Goal: Transaction & Acquisition: Purchase product/service

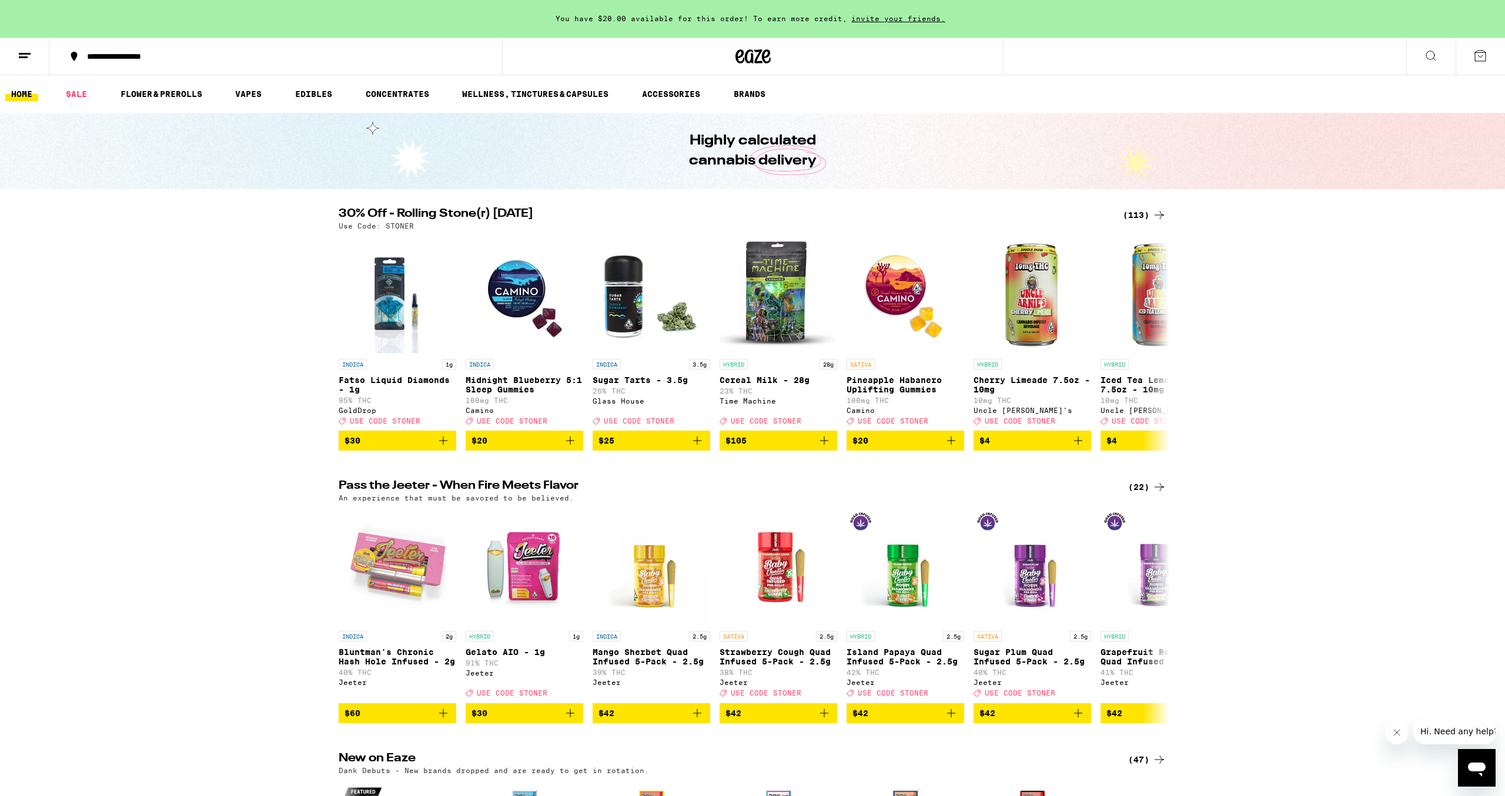
click at [1146, 212] on div "(113)" at bounding box center [1144, 215] width 43 height 14
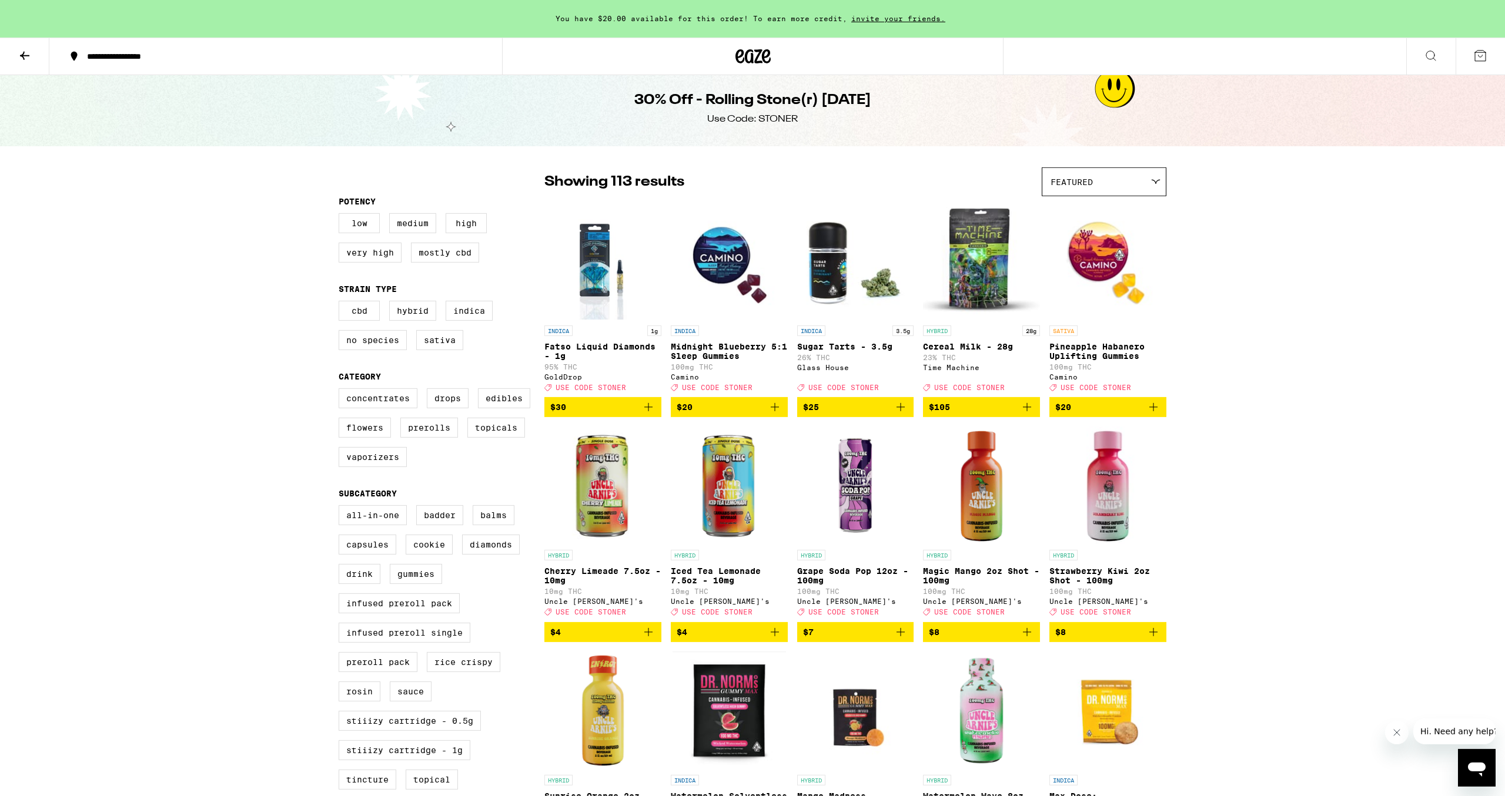
scroll to position [245, 0]
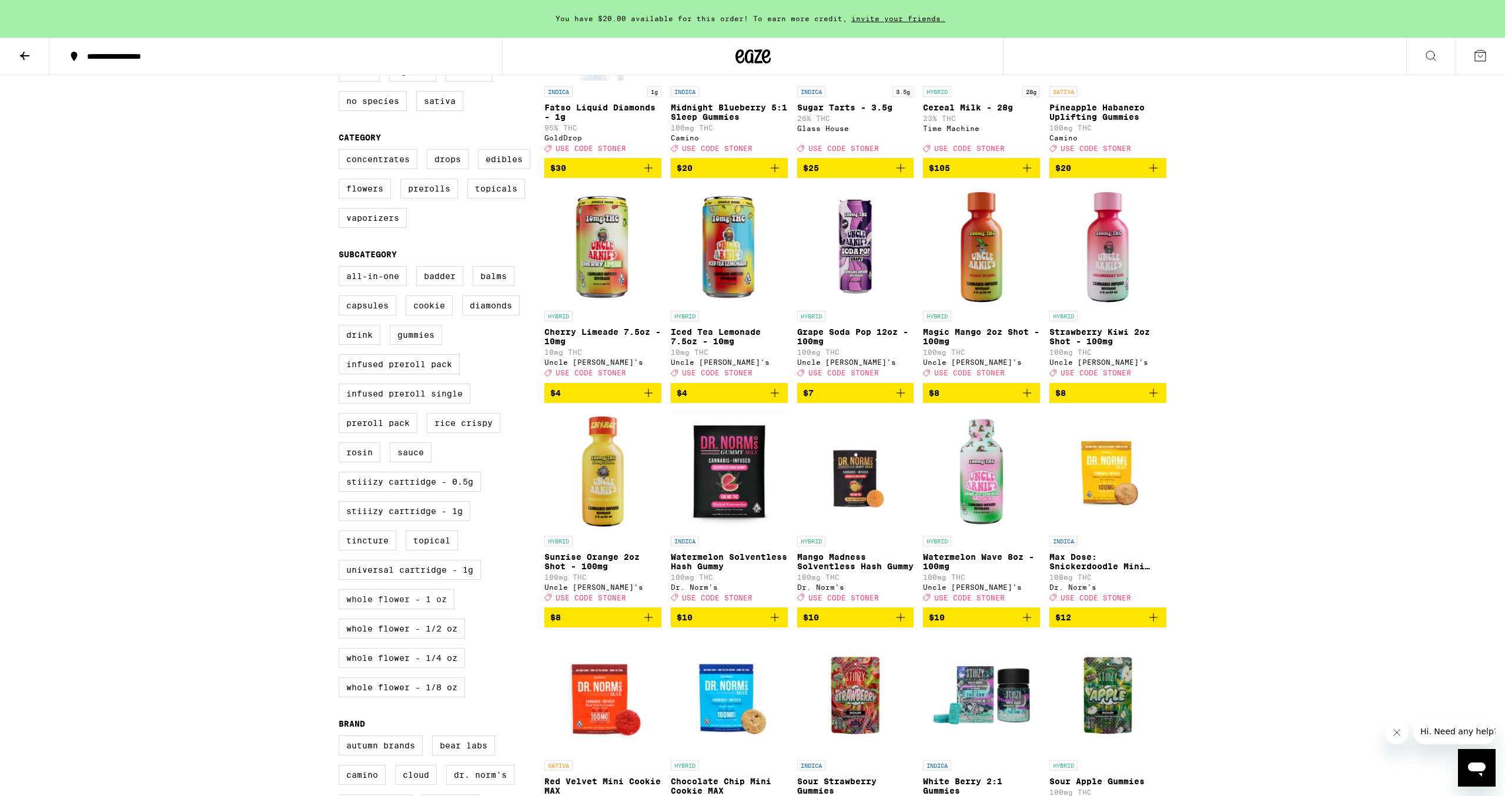
click at [410, 610] on label "Whole Flower - 1 oz" at bounding box center [397, 600] width 116 height 20
click at [341, 269] on input "Whole Flower - 1 oz" at bounding box center [341, 268] width 1 height 1
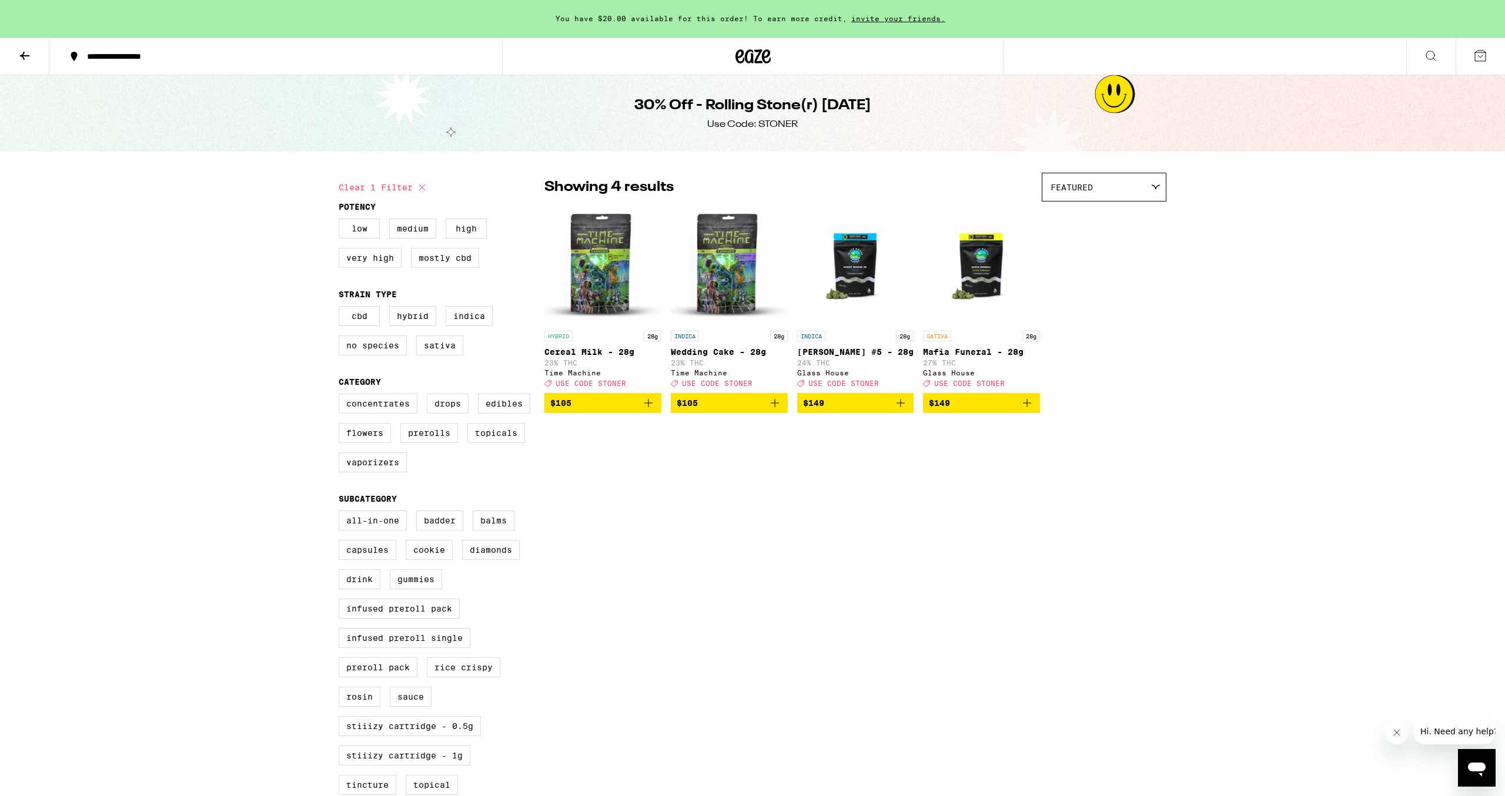
scroll to position [245, 0]
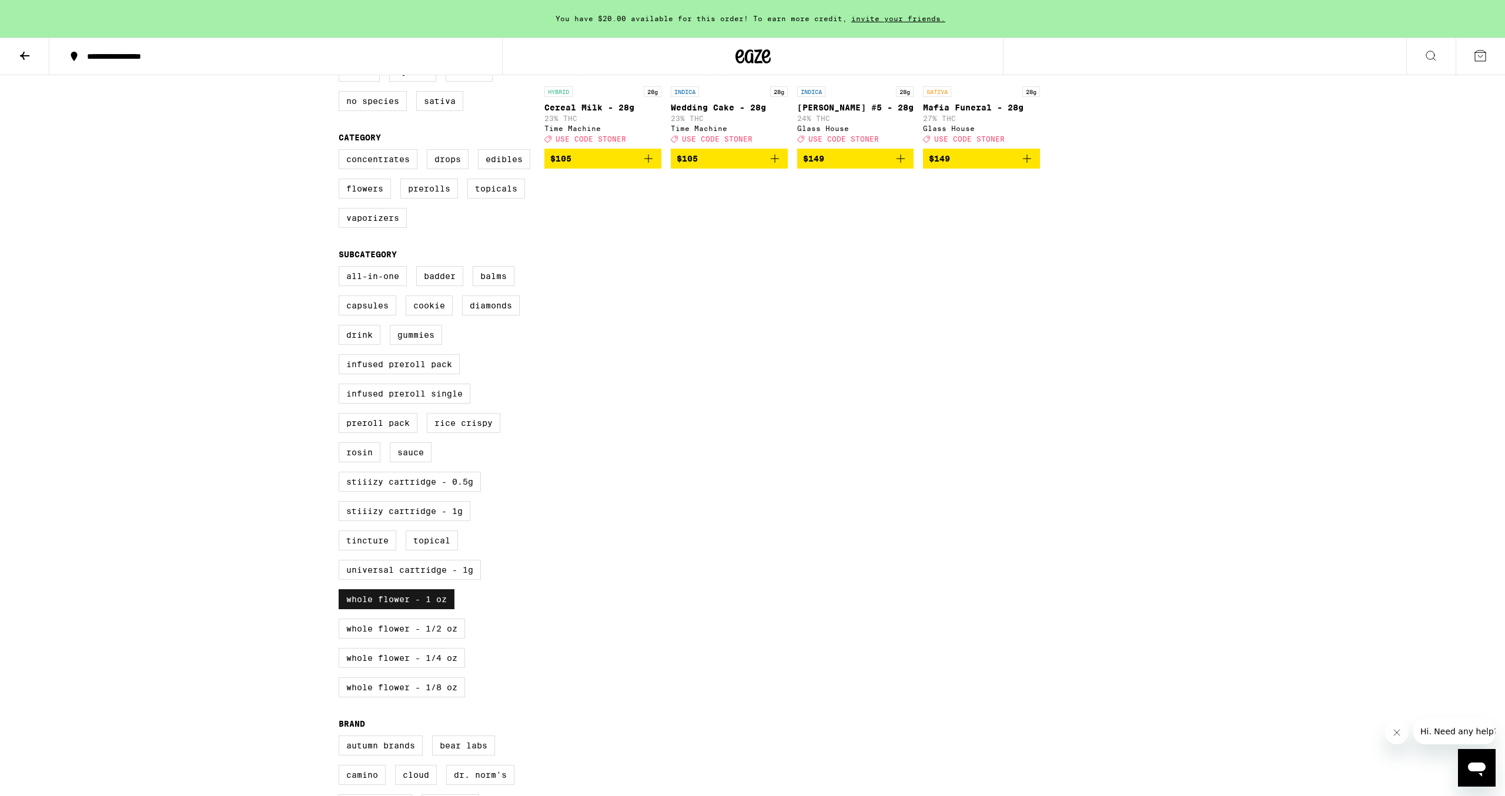
click at [418, 610] on label "Whole Flower - 1 oz" at bounding box center [397, 600] width 116 height 20
click at [341, 269] on input "Whole Flower - 1 oz" at bounding box center [341, 268] width 1 height 1
checkbox input "false"
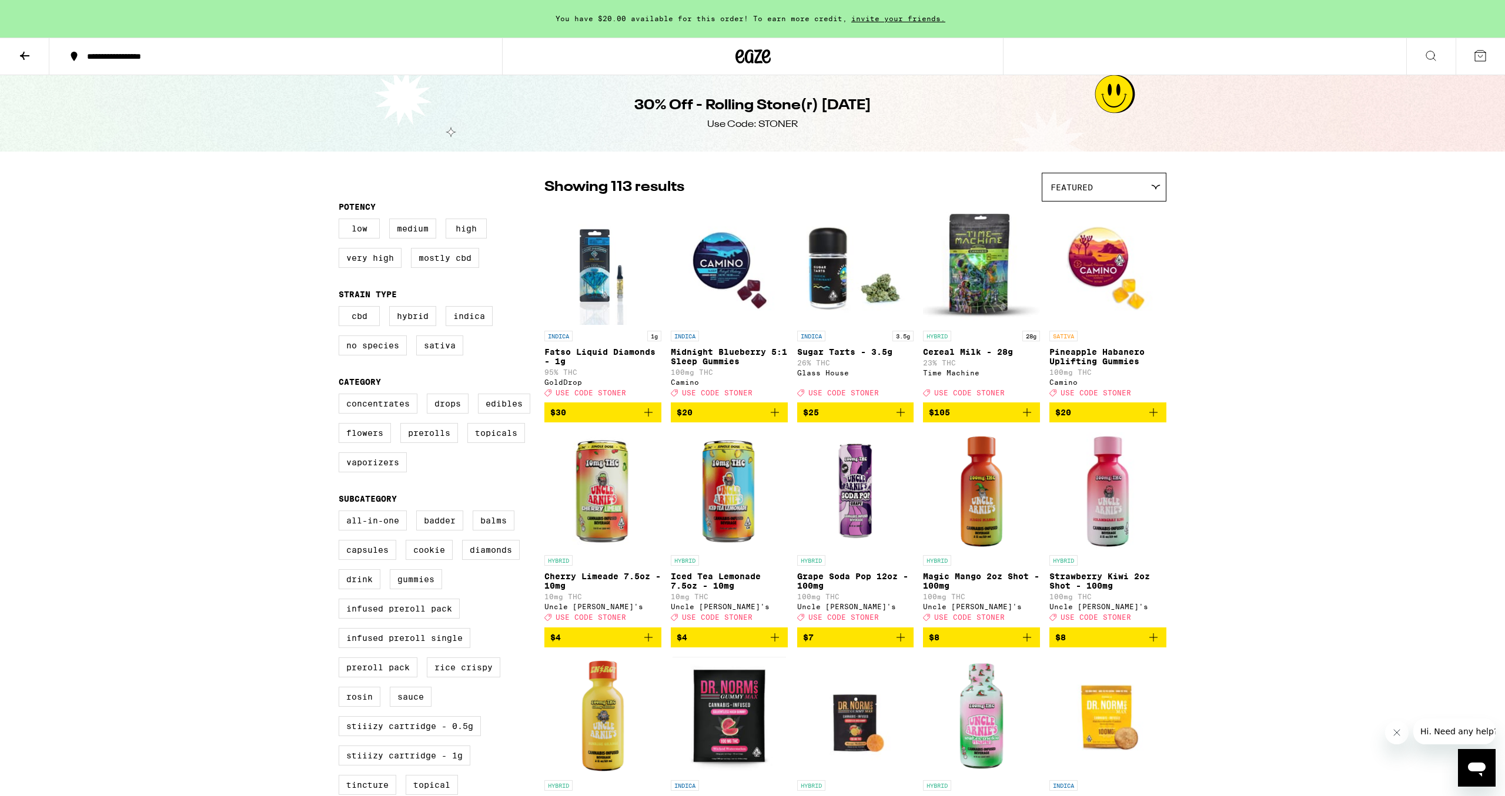
scroll to position [61, 0]
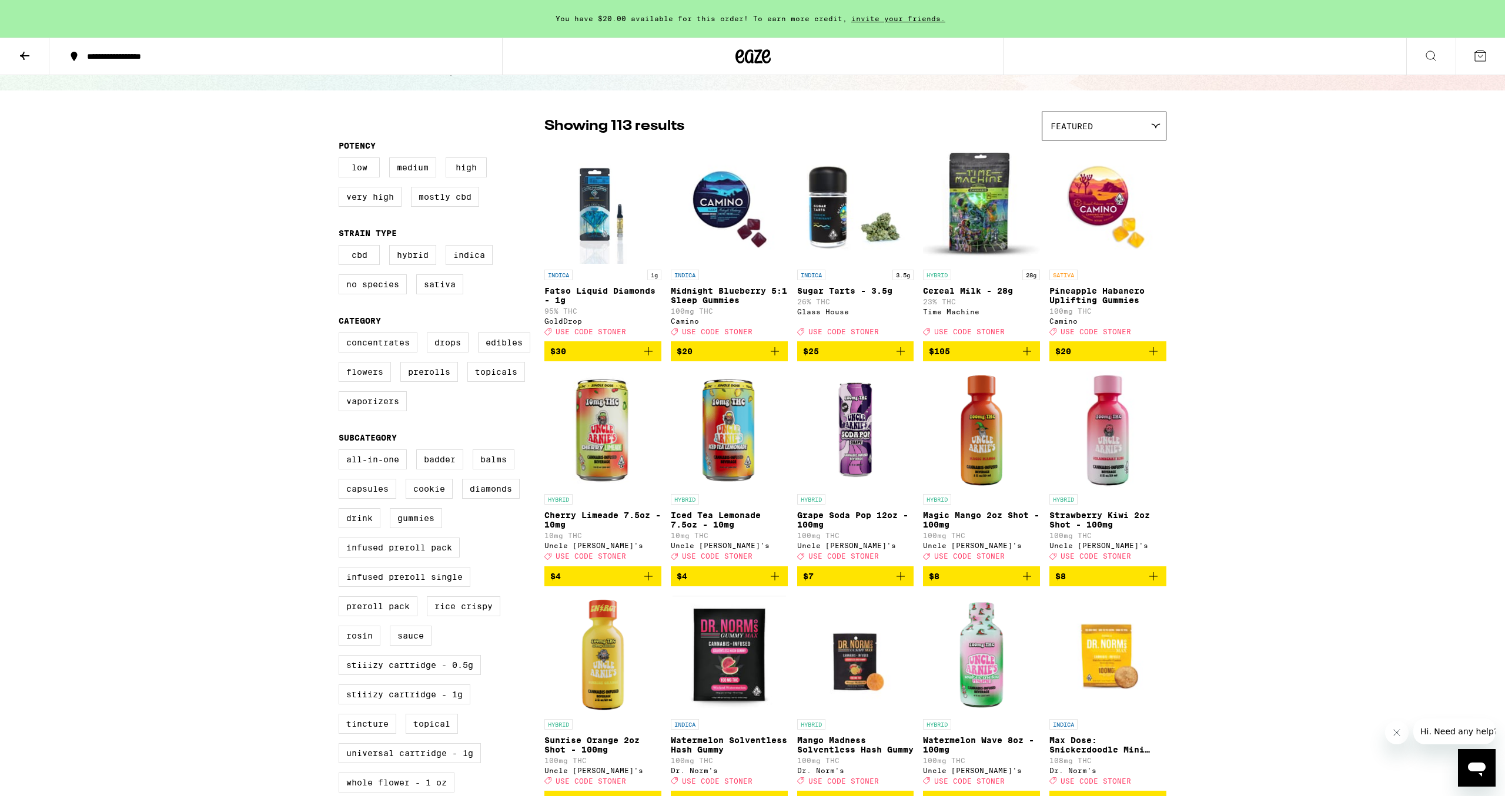
click at [371, 381] on label "Flowers" at bounding box center [365, 372] width 52 height 20
click at [341, 335] on input "Flowers" at bounding box center [341, 334] width 1 height 1
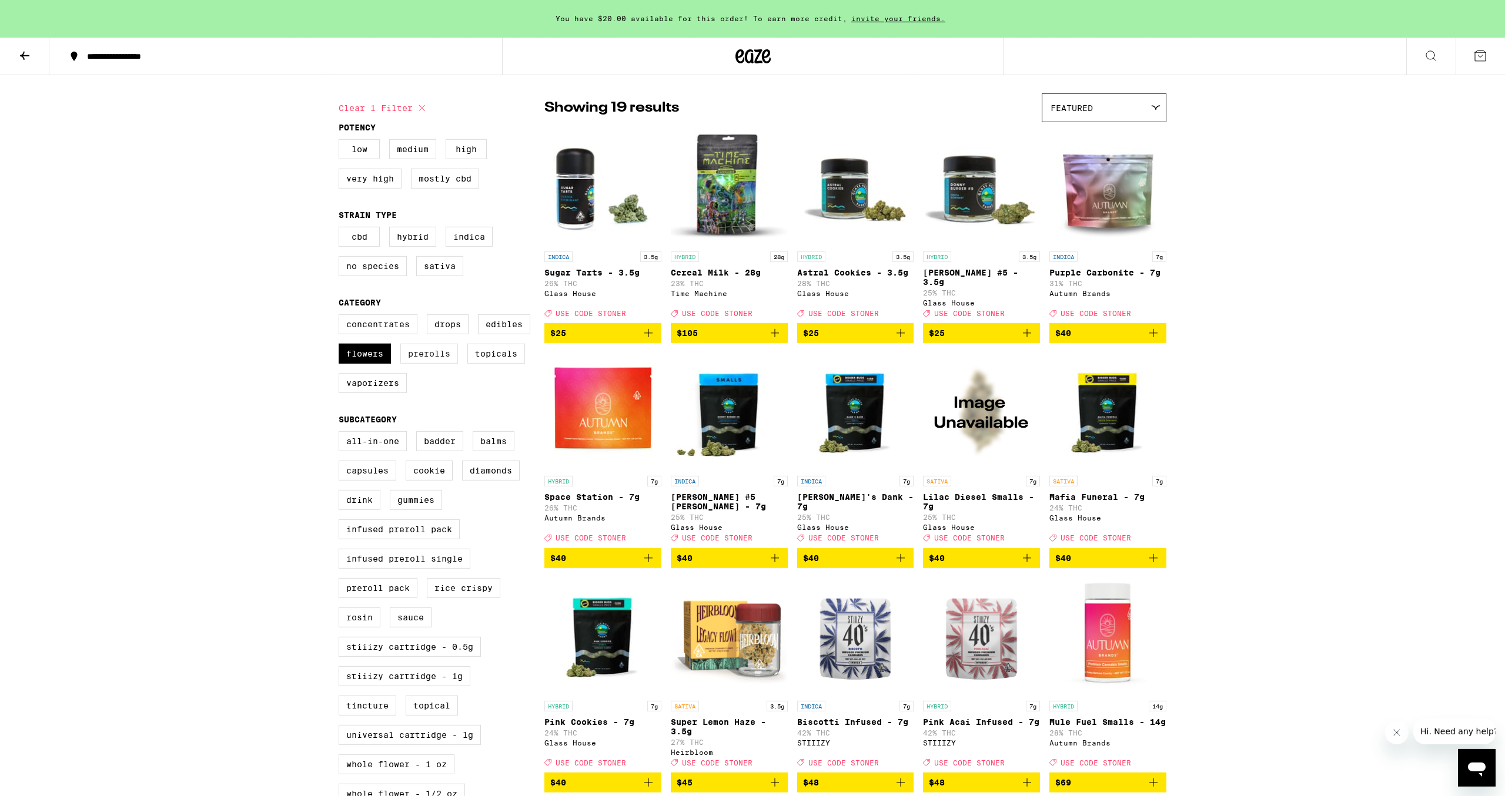
scroll to position [122, 0]
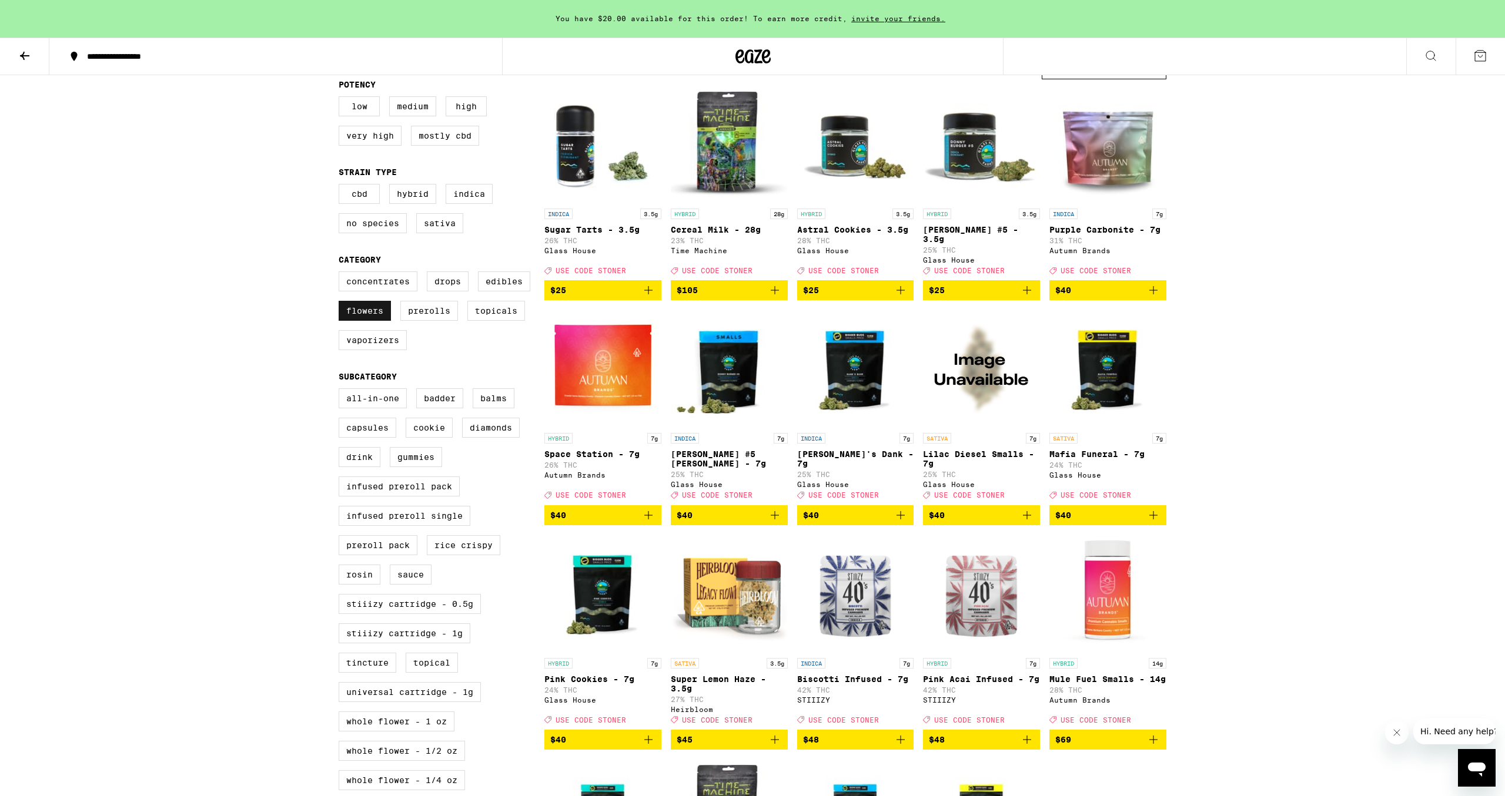
click at [357, 320] on label "Flowers" at bounding box center [365, 311] width 52 height 20
click at [341, 274] on input "Flowers" at bounding box center [341, 273] width 1 height 1
checkbox input "false"
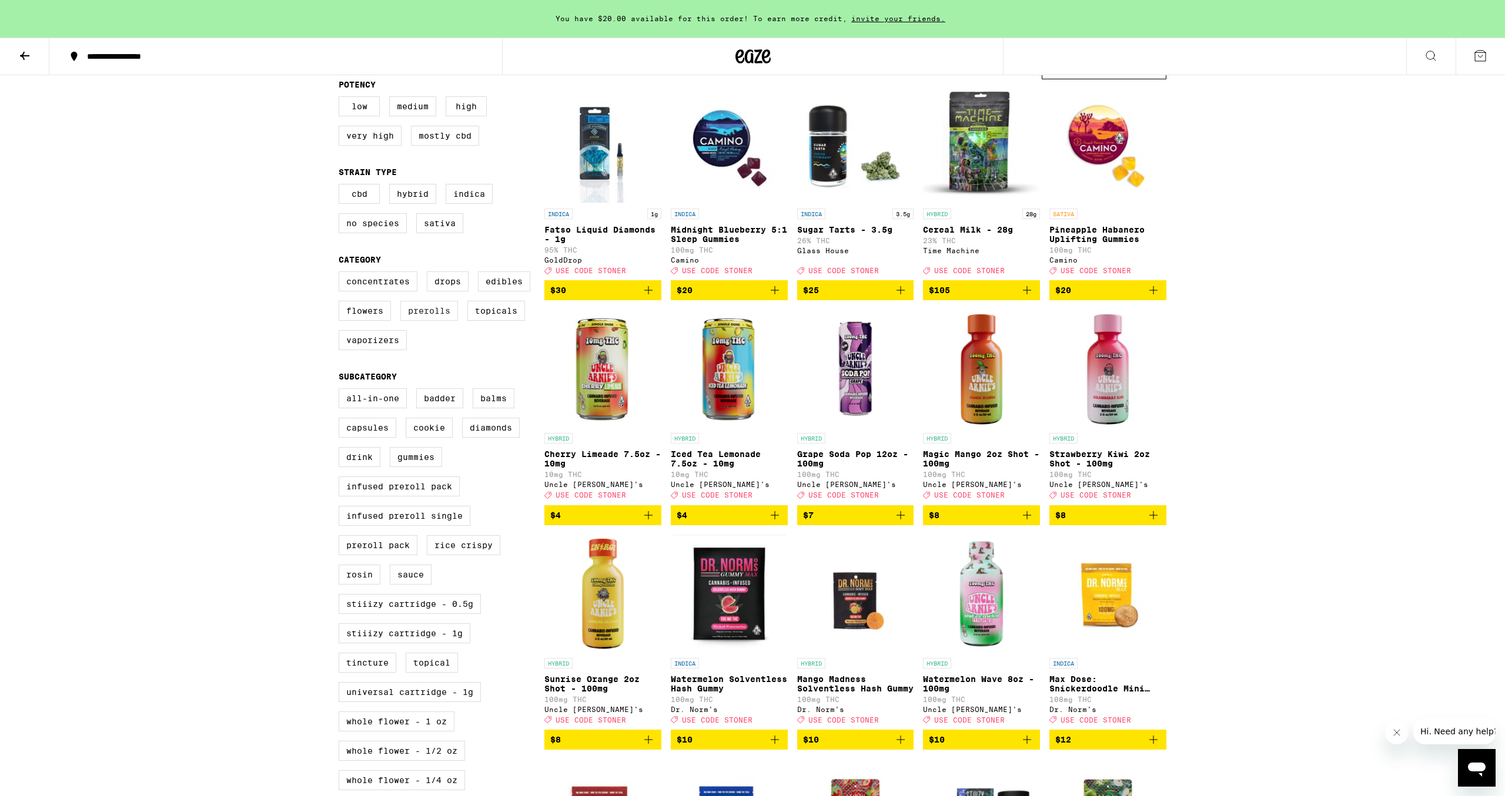
click at [428, 321] on label "Prerolls" at bounding box center [429, 311] width 58 height 20
click at [341, 274] on input "Prerolls" at bounding box center [341, 273] width 1 height 1
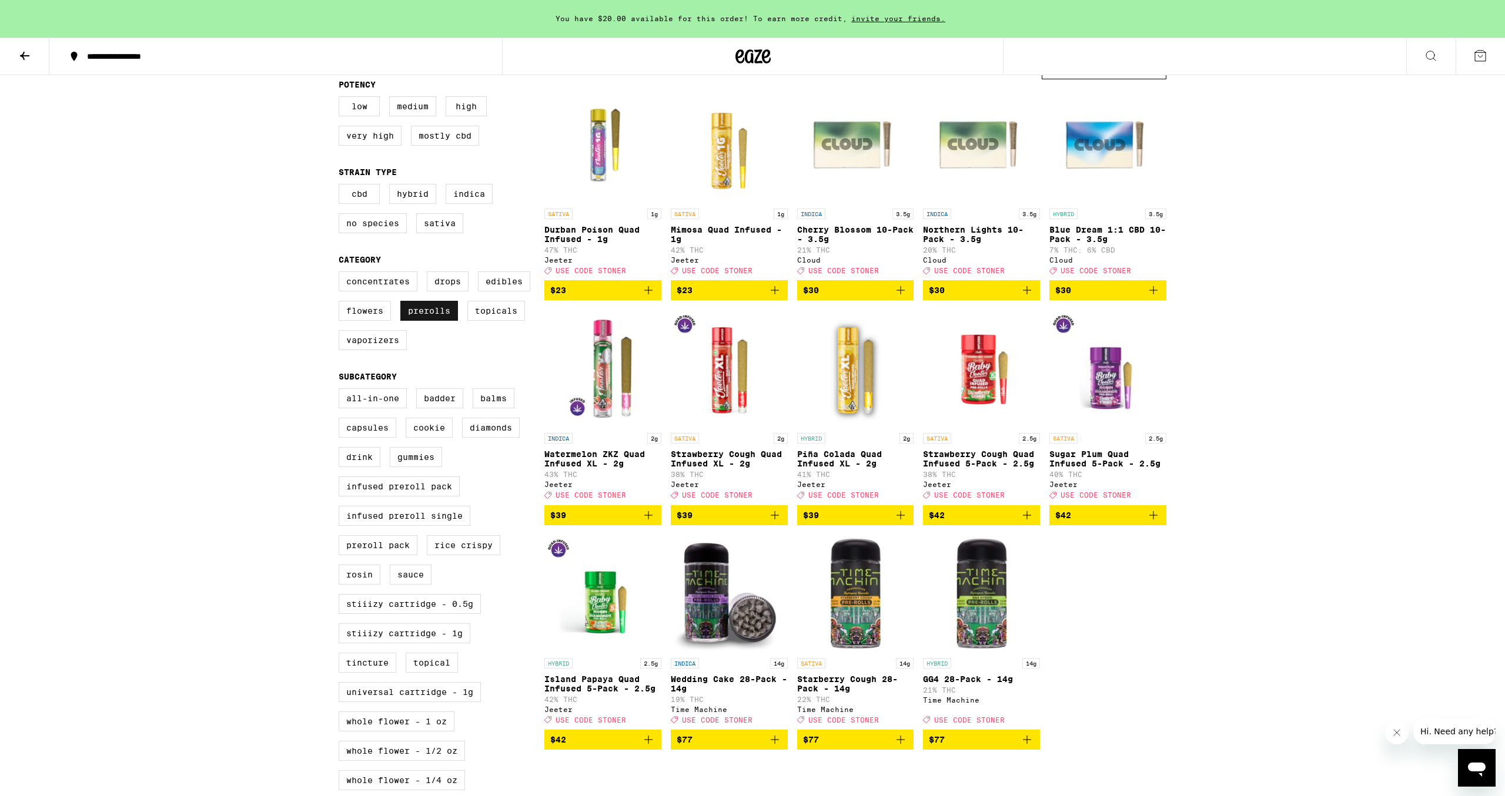
click at [428, 321] on label "Prerolls" at bounding box center [429, 311] width 58 height 20
click at [341, 274] on input "Prerolls" at bounding box center [341, 273] width 1 height 1
checkbox input "false"
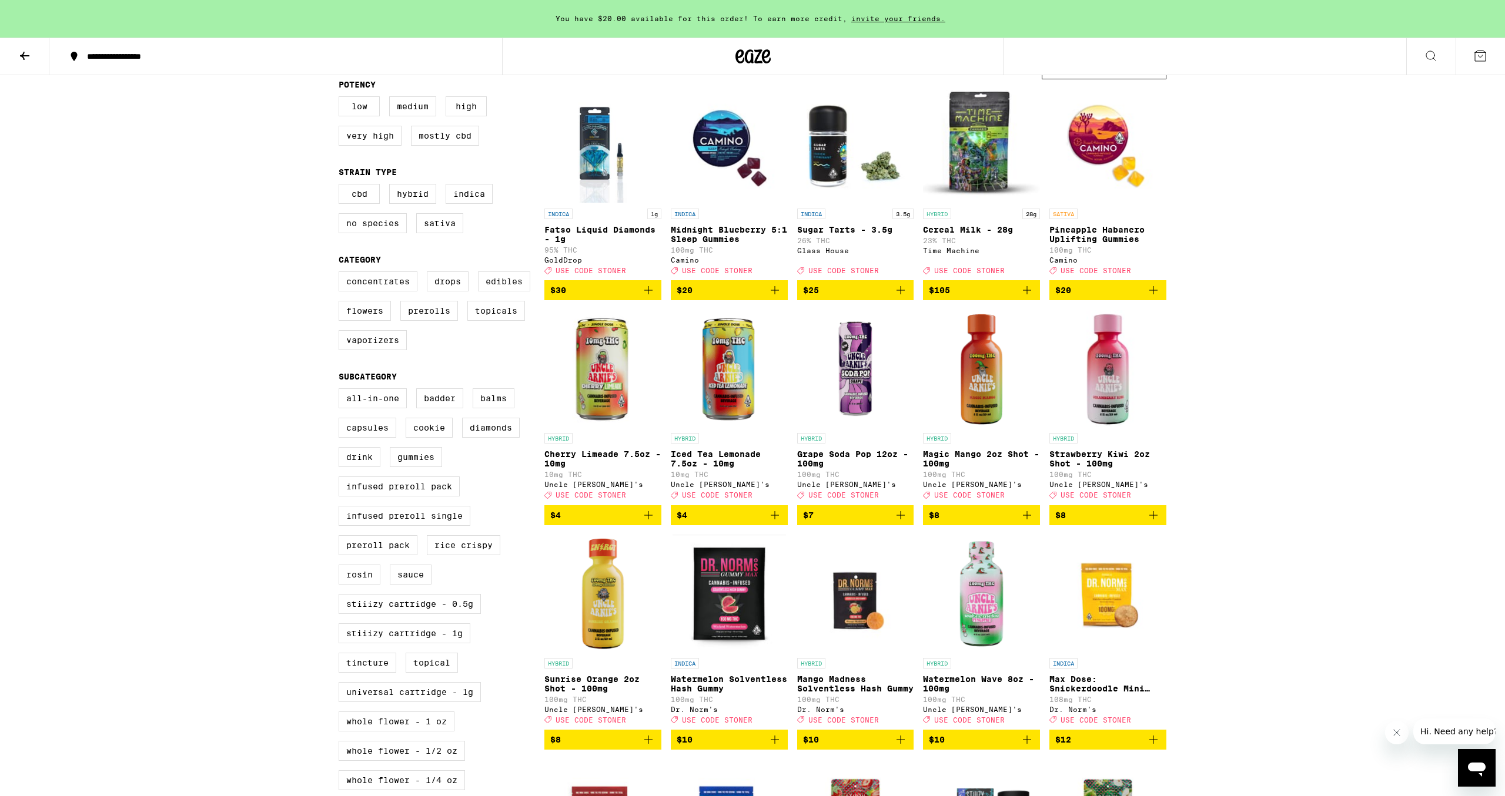
click at [505, 291] on label "Edibles" at bounding box center [504, 282] width 52 height 20
click at [341, 274] on input "Edibles" at bounding box center [341, 273] width 1 height 1
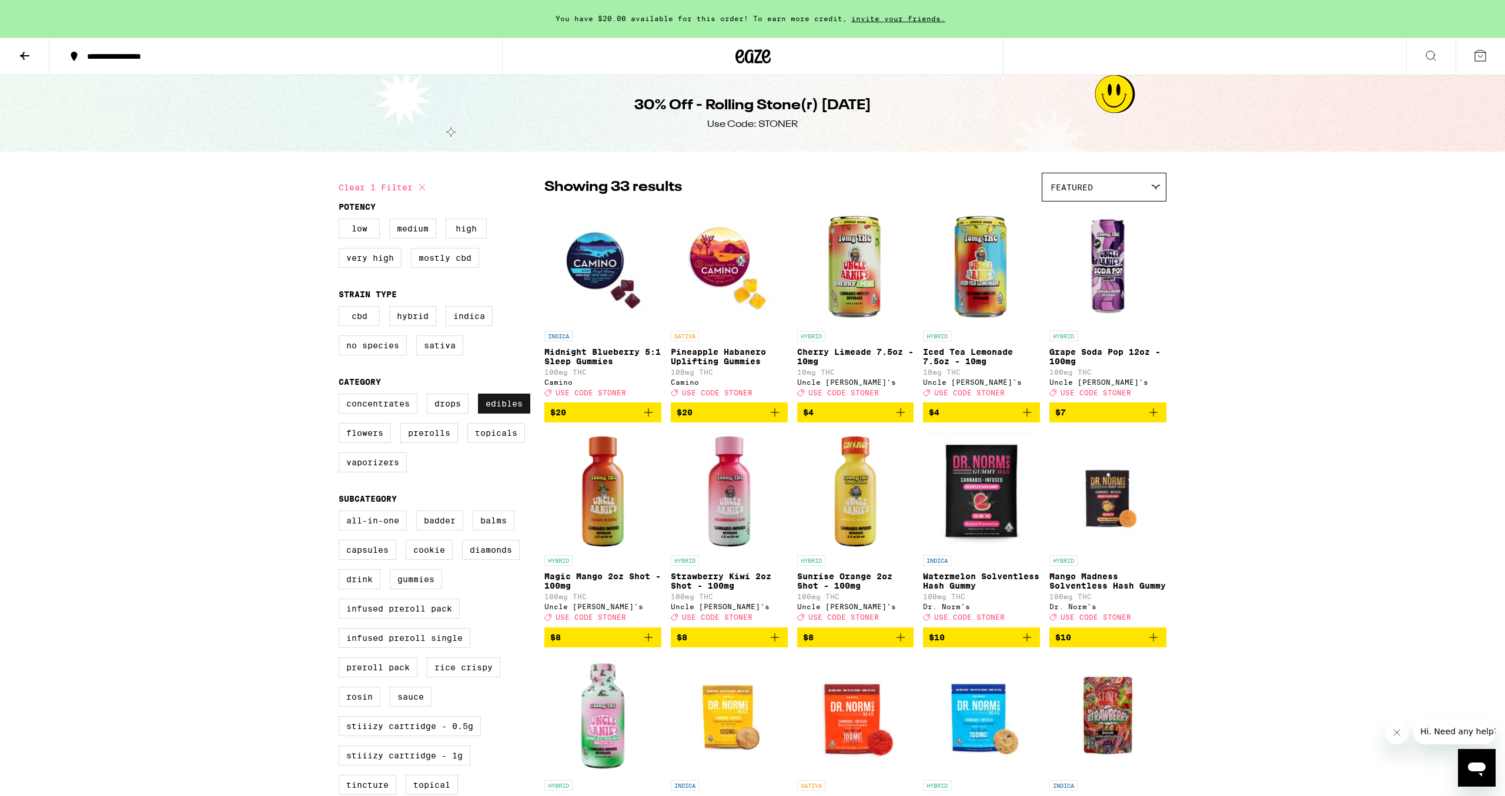
click at [504, 414] on label "Edibles" at bounding box center [504, 404] width 52 height 20
click at [341, 396] on input "Edibles" at bounding box center [341, 396] width 1 height 1
checkbox input "false"
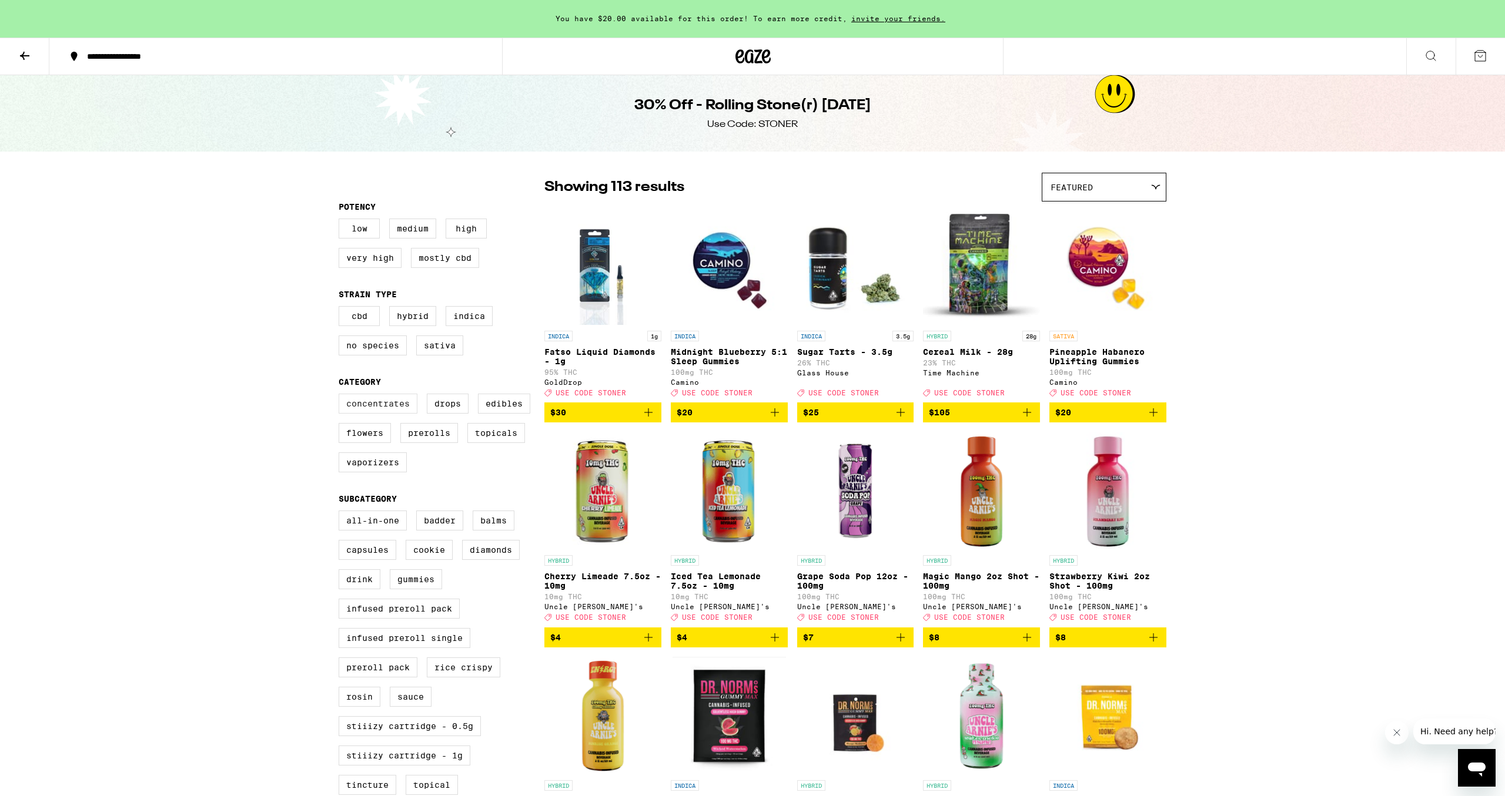
click at [395, 410] on label "Concentrates" at bounding box center [378, 404] width 79 height 20
click at [341, 396] on input "Concentrates" at bounding box center [341, 396] width 1 height 1
checkbox input "true"
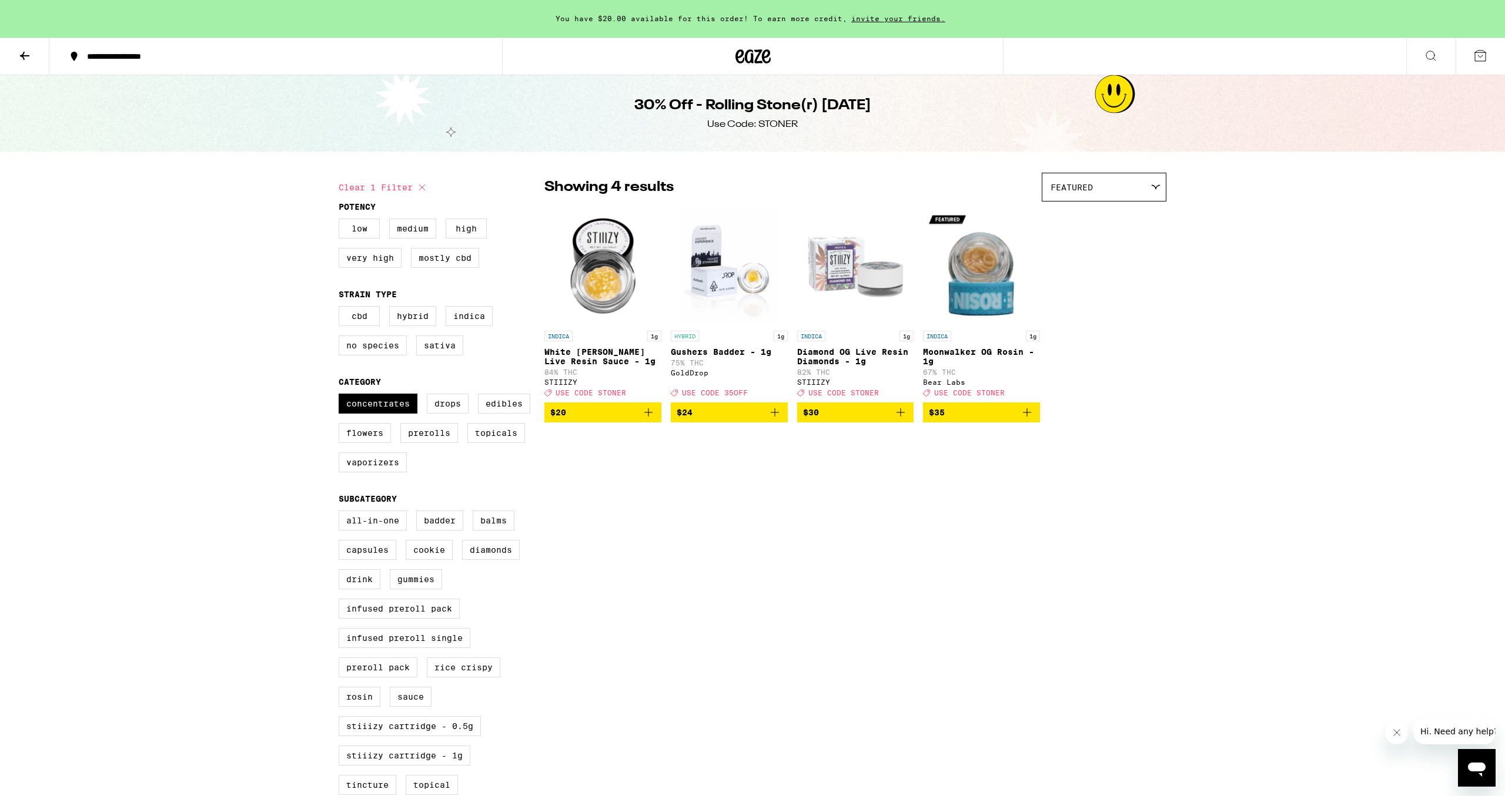
click at [649, 420] on icon "Add to bag" at bounding box center [648, 413] width 14 height 14
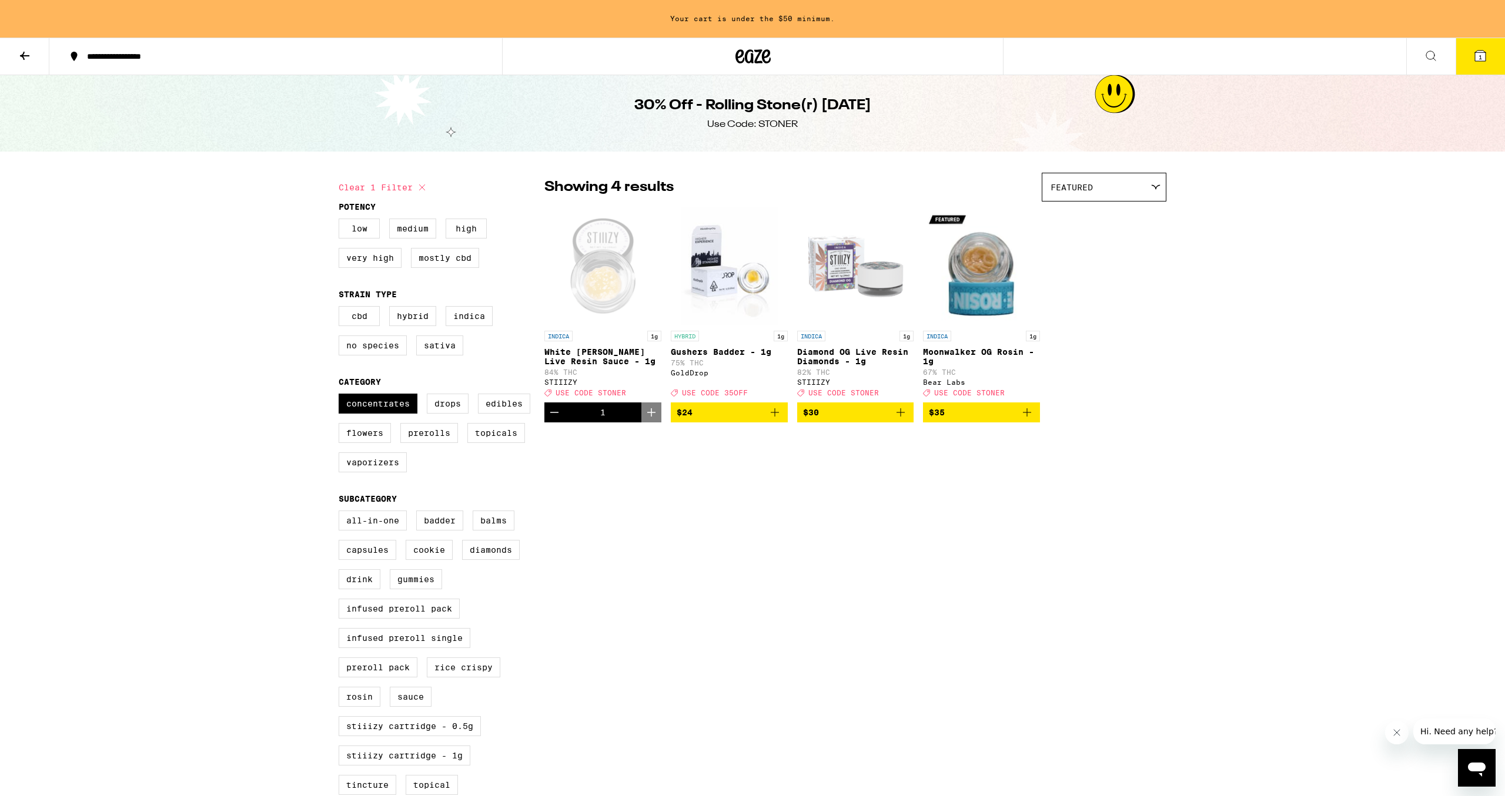
click at [907, 420] on icon "Add to bag" at bounding box center [900, 413] width 14 height 14
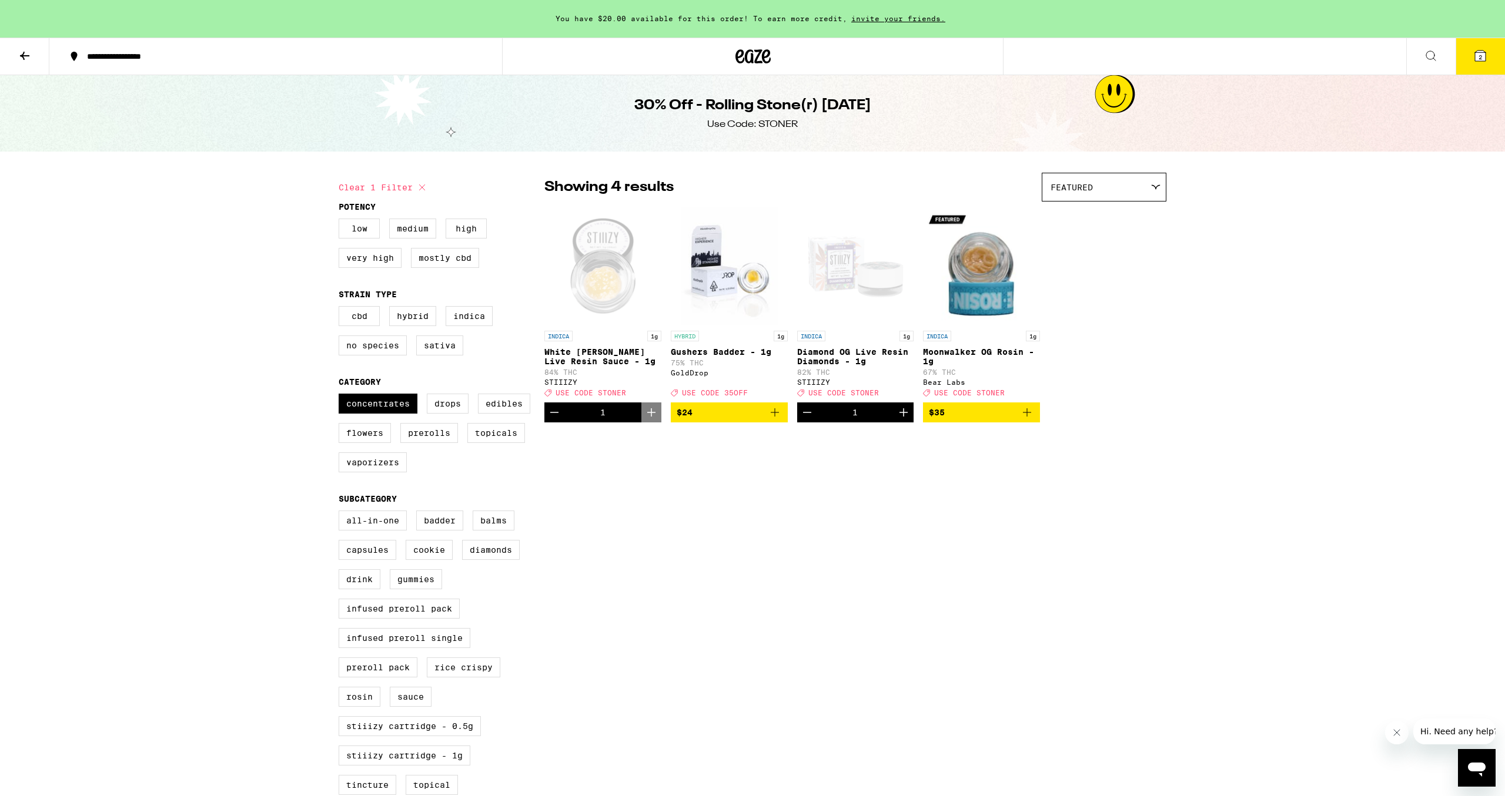
click at [1483, 56] on icon at bounding box center [1480, 56] width 11 height 11
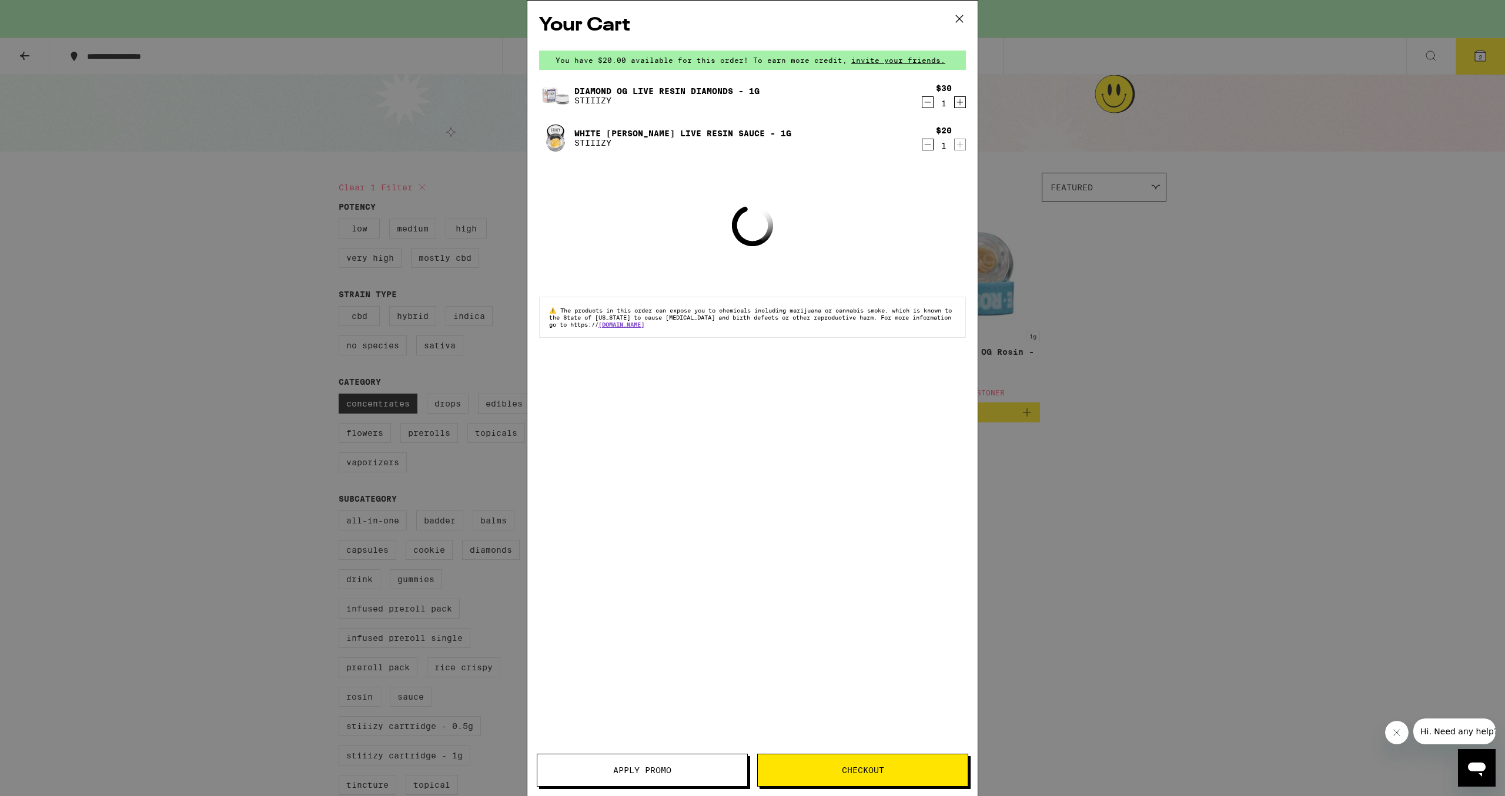
click at [618, 768] on span "Apply Promo" at bounding box center [642, 770] width 58 height 8
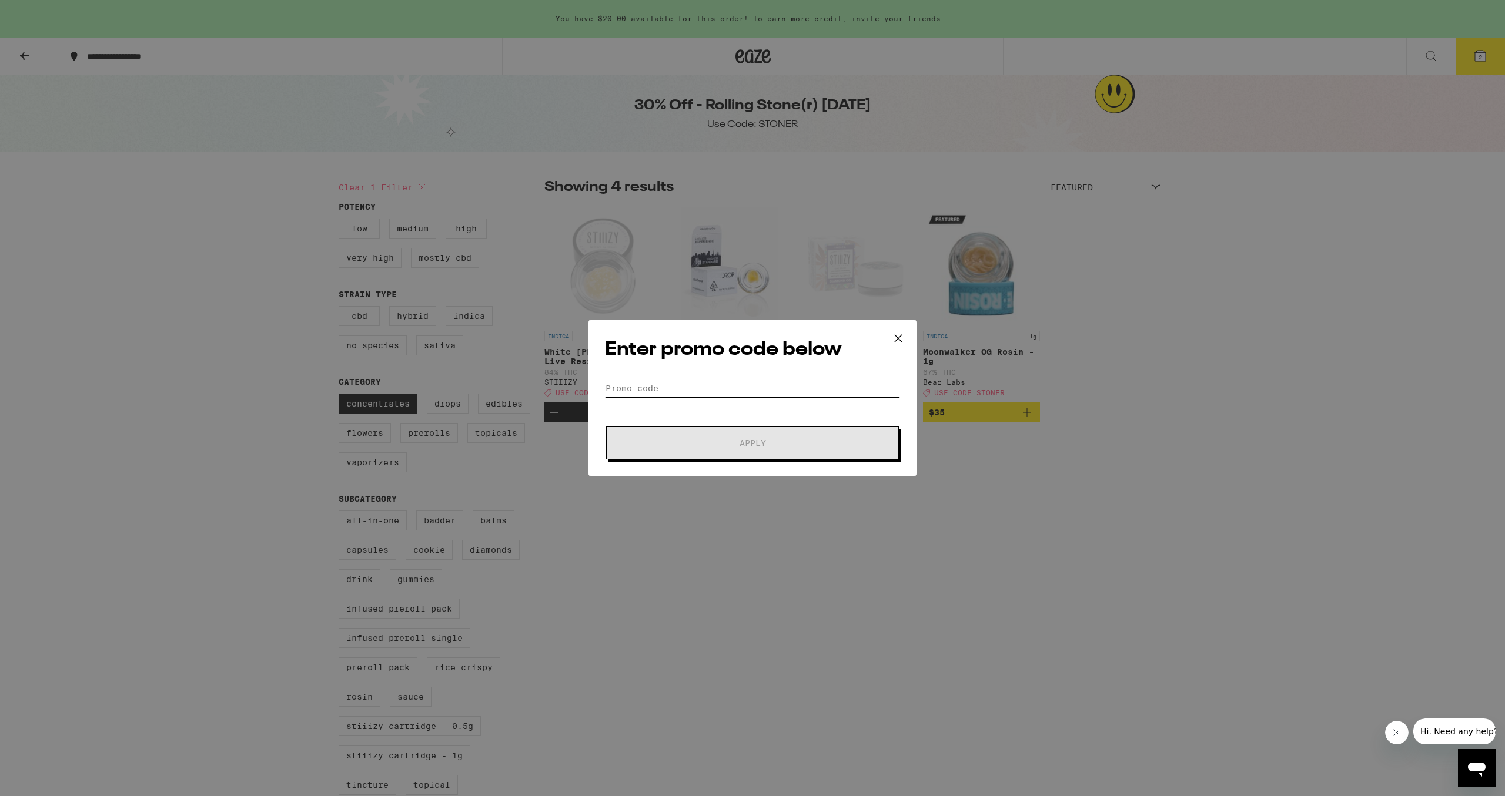
click at [699, 381] on input "Promo Code" at bounding box center [752, 389] width 295 height 18
type input "STONER"
click at [718, 436] on button "Apply" at bounding box center [752, 443] width 293 height 33
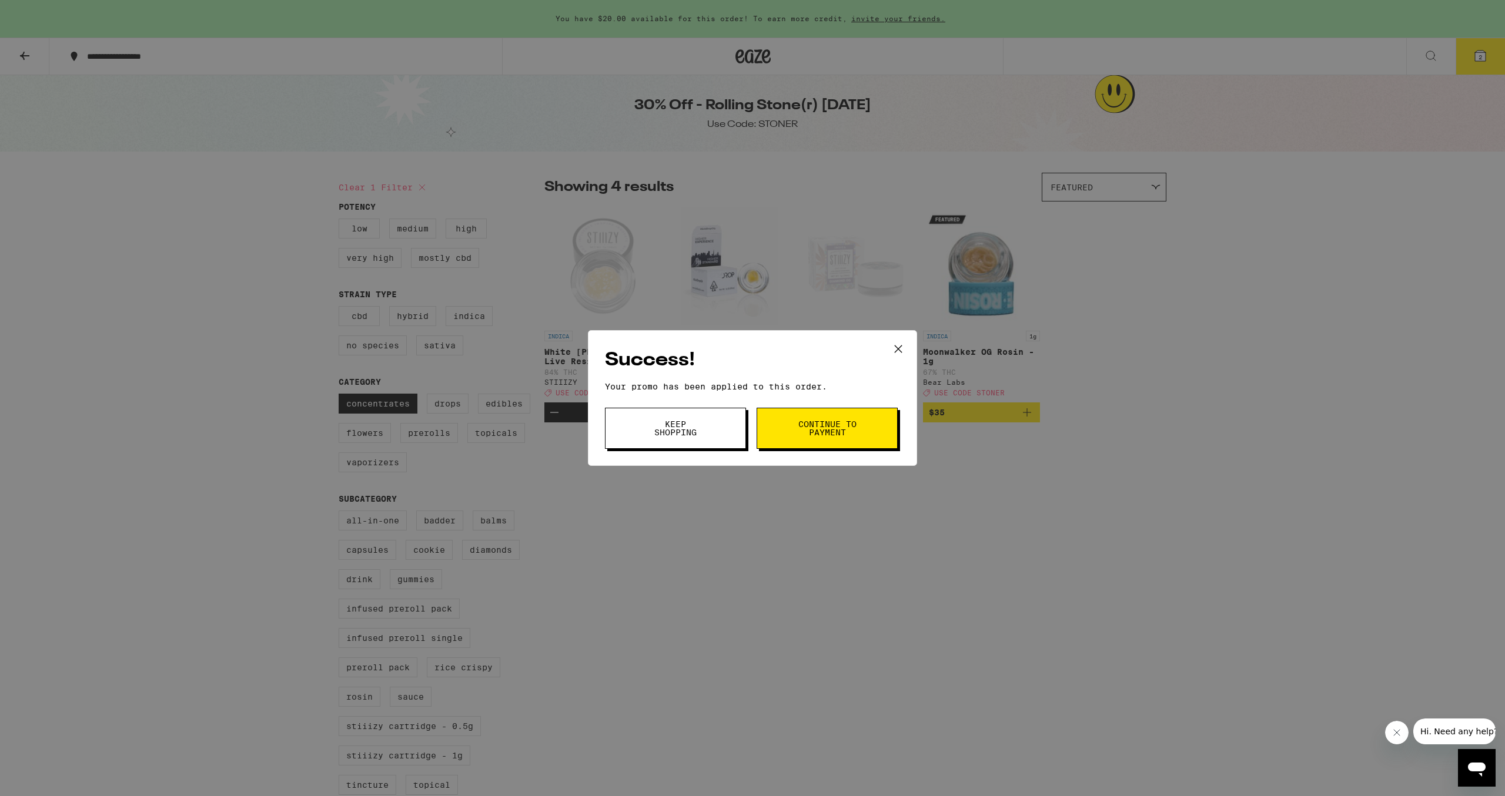
click at [873, 440] on button "Continue to payment" at bounding box center [826, 428] width 141 height 41
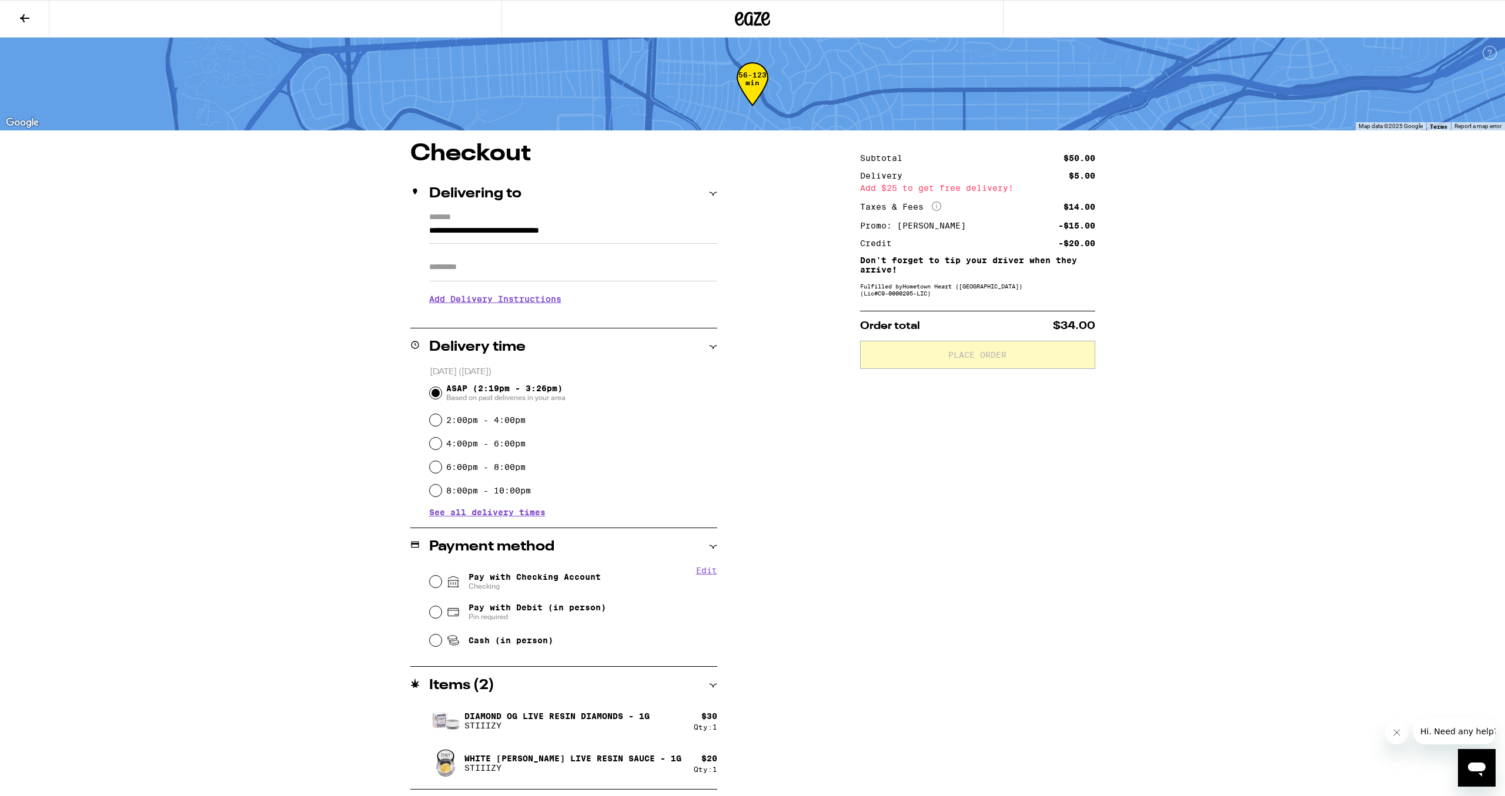
click at [416, 579] on div "Edit Pay with Checking Account Checking Pay with Debit (in person) Pin required…" at bounding box center [563, 610] width 307 height 88
click at [436, 585] on input "Pay with Checking Account Checking" at bounding box center [436, 582] width 12 height 12
radio input "true"
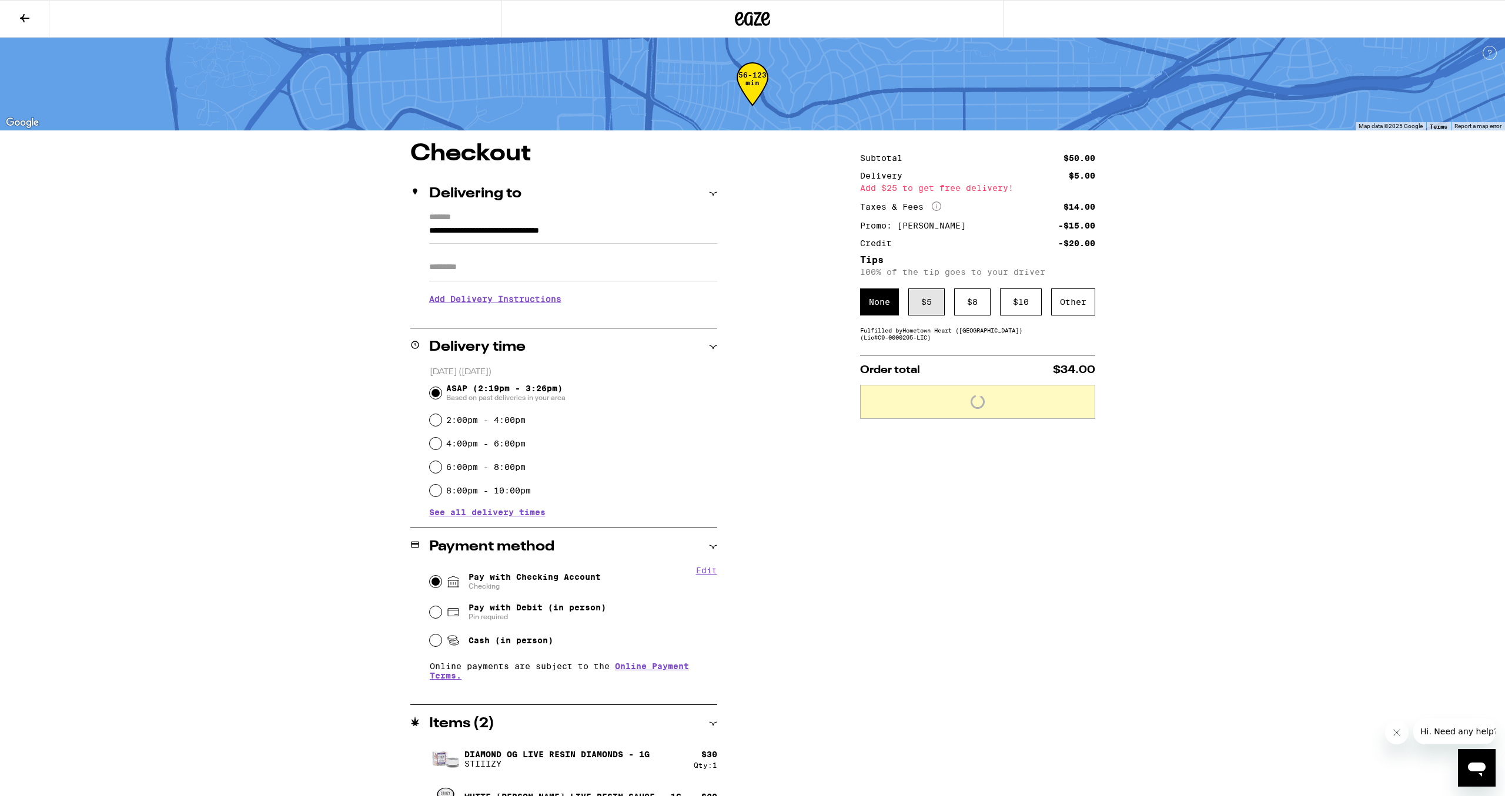
click at [930, 307] on div "$ 5" at bounding box center [926, 302] width 36 height 27
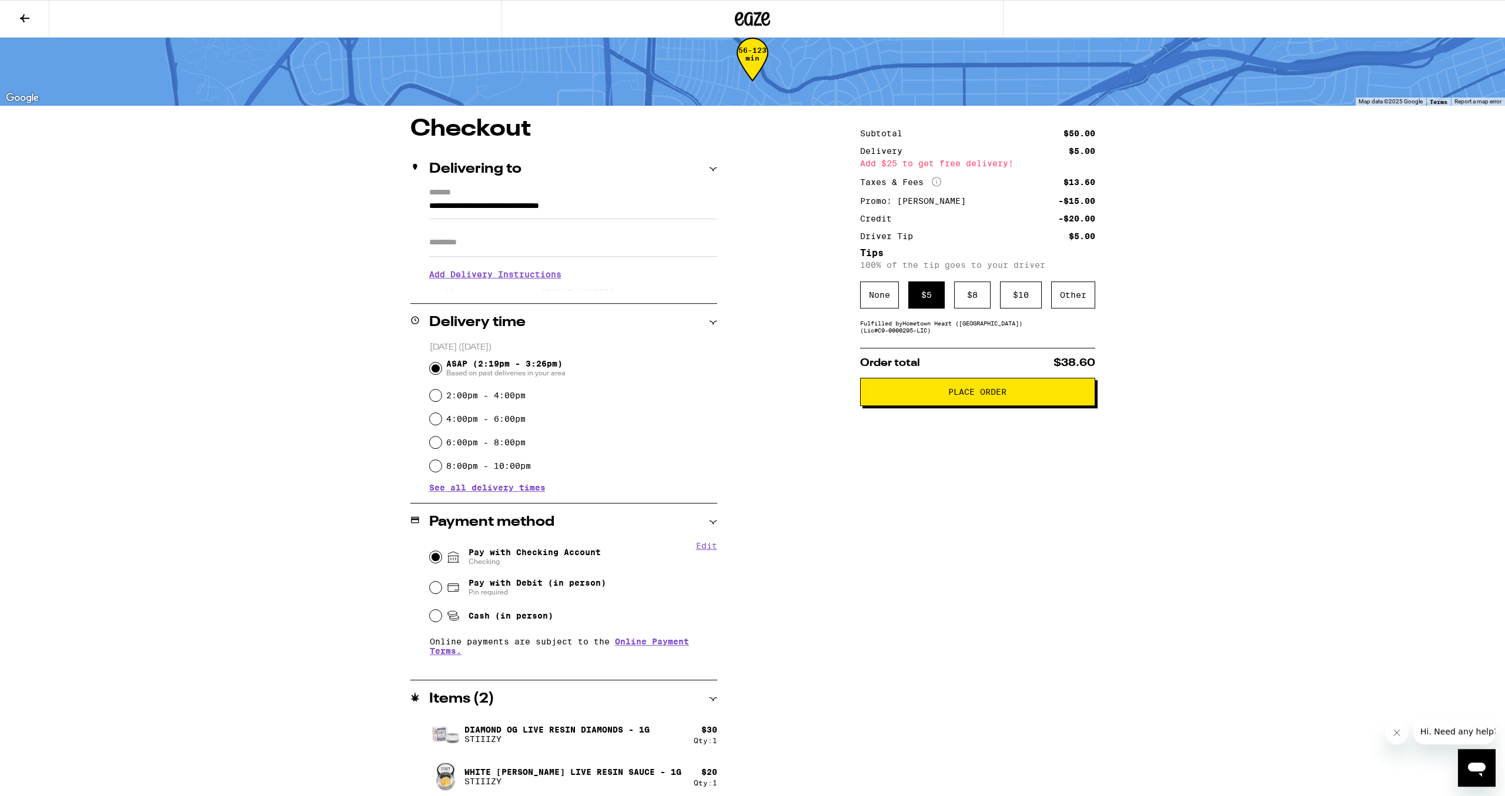
scroll to position [31, 0]
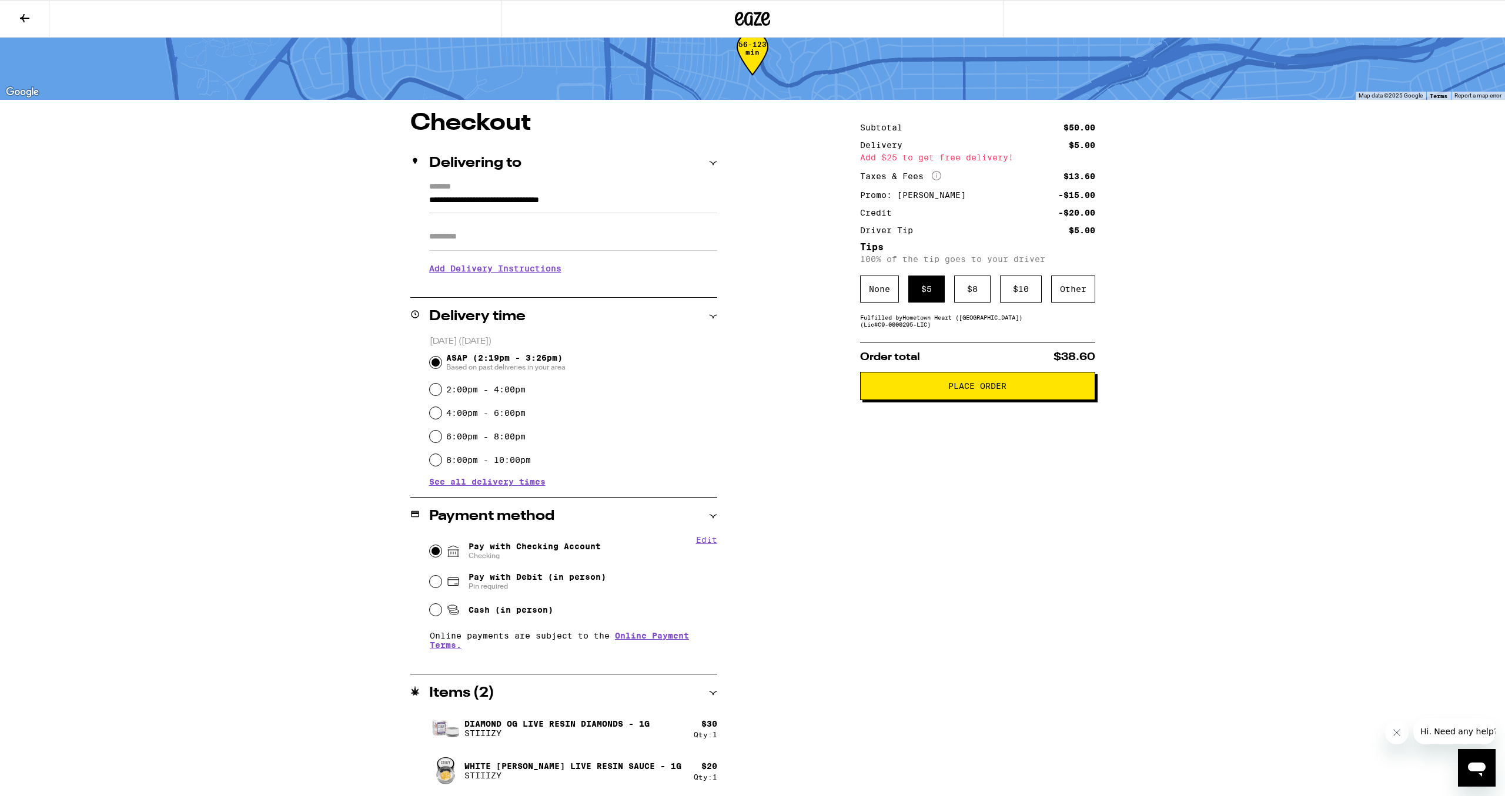
click at [965, 397] on button "Place Order" at bounding box center [977, 386] width 235 height 28
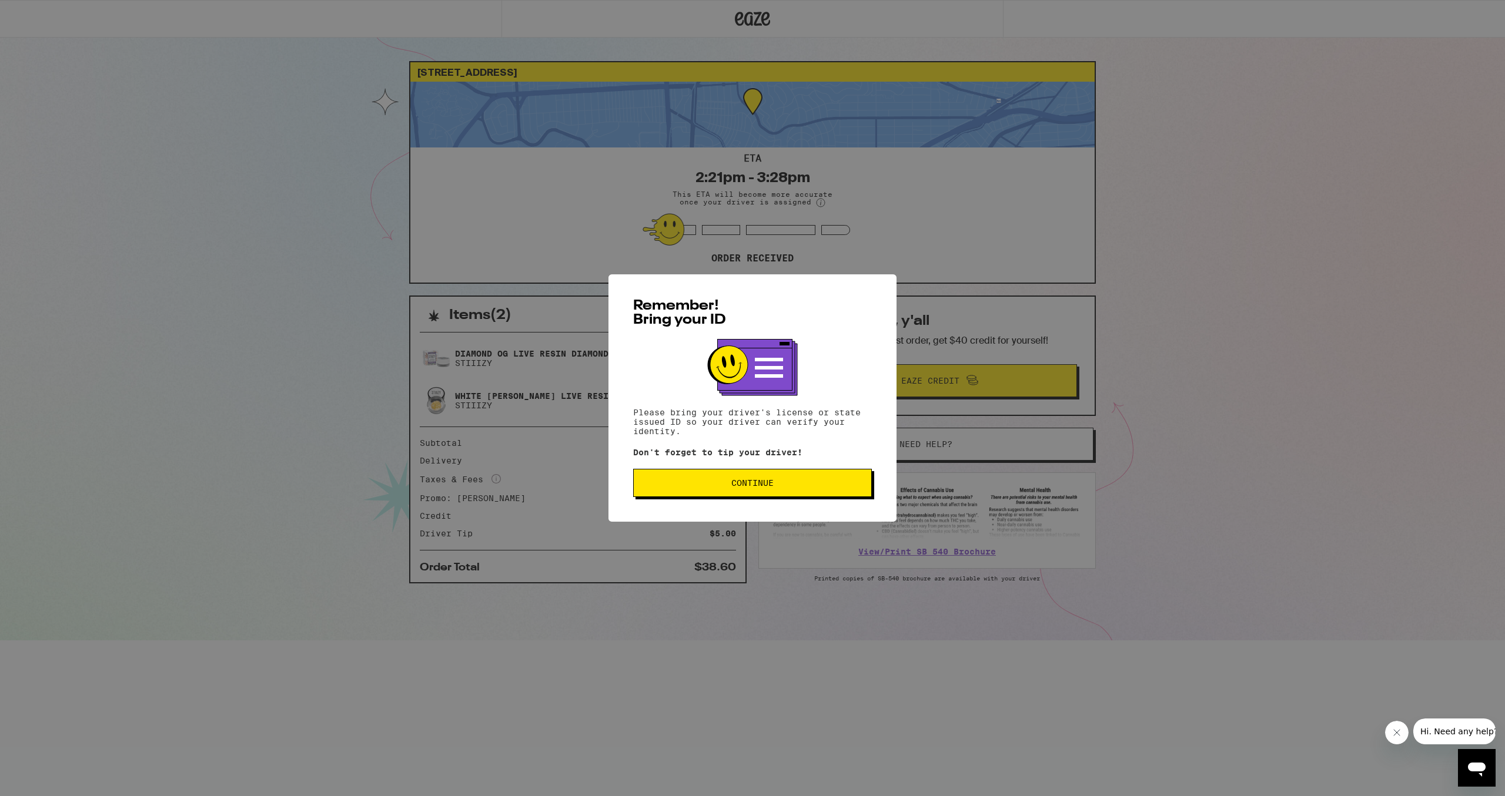
click at [764, 495] on button "Continue" at bounding box center [752, 483] width 239 height 28
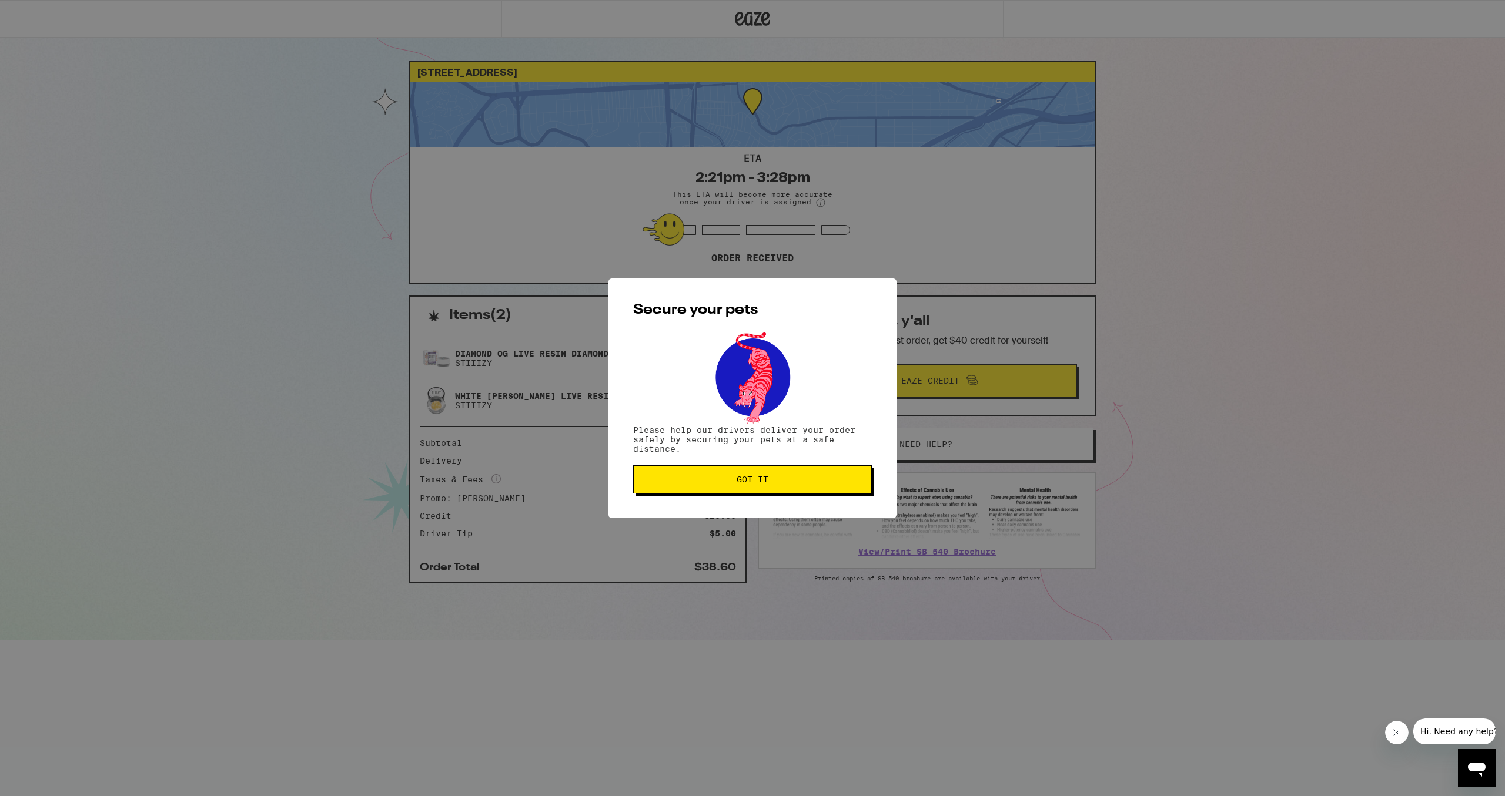
click at [765, 491] on button "Got it" at bounding box center [752, 480] width 239 height 28
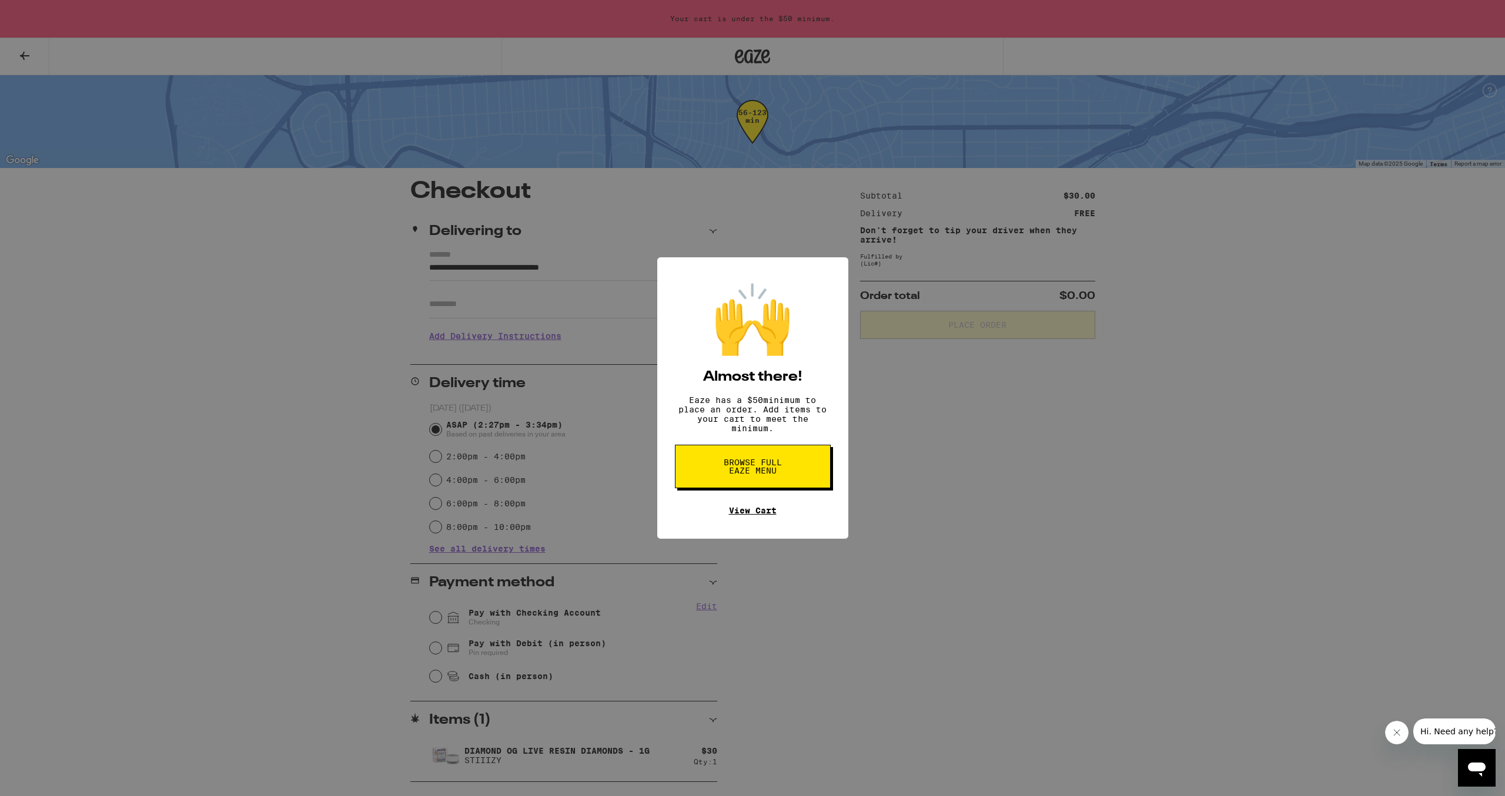
click at [767, 515] on link "View Cart" at bounding box center [753, 510] width 48 height 9
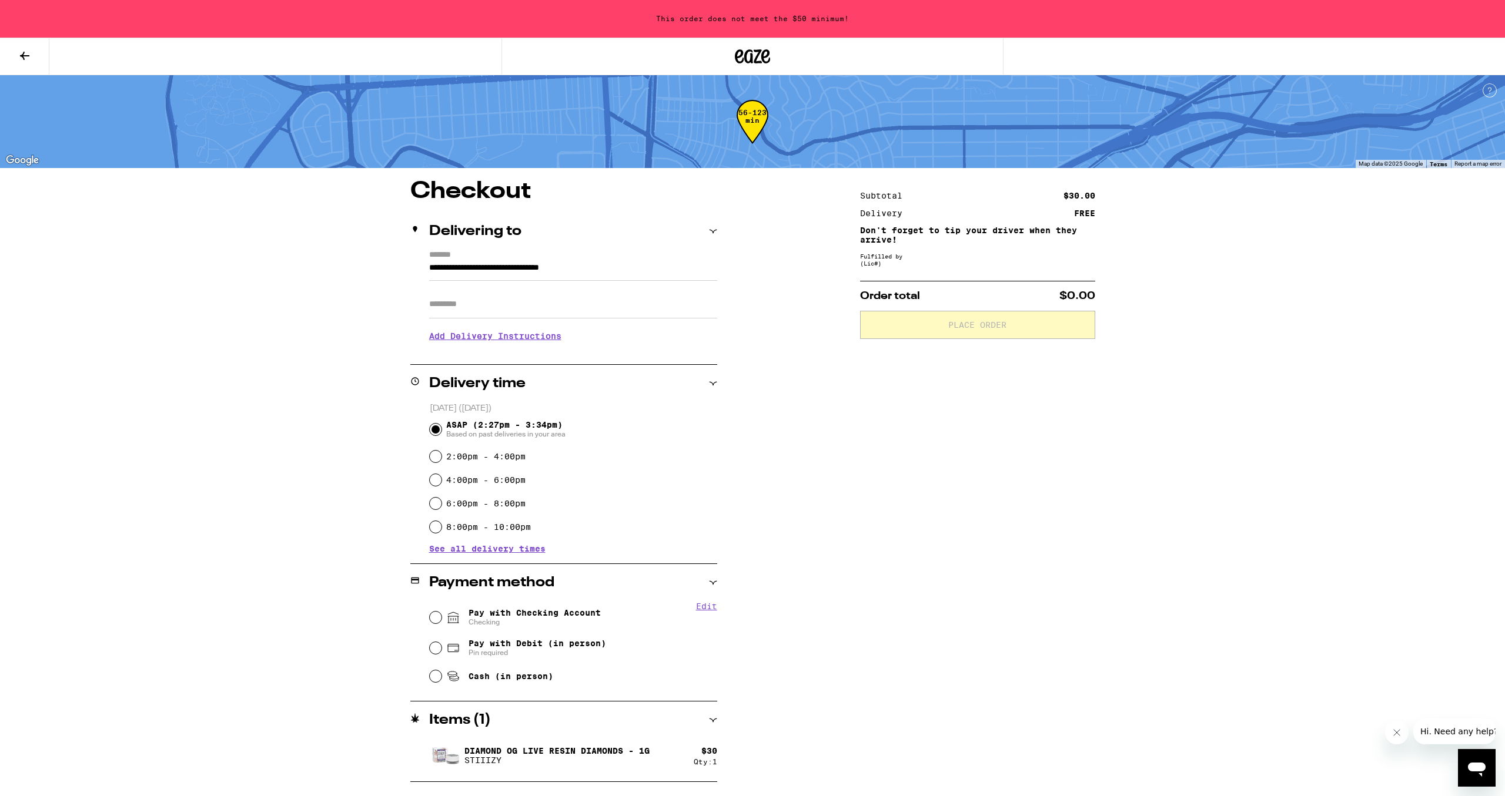
click at [23, 61] on icon at bounding box center [25, 56] width 14 height 14
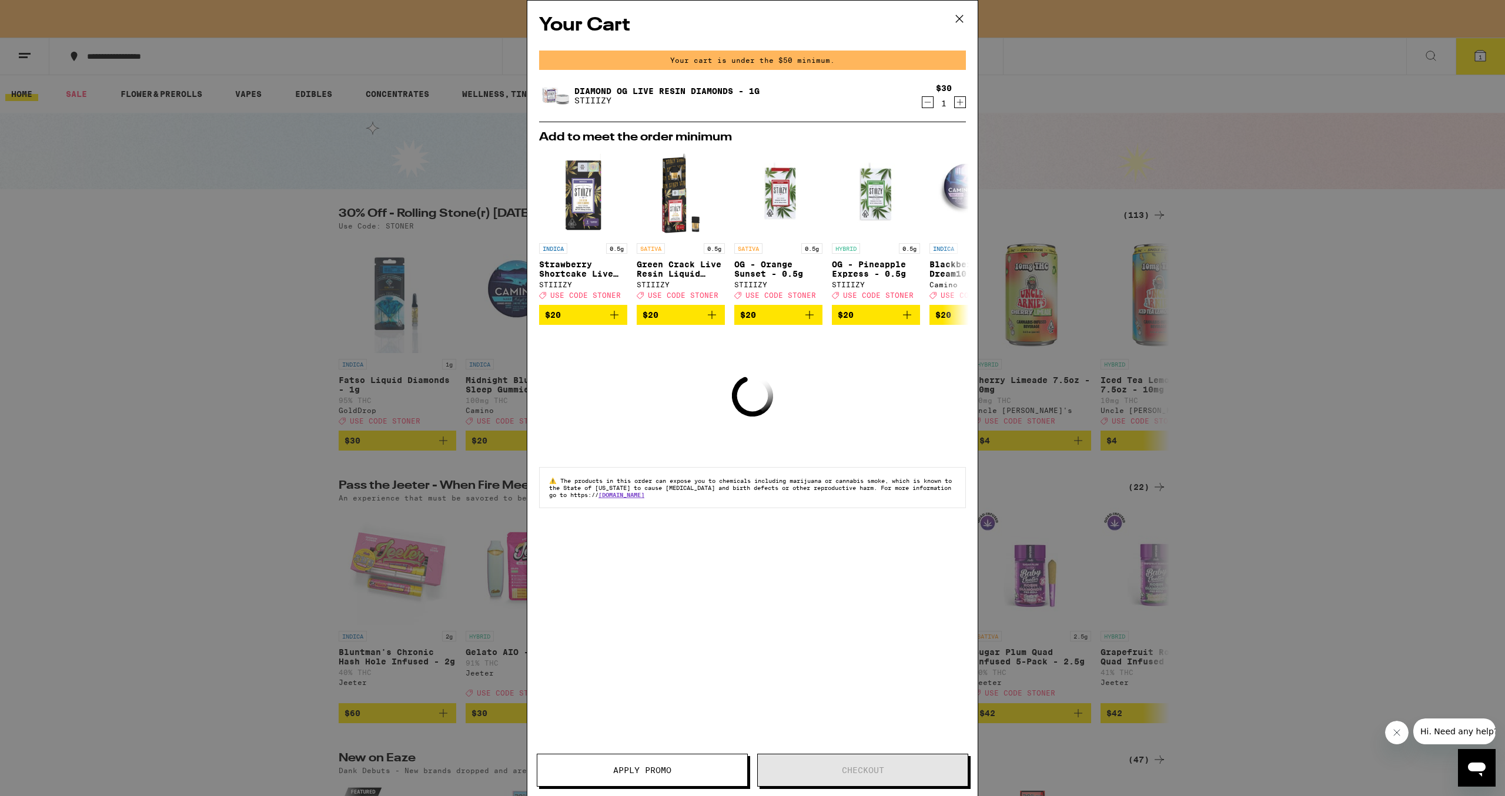
click at [960, 15] on icon at bounding box center [959, 19] width 18 height 18
click at [957, 16] on icon at bounding box center [959, 18] width 7 height 7
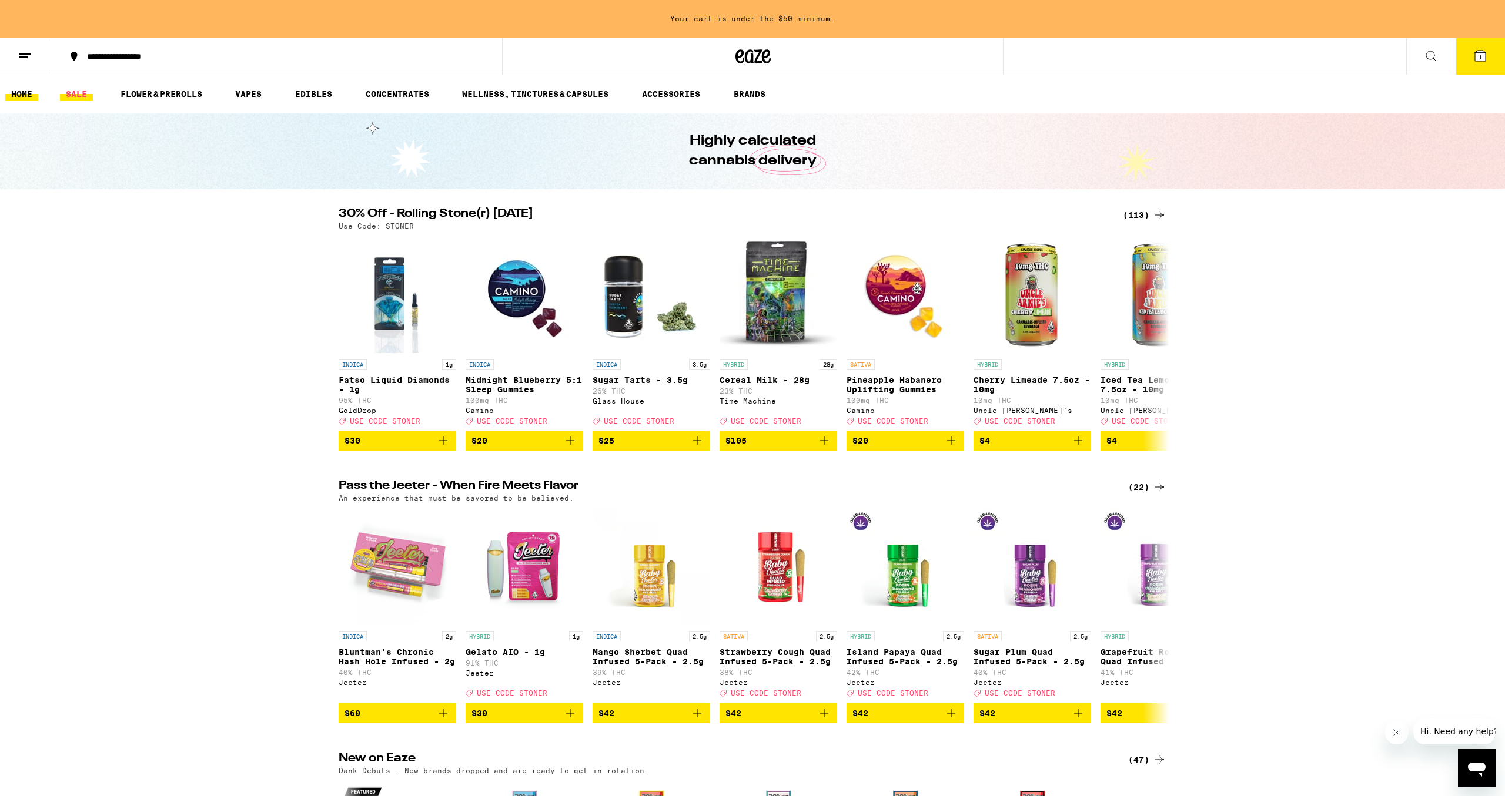
click at [78, 91] on link "SALE" at bounding box center [76, 94] width 33 height 14
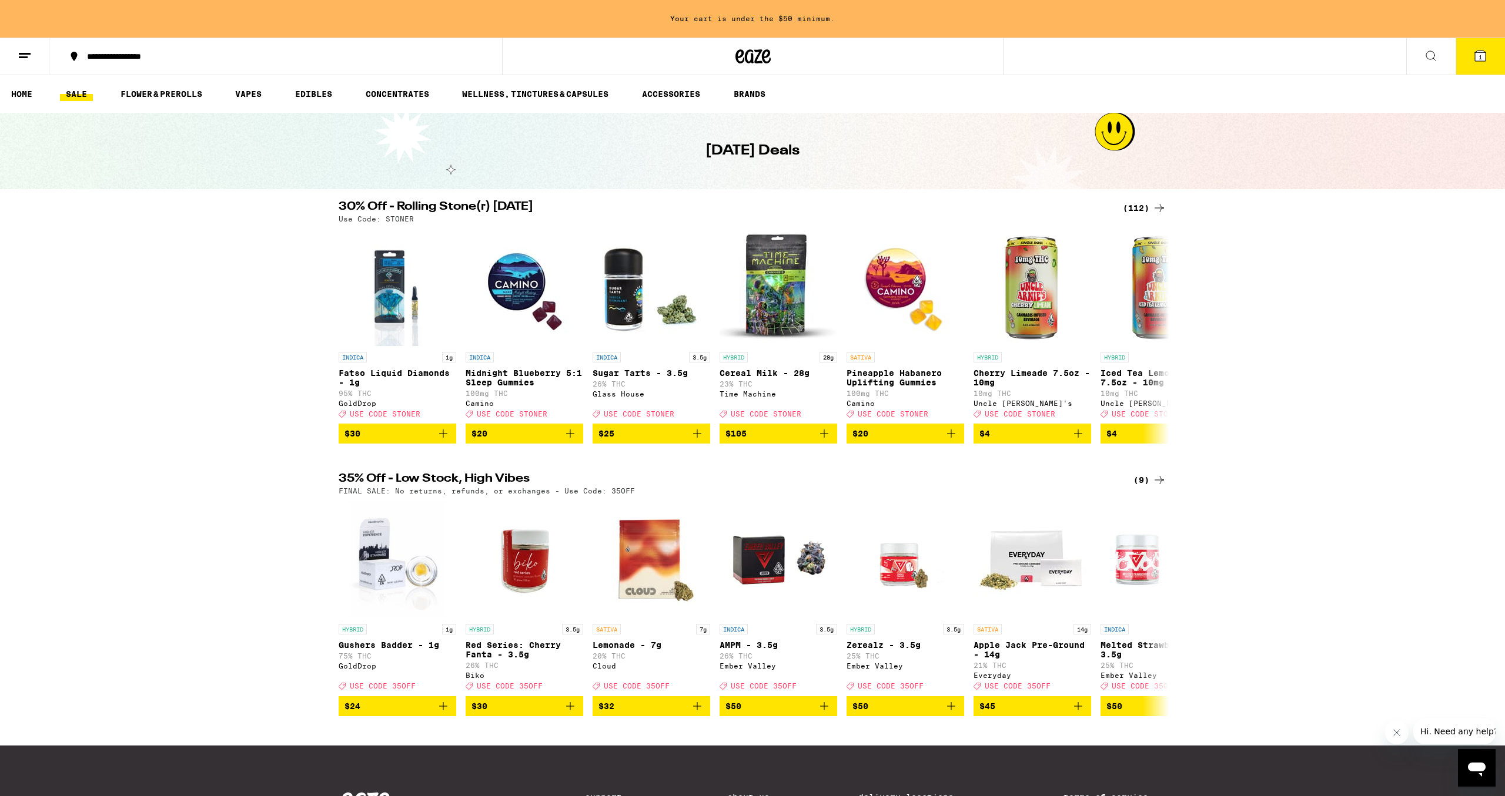
click at [1133, 203] on div "(112)" at bounding box center [1144, 208] width 43 height 14
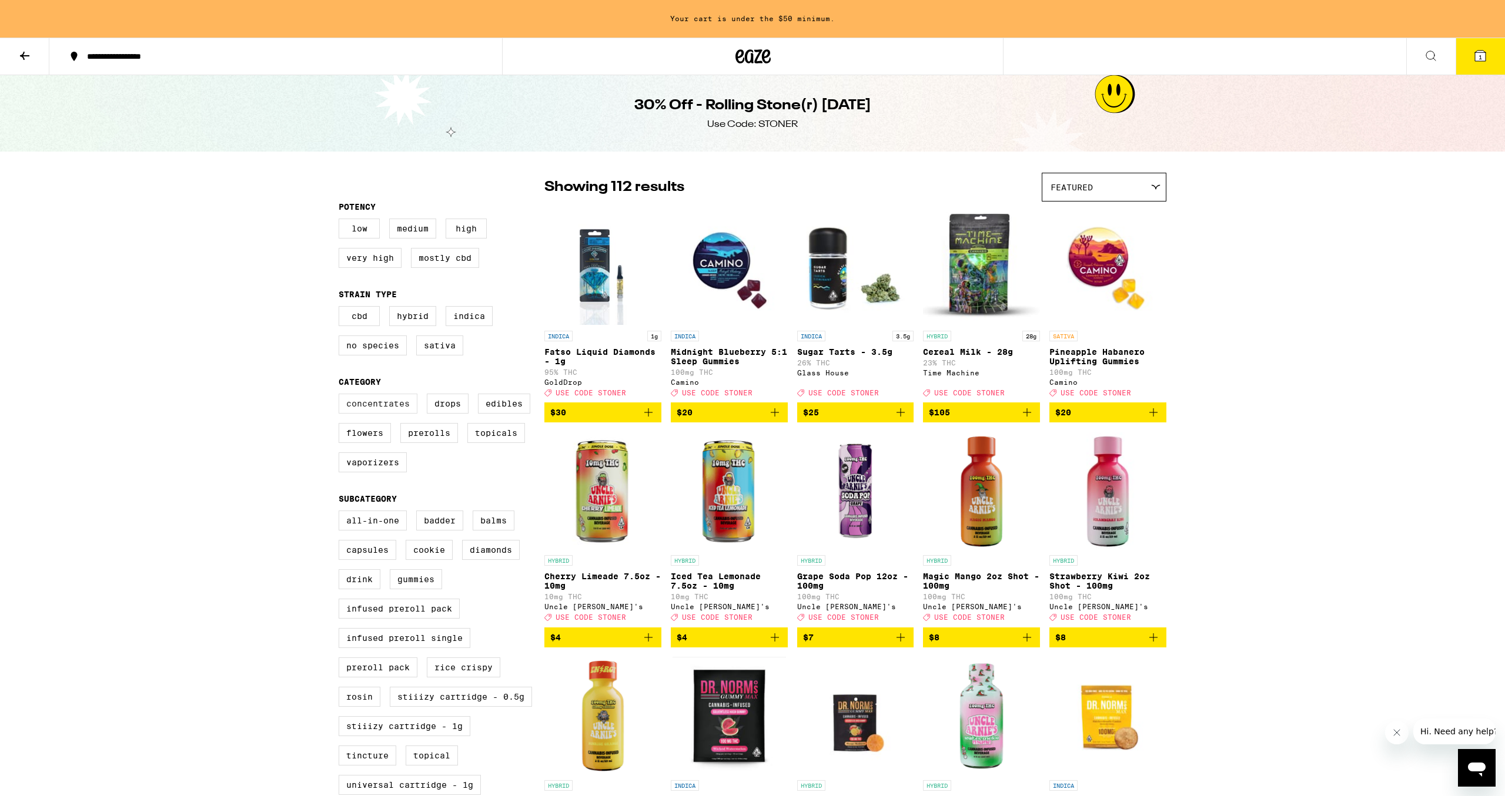
click at [360, 414] on label "Concentrates" at bounding box center [378, 404] width 79 height 20
click at [341, 396] on input "Concentrates" at bounding box center [341, 396] width 1 height 1
checkbox input "true"
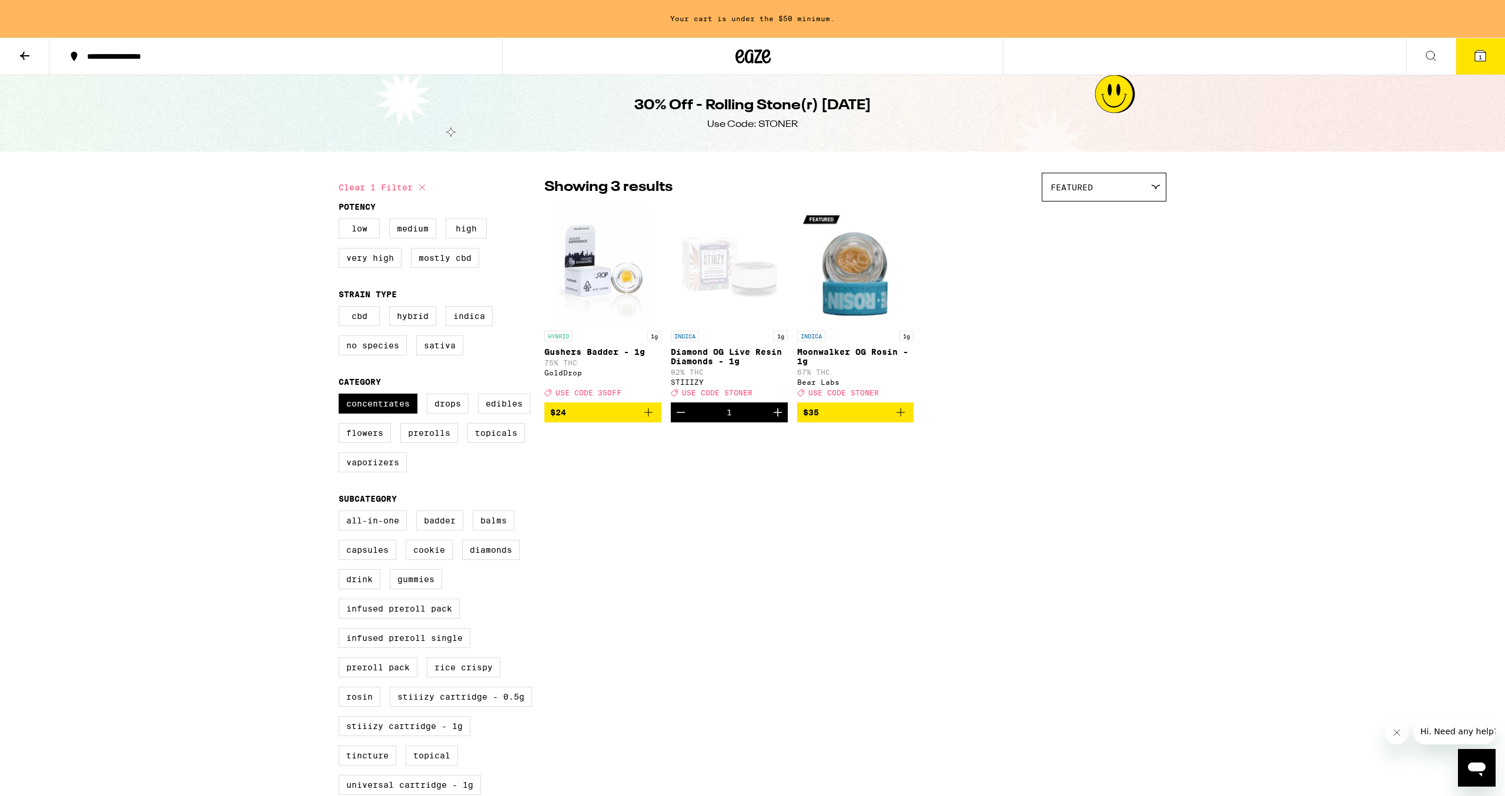
click at [856, 356] on p "Moonwalker OG Rosin - 1g" at bounding box center [855, 356] width 117 height 19
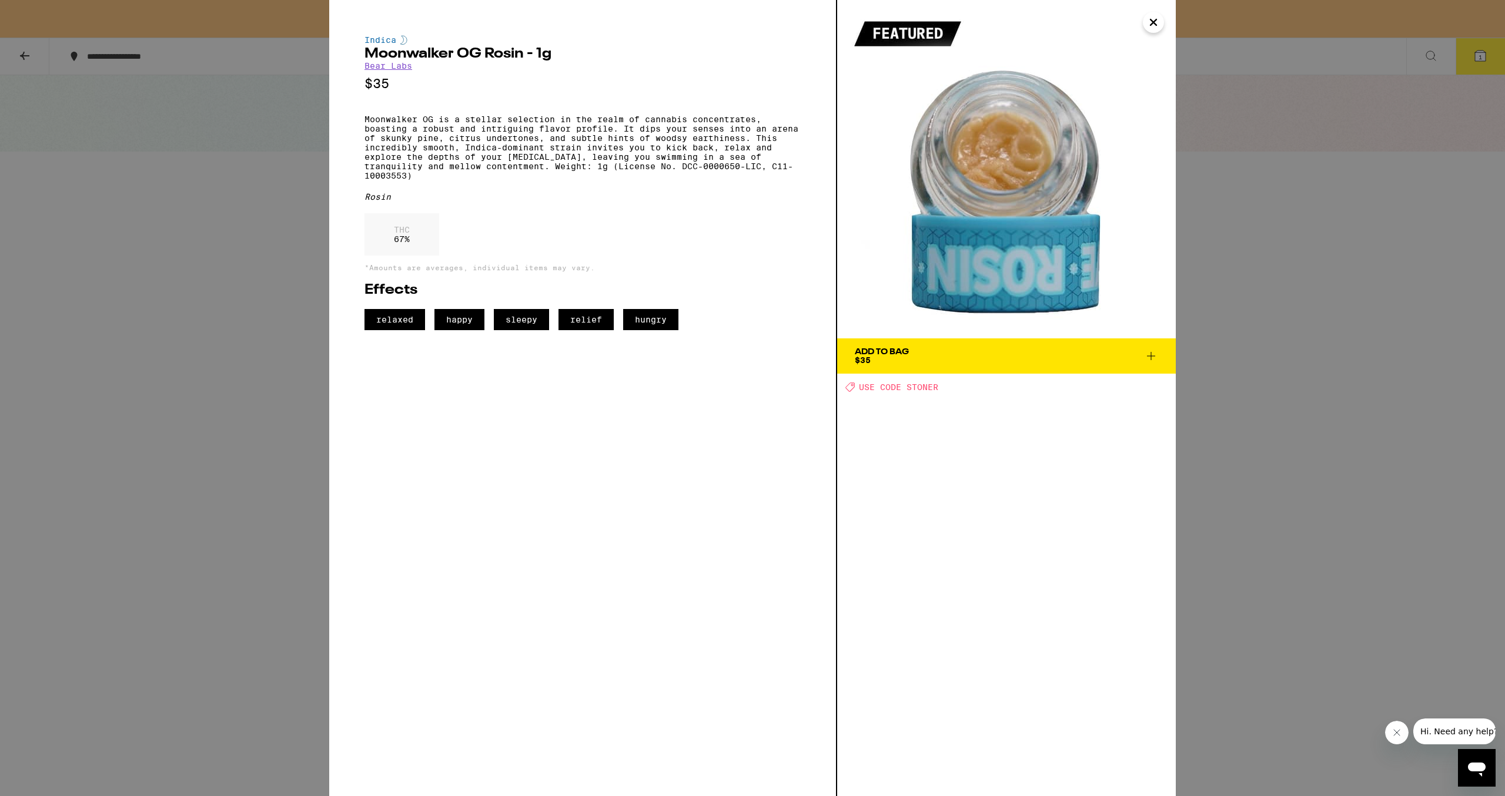
click at [1215, 476] on div "Indica Moonwalker OG Rosin - 1g Bear Labs $35 Moonwalker OG is a stellar select…" at bounding box center [752, 398] width 1505 height 796
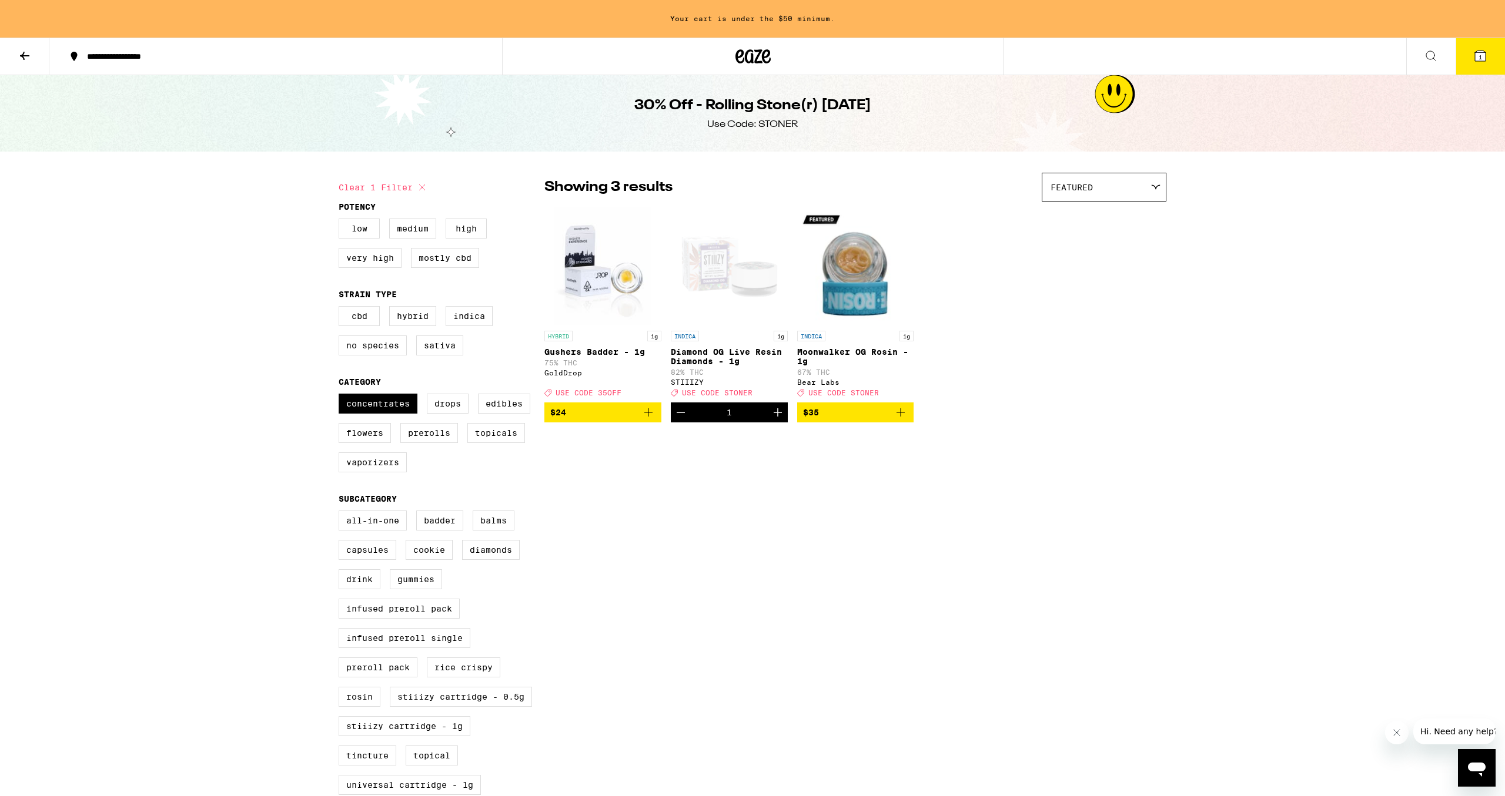
click at [902, 420] on icon "Add to bag" at bounding box center [900, 413] width 14 height 14
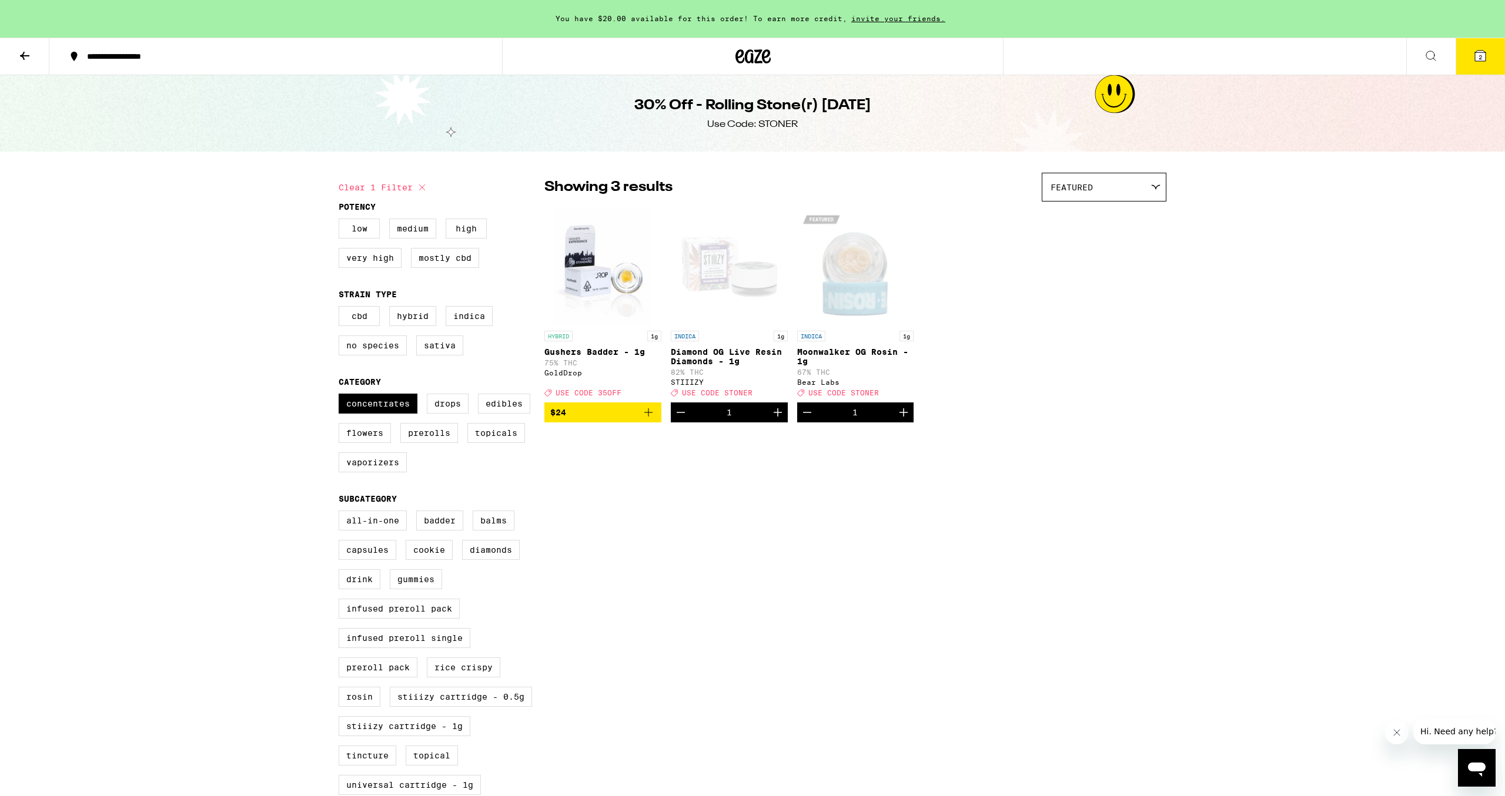
click at [1076, 440] on div "Showing 3 results Featured Featured Price: Low to High Price: High to Low HYBRI…" at bounding box center [855, 306] width 622 height 267
click at [1488, 62] on button "2" at bounding box center [1479, 56] width 49 height 36
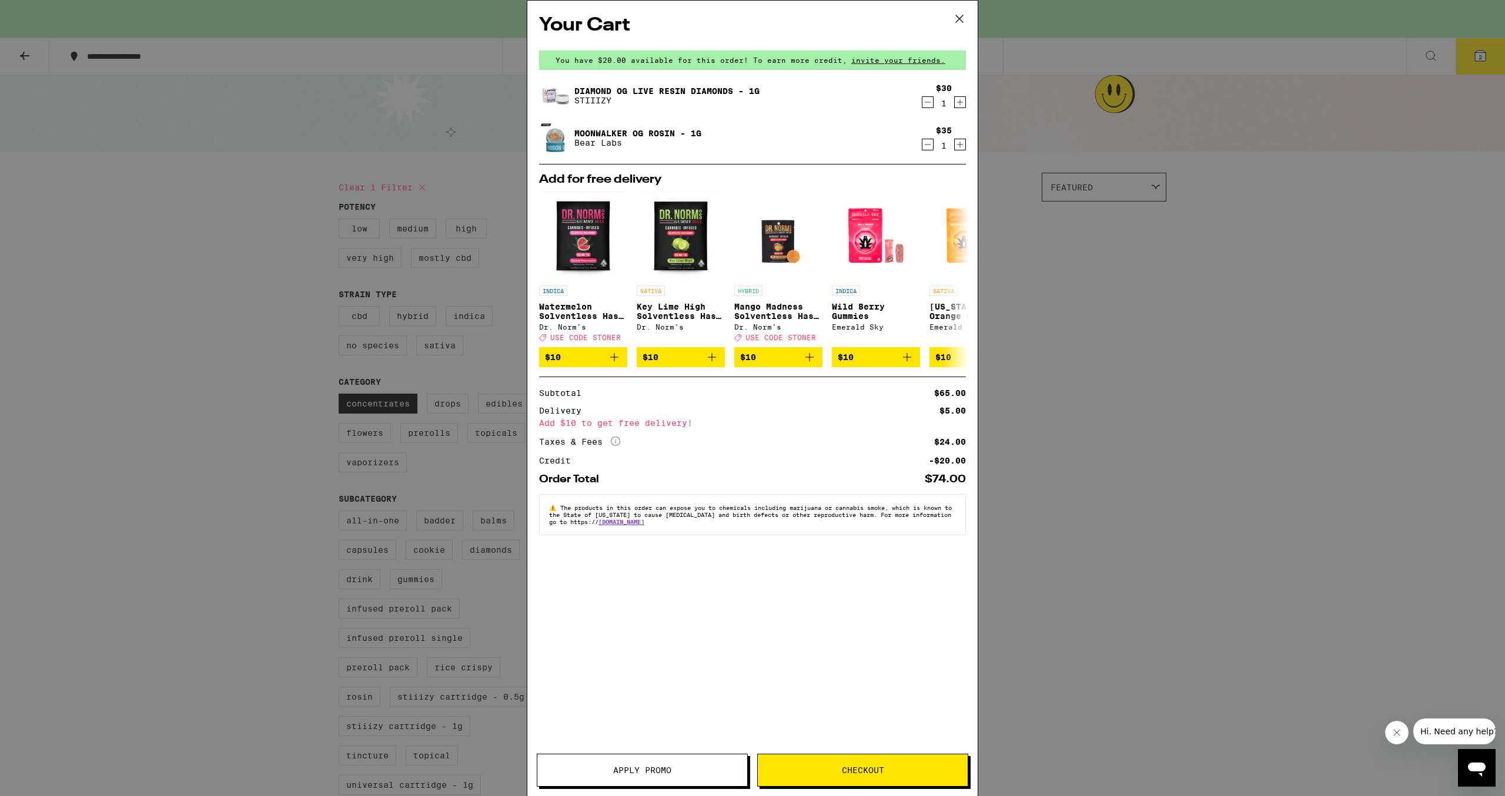
drag, startPoint x: 602, startPoint y: 767, endPoint x: 1010, endPoint y: 540, distance: 467.0
click at [900, 591] on div "Your Cart You have $20.00 available for this order! To earn more credit, invite…" at bounding box center [752, 398] width 451 height 796
drag, startPoint x: 1099, startPoint y: 505, endPoint x: 1010, endPoint y: 483, distance: 91.9
click at [1100, 505] on div "Your Cart You have $20.00 available for this order! To earn more credit, invite…" at bounding box center [752, 398] width 1505 height 796
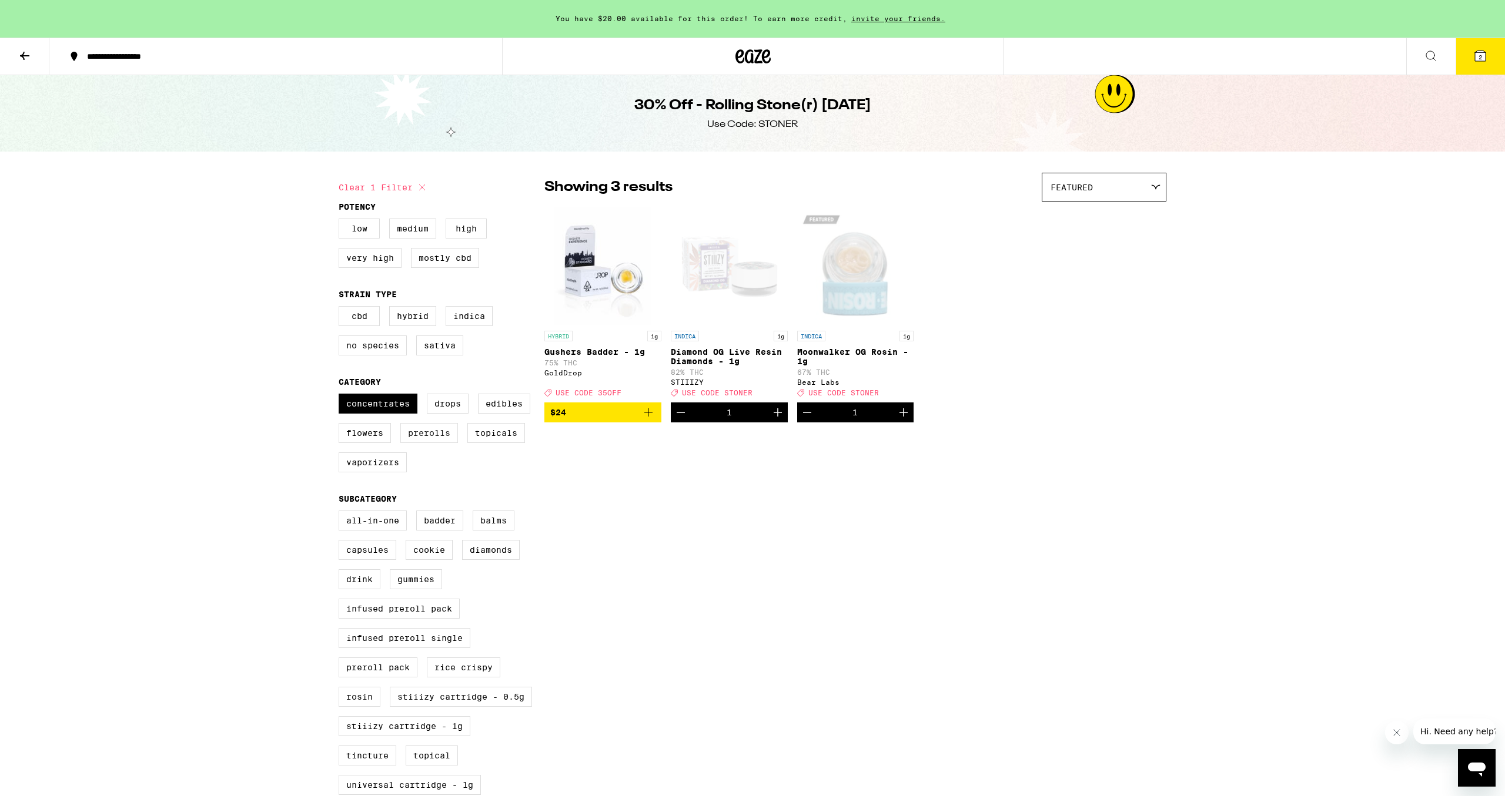
click at [427, 443] on label "Prerolls" at bounding box center [429, 433] width 58 height 20
click at [341, 396] on input "Prerolls" at bounding box center [341, 396] width 1 height 1
checkbox input "true"
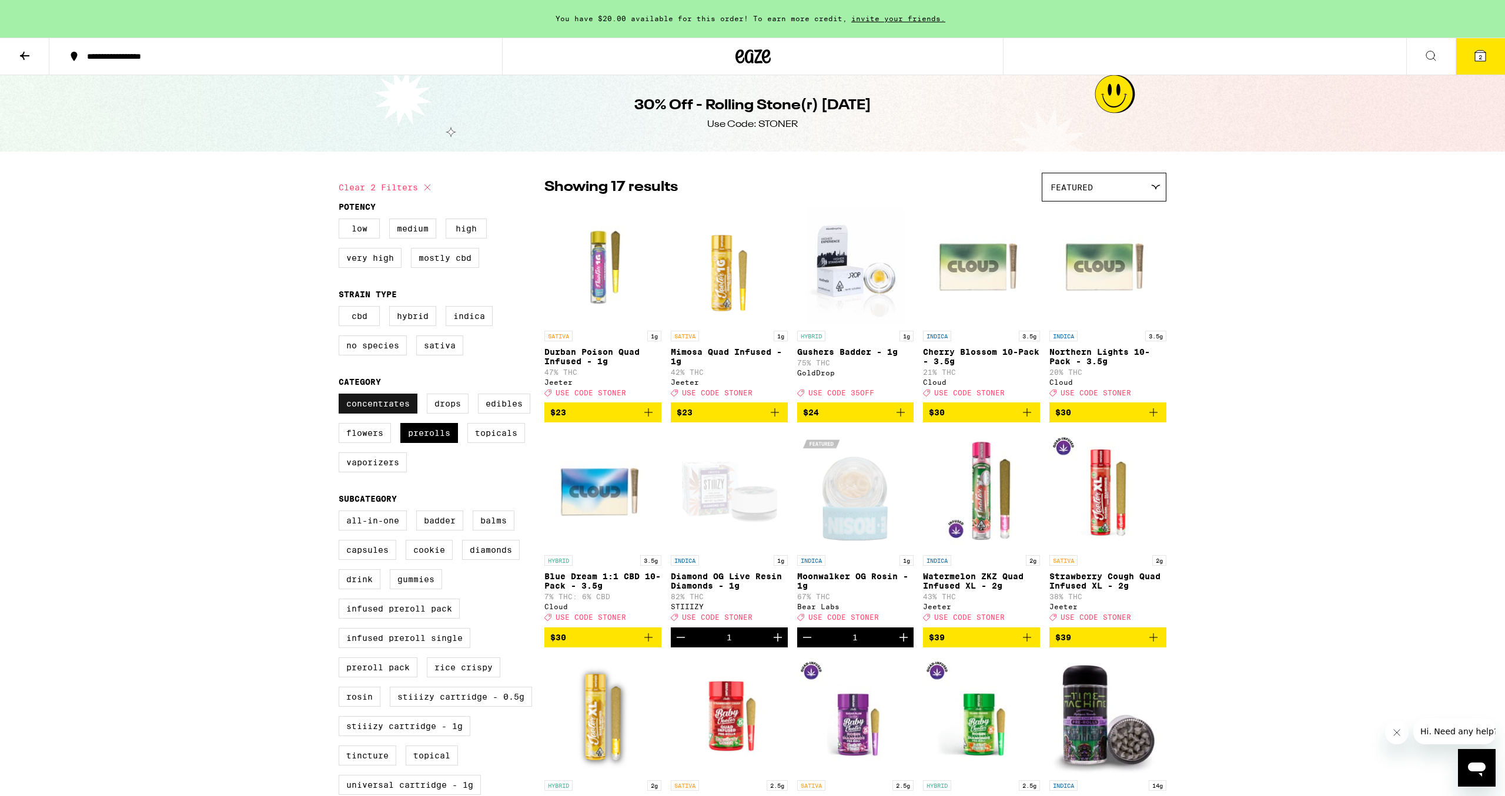
click at [397, 402] on label "Concentrates" at bounding box center [378, 404] width 79 height 20
click at [341, 396] on input "Concentrates" at bounding box center [341, 396] width 1 height 1
checkbox input "false"
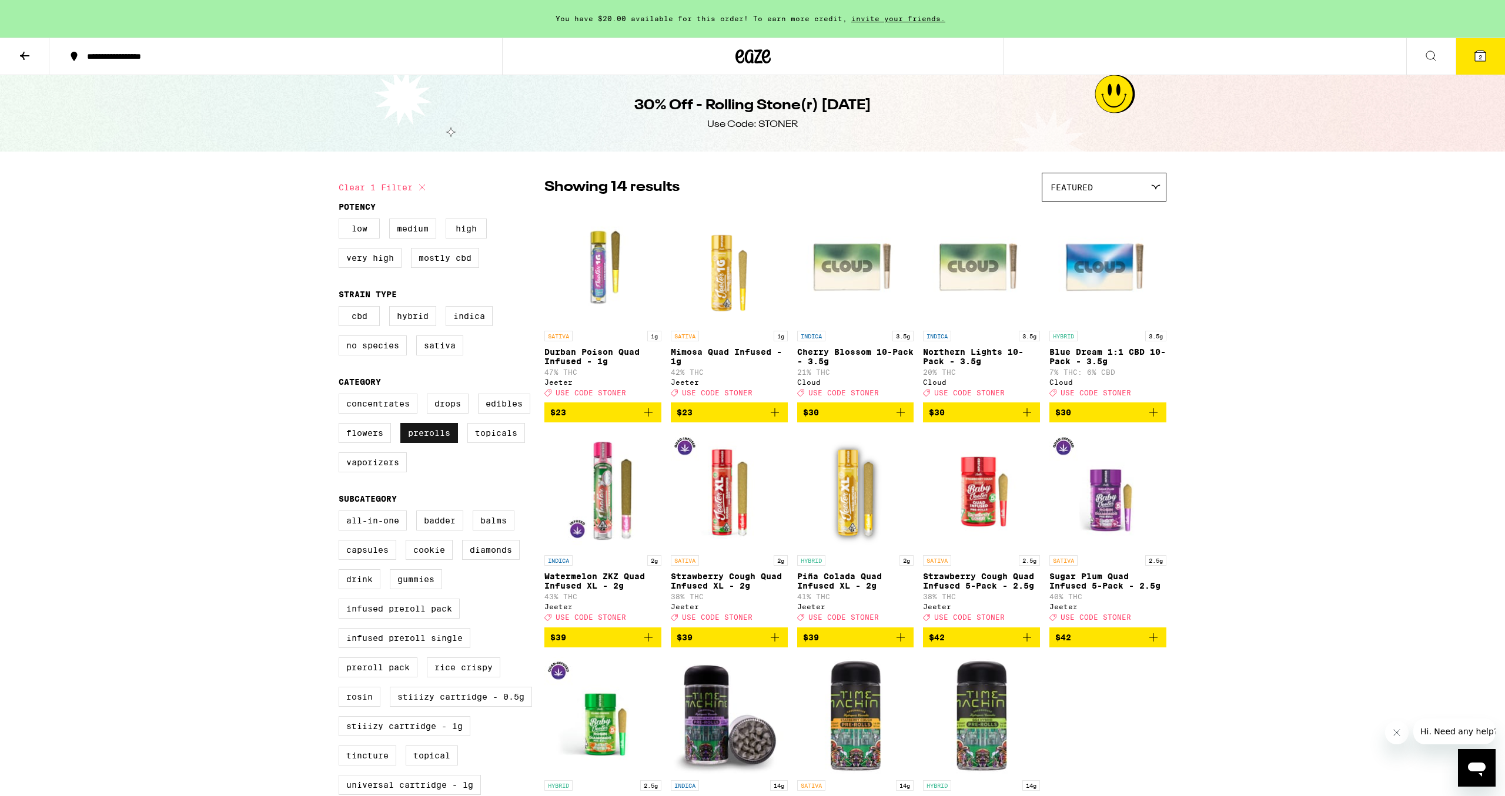
click at [427, 443] on label "Prerolls" at bounding box center [429, 433] width 58 height 20
click at [341, 396] on input "Prerolls" at bounding box center [341, 396] width 1 height 1
checkbox input "false"
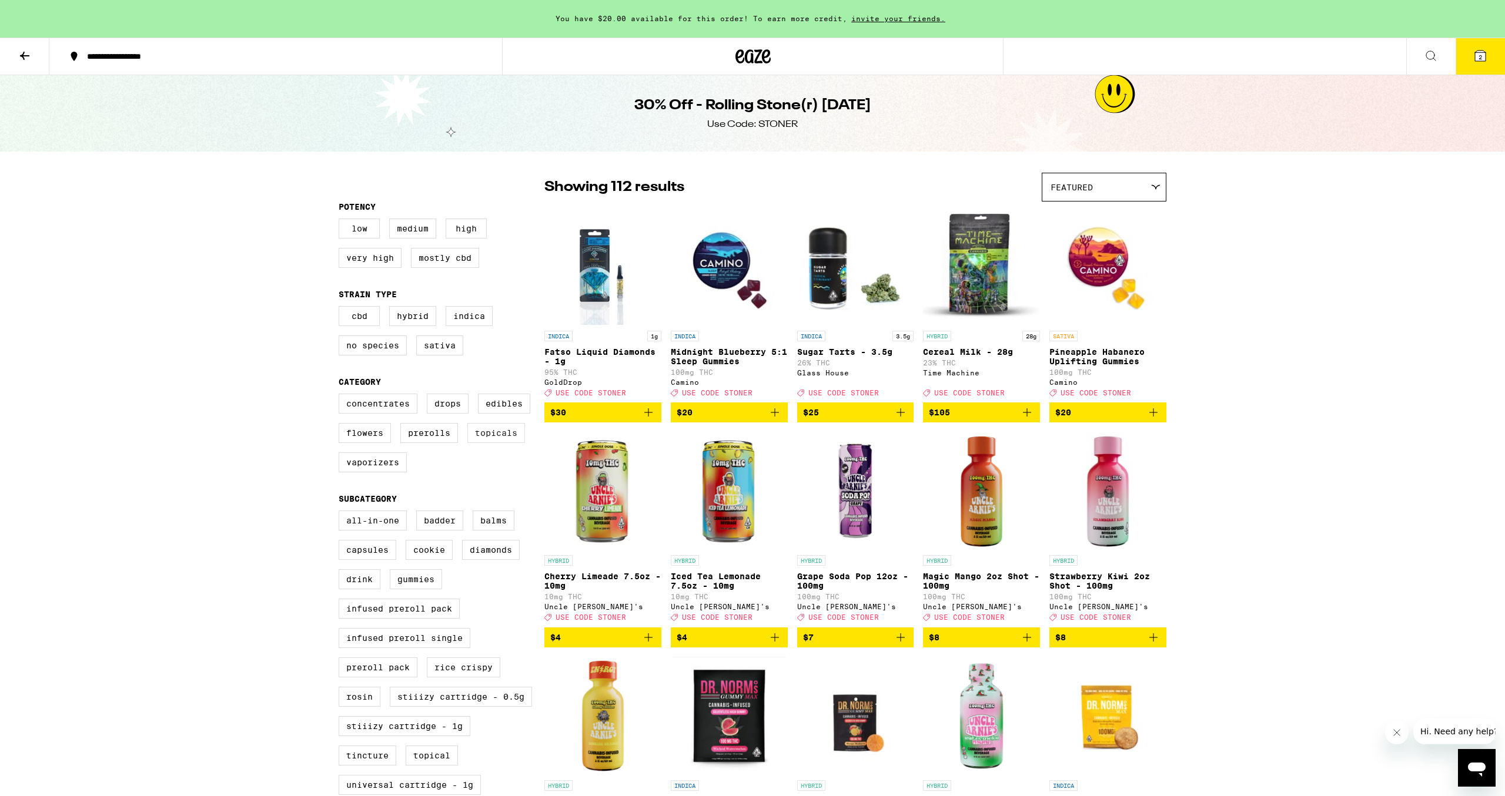
click at [491, 443] on label "Topicals" at bounding box center [496, 433] width 58 height 20
click at [341, 396] on input "Topicals" at bounding box center [341, 396] width 1 height 1
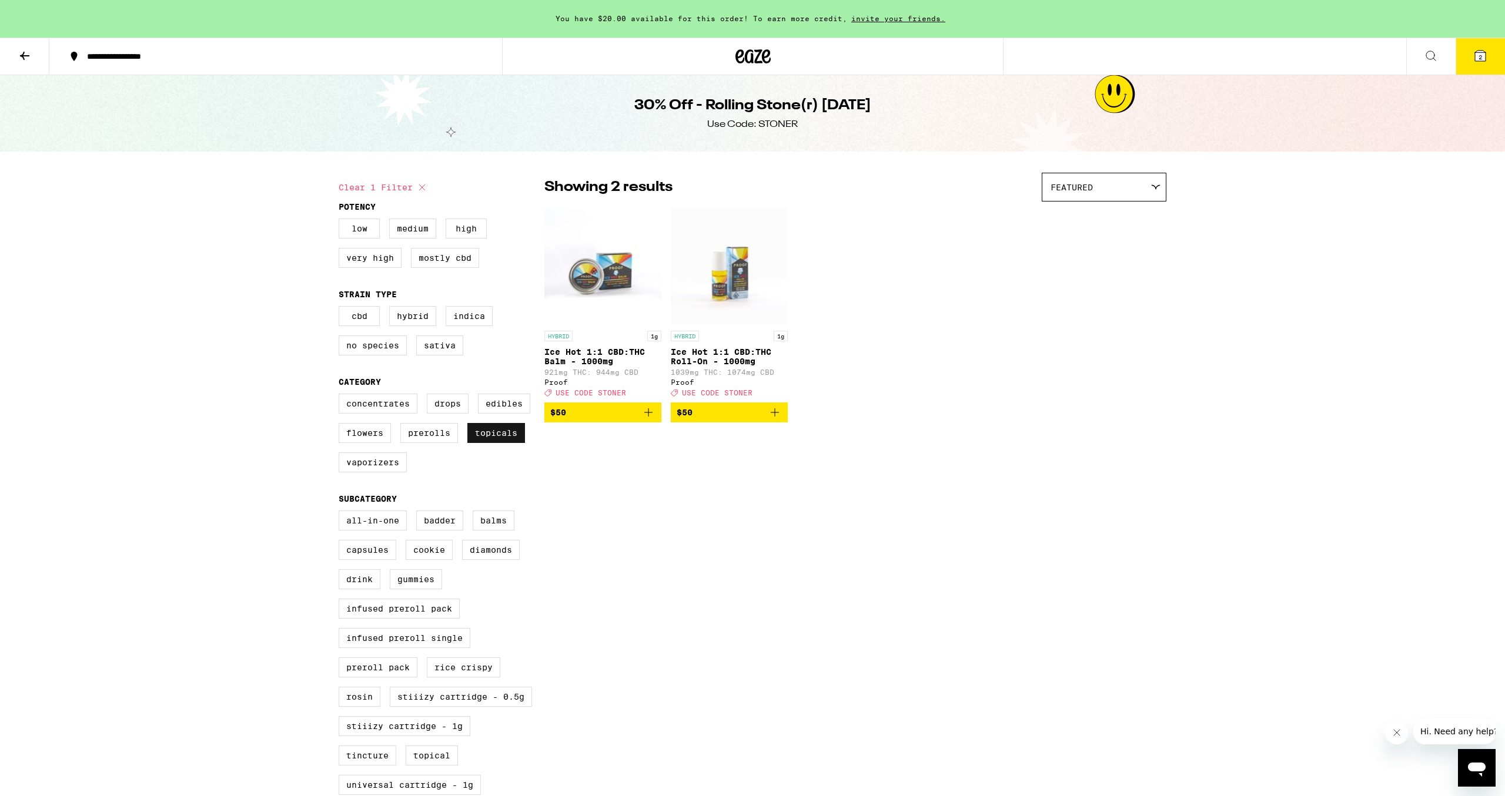
click at [492, 443] on label "Topicals" at bounding box center [496, 433] width 58 height 20
click at [341, 396] on input "Topicals" at bounding box center [341, 396] width 1 height 1
checkbox input "false"
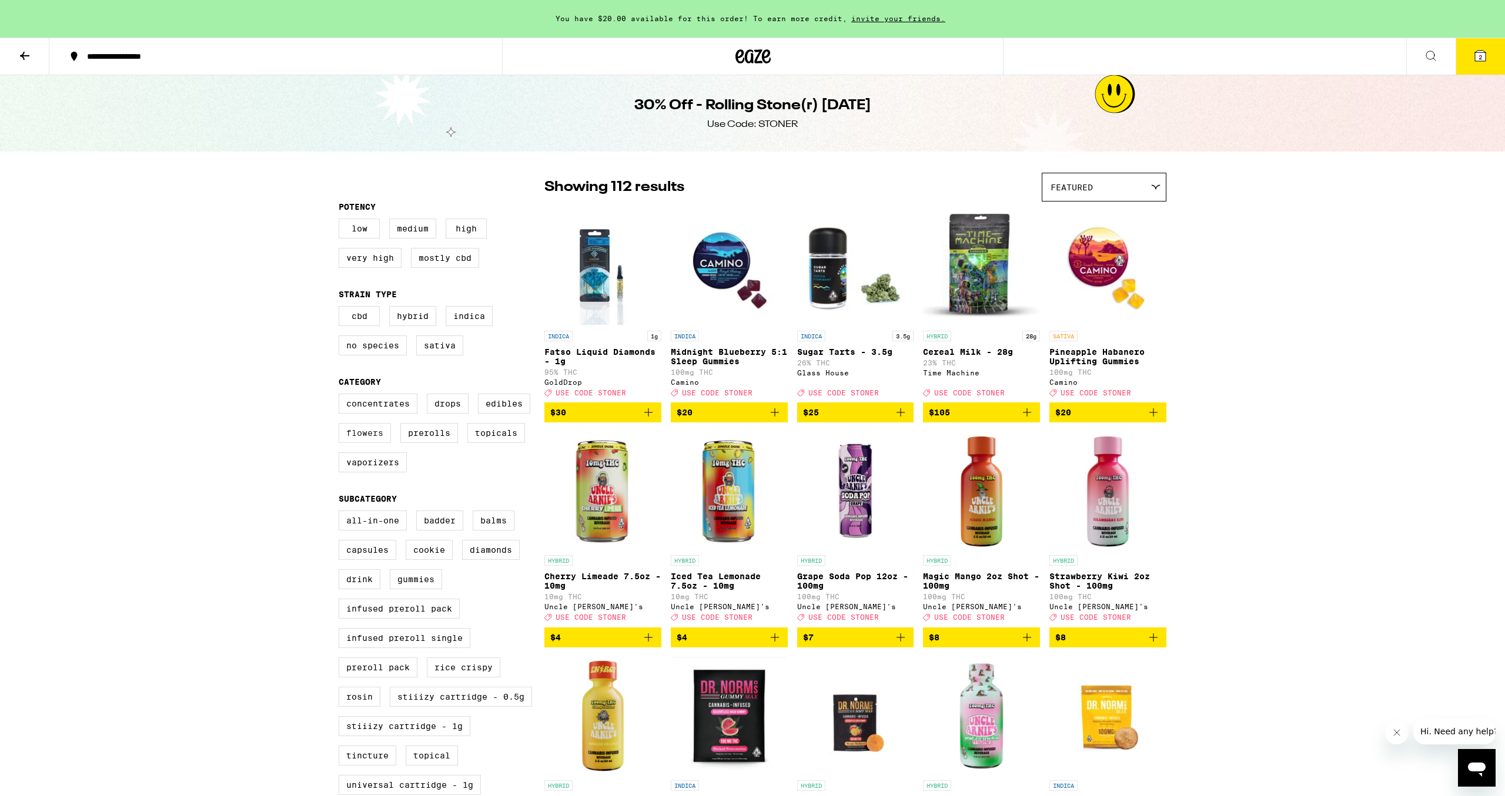
click at [364, 442] on label "Flowers" at bounding box center [365, 433] width 52 height 20
click at [341, 396] on input "Flowers" at bounding box center [341, 396] width 1 height 1
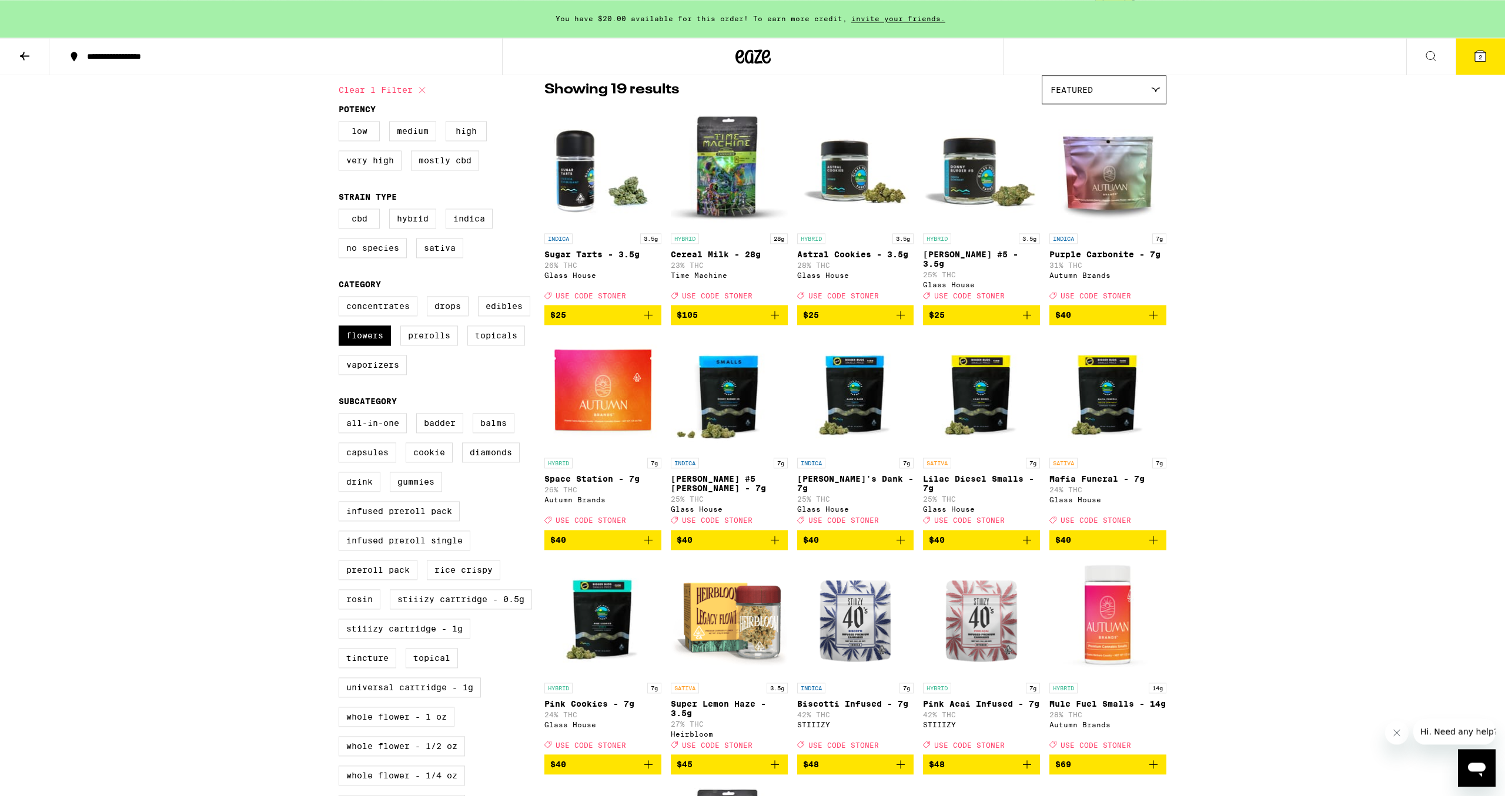
scroll to position [60, 0]
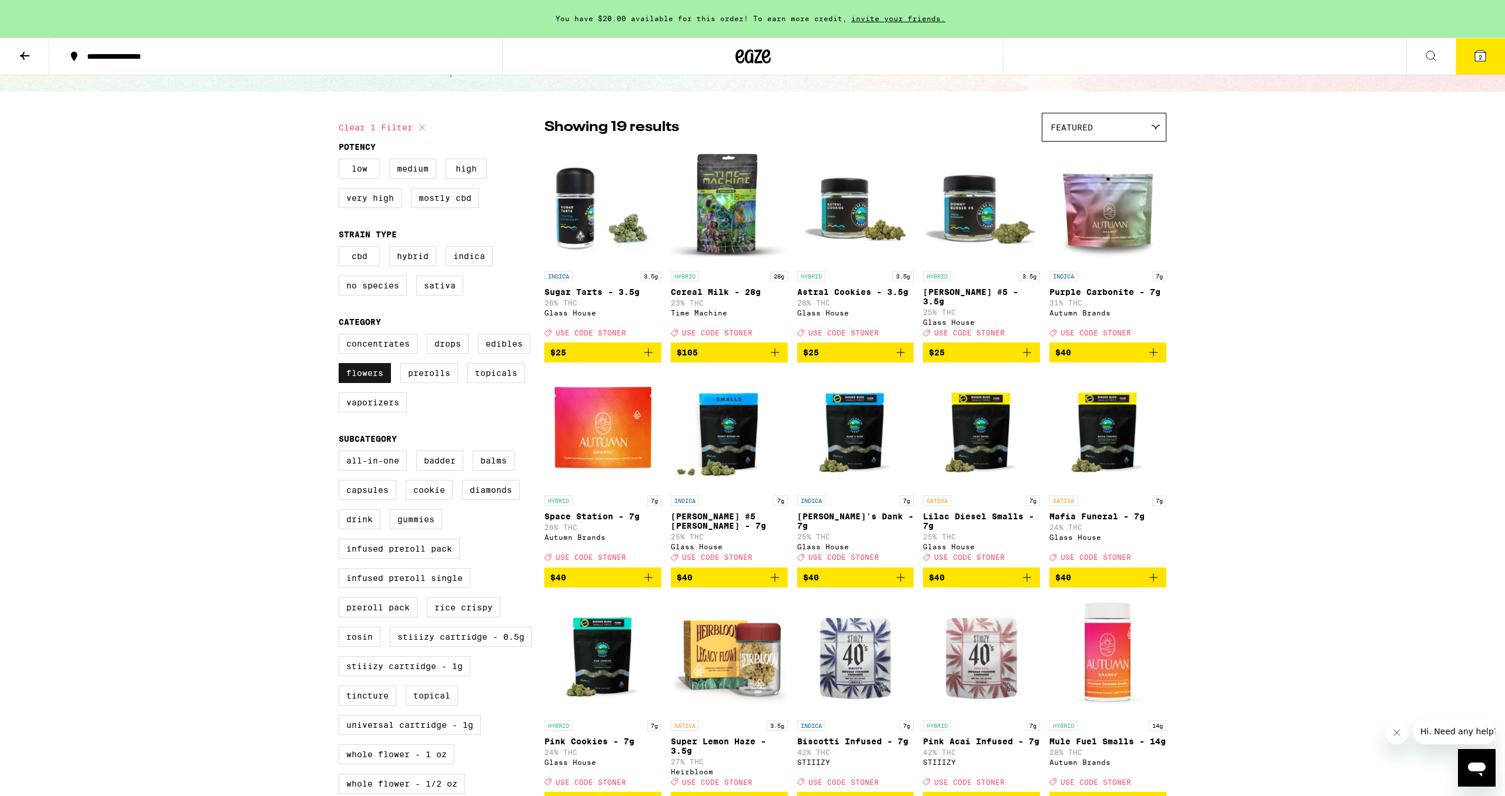
click at [387, 376] on label "Flowers" at bounding box center [365, 373] width 52 height 20
click at [341, 336] on input "Flowers" at bounding box center [341, 336] width 1 height 1
checkbox input "false"
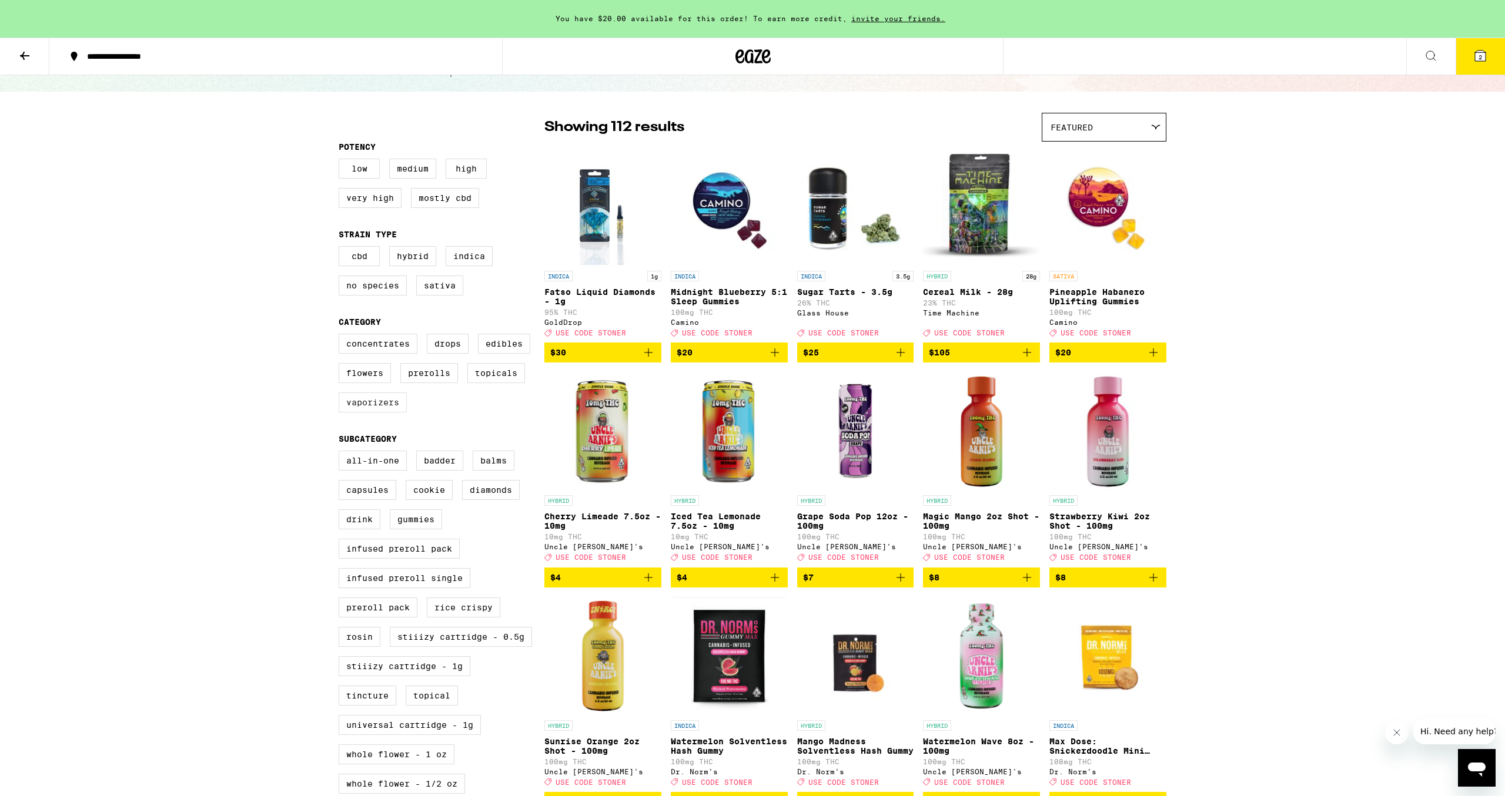
click at [380, 411] on label "Vaporizers" at bounding box center [373, 403] width 68 height 20
click at [341, 336] on input "Vaporizers" at bounding box center [341, 336] width 1 height 1
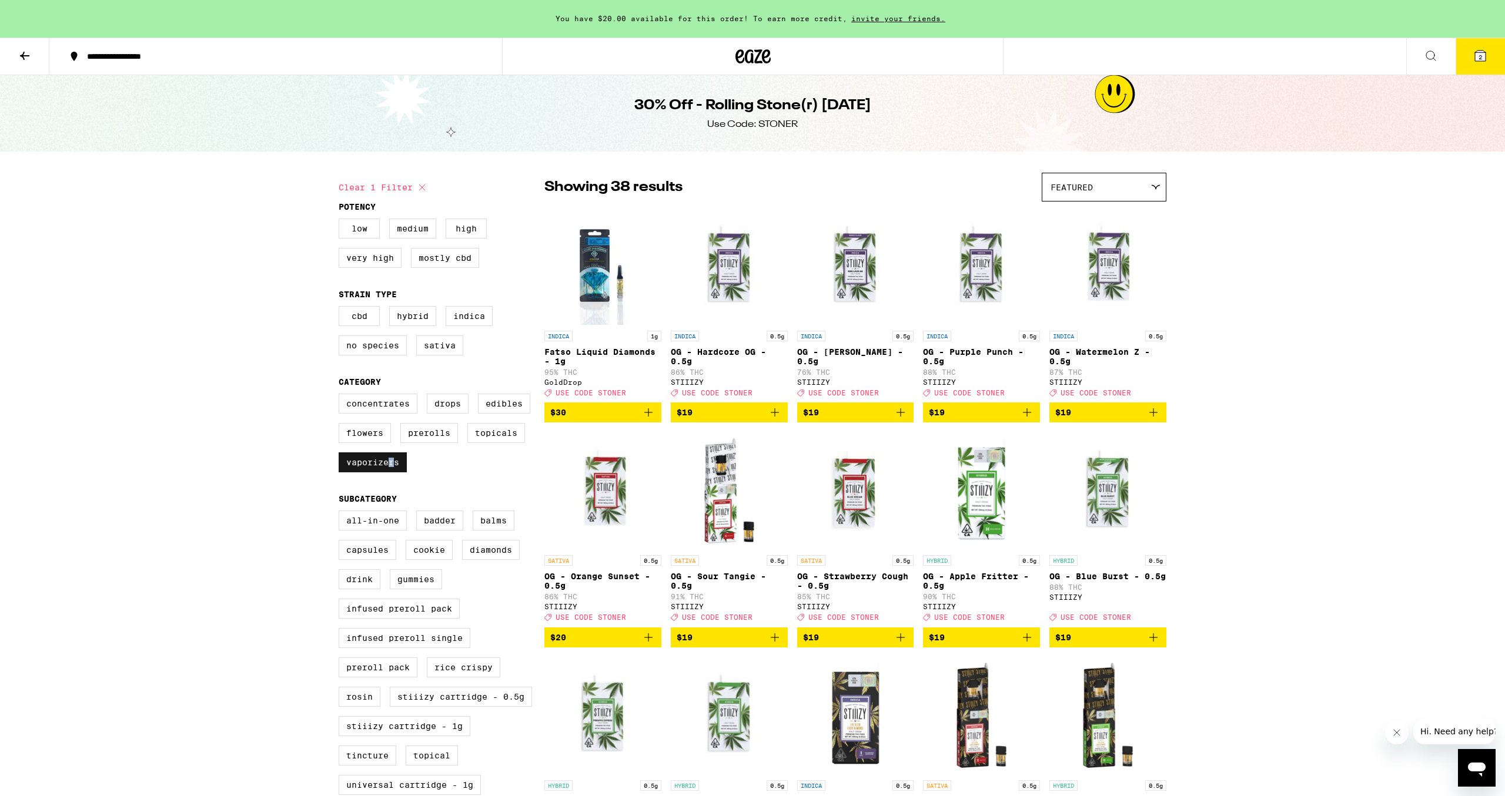
click at [391, 466] on label "Vaporizers" at bounding box center [373, 463] width 68 height 20
click at [389, 473] on label "Vaporizers" at bounding box center [373, 463] width 68 height 20
click at [341, 396] on input "Vaporizers" at bounding box center [341, 396] width 1 height 1
checkbox input "false"
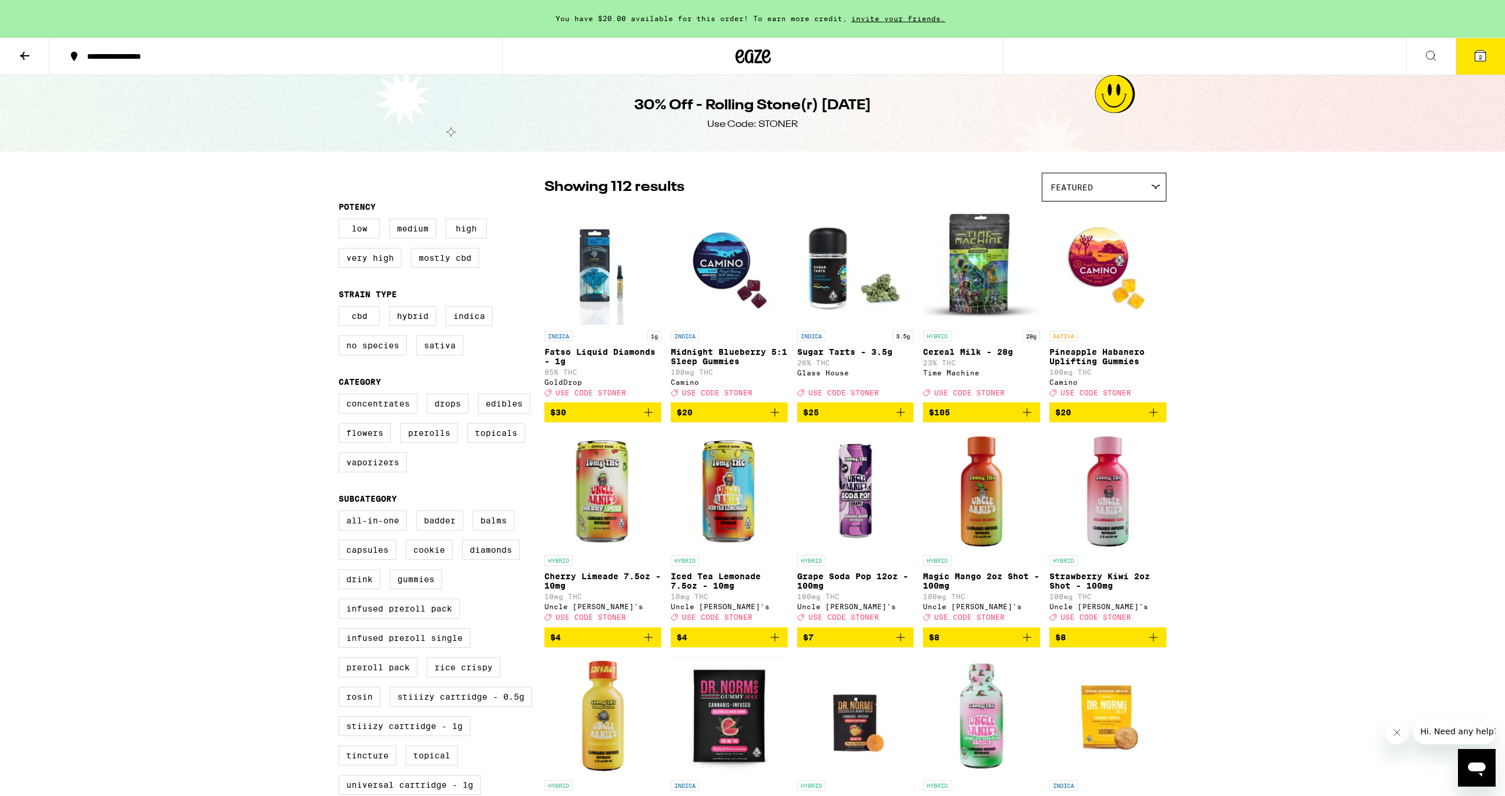
click at [1464, 59] on button "2" at bounding box center [1479, 56] width 49 height 36
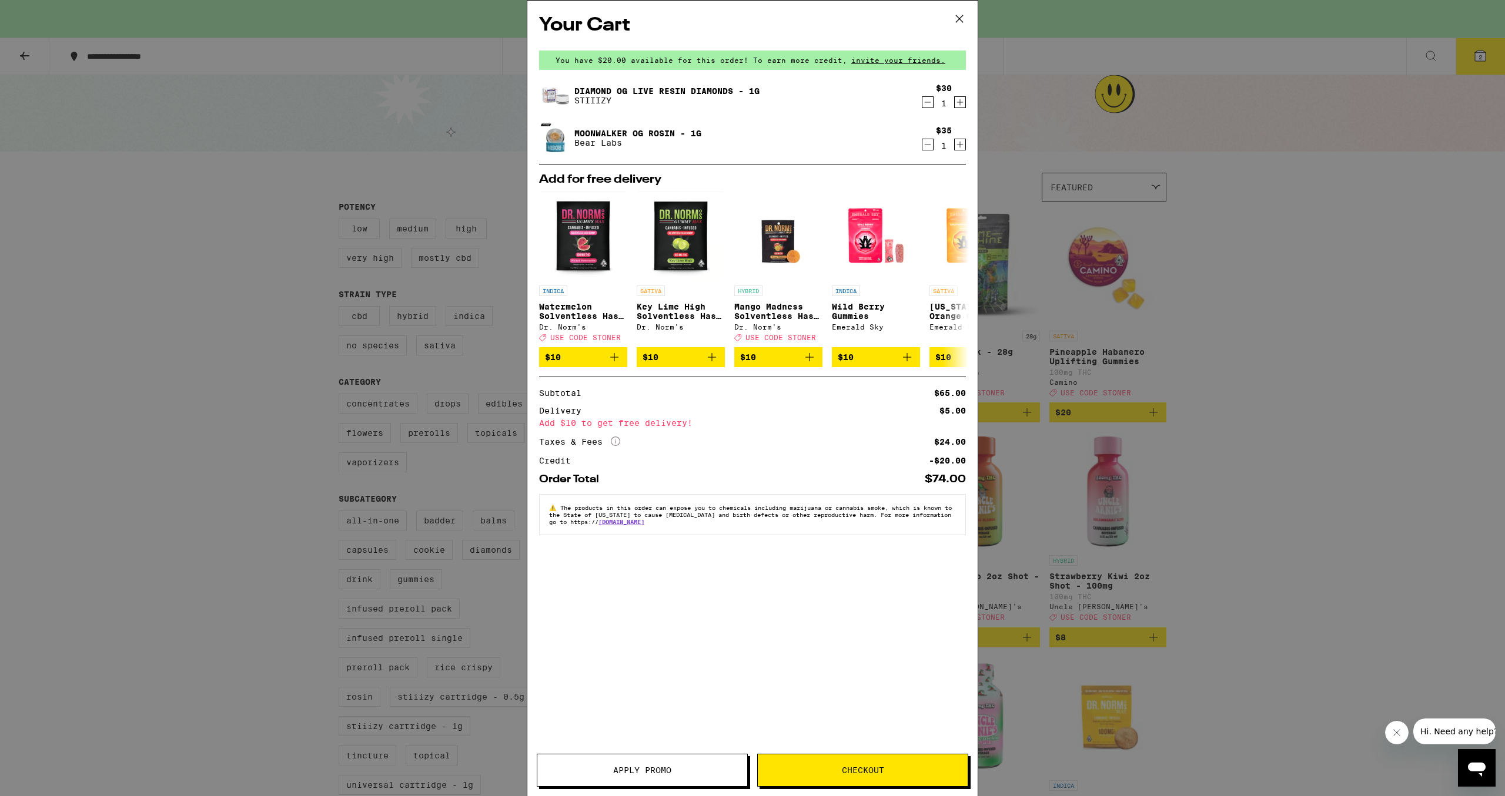
click at [658, 766] on span "Apply Promo" at bounding box center [642, 770] width 58 height 8
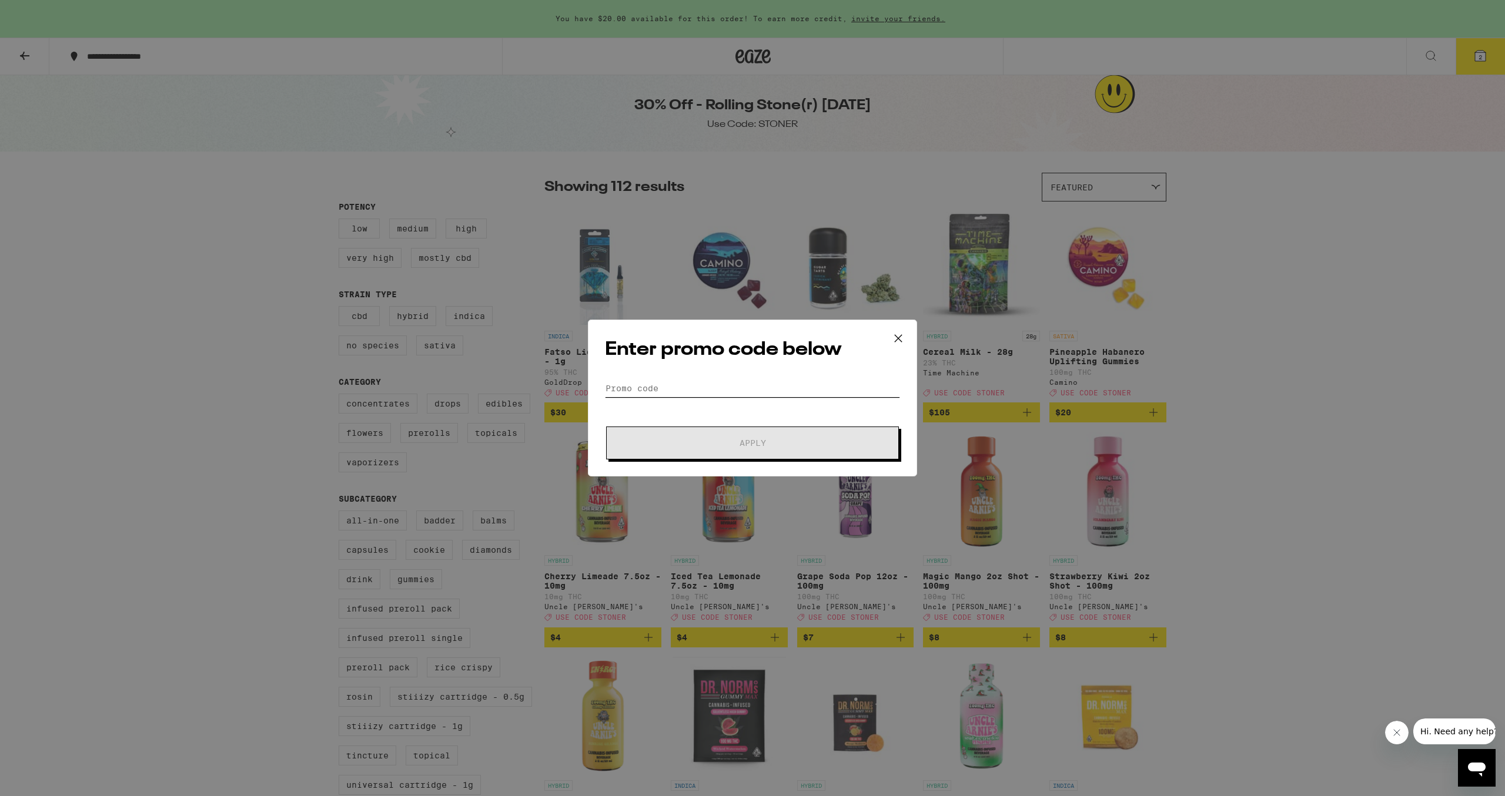
click at [671, 391] on input "Promo Code" at bounding box center [752, 389] width 295 height 18
type input "STONER"
click at [711, 449] on button "Apply" at bounding box center [752, 443] width 293 height 33
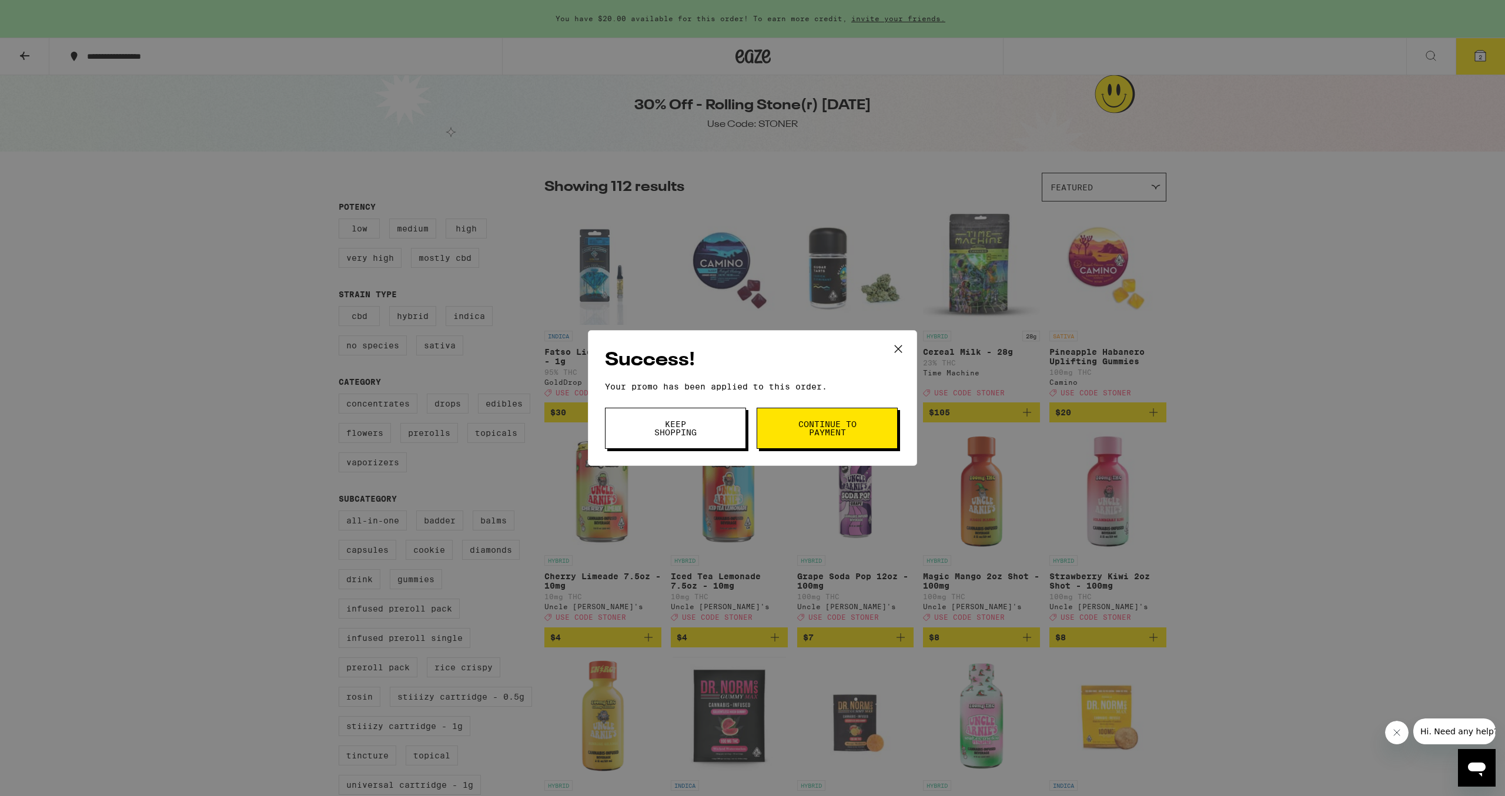
click at [826, 426] on span "Continue to payment" at bounding box center [827, 428] width 60 height 16
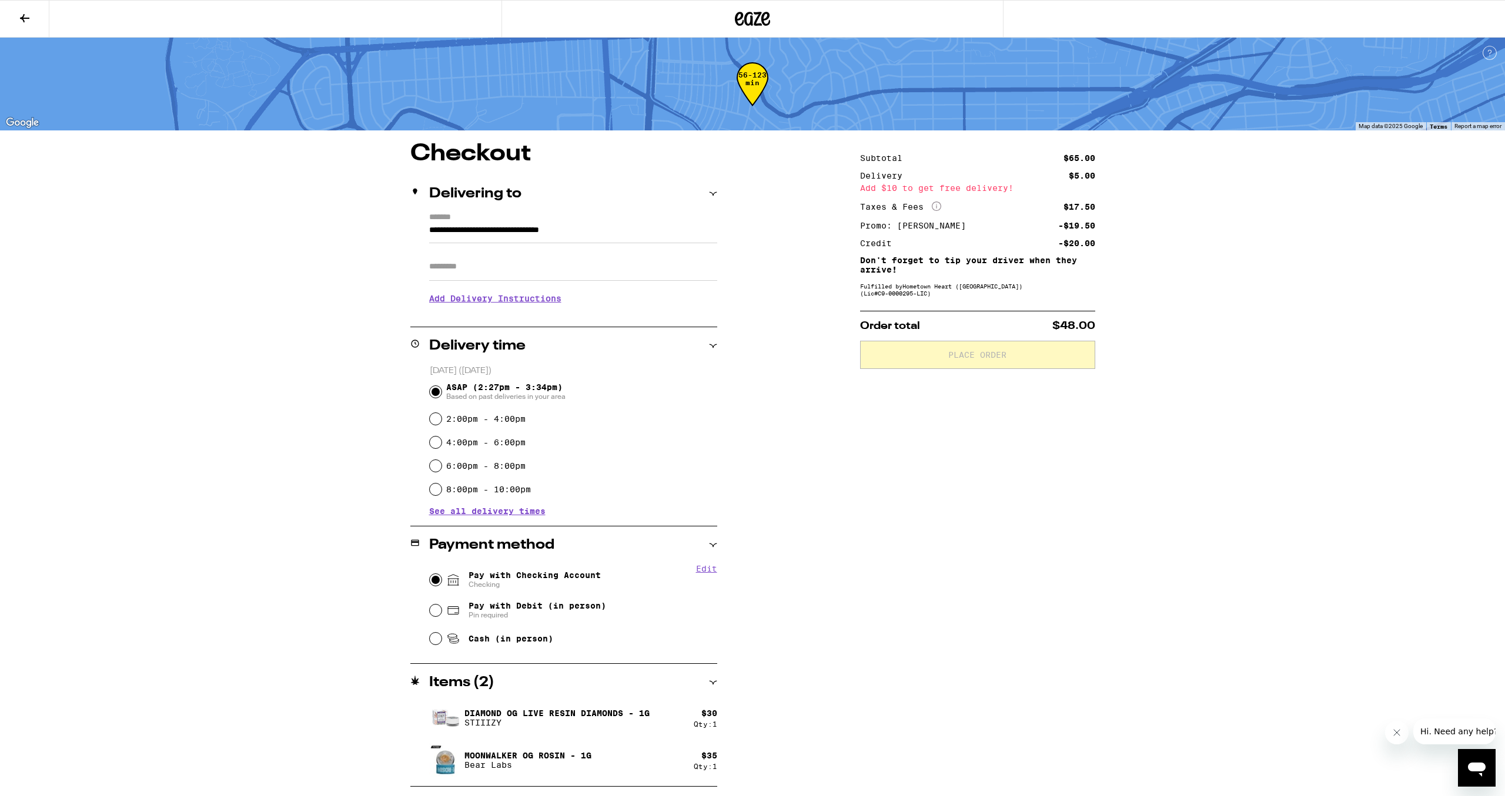
click at [434, 579] on input "Pay with Checking Account Checking" at bounding box center [436, 580] width 12 height 12
radio input "true"
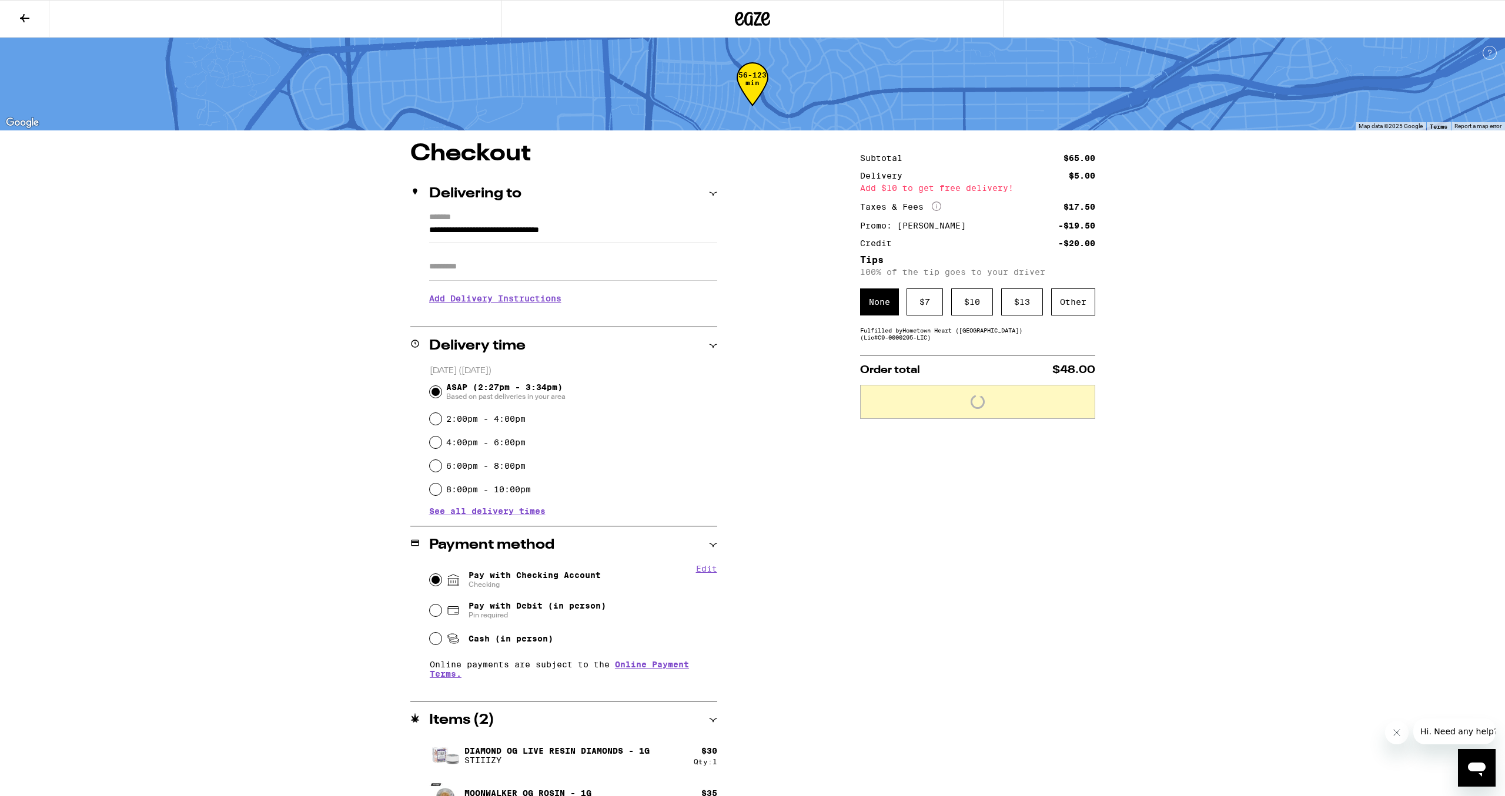
scroll to position [28, 0]
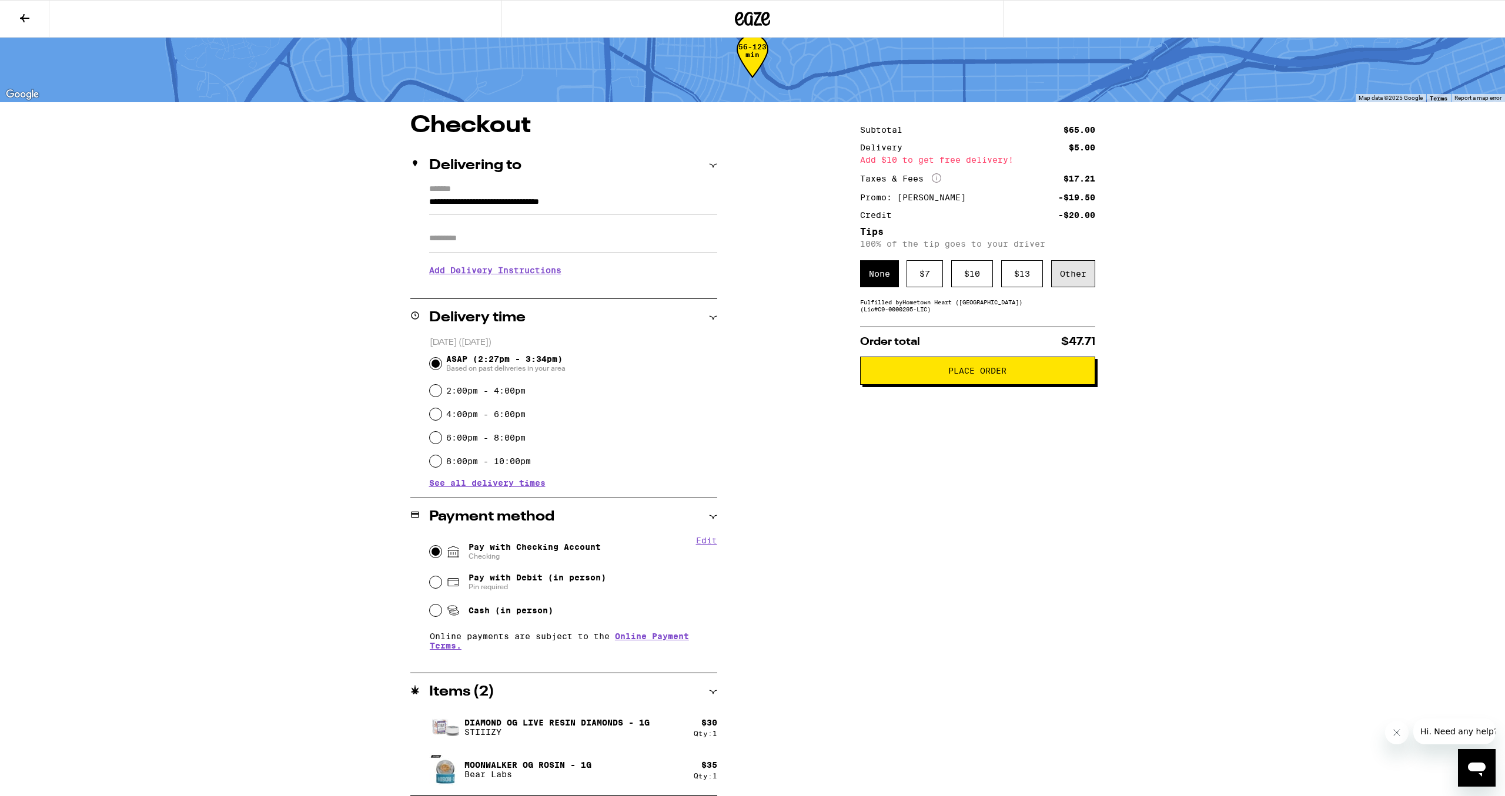
click at [1072, 274] on div "Other" at bounding box center [1073, 273] width 44 height 27
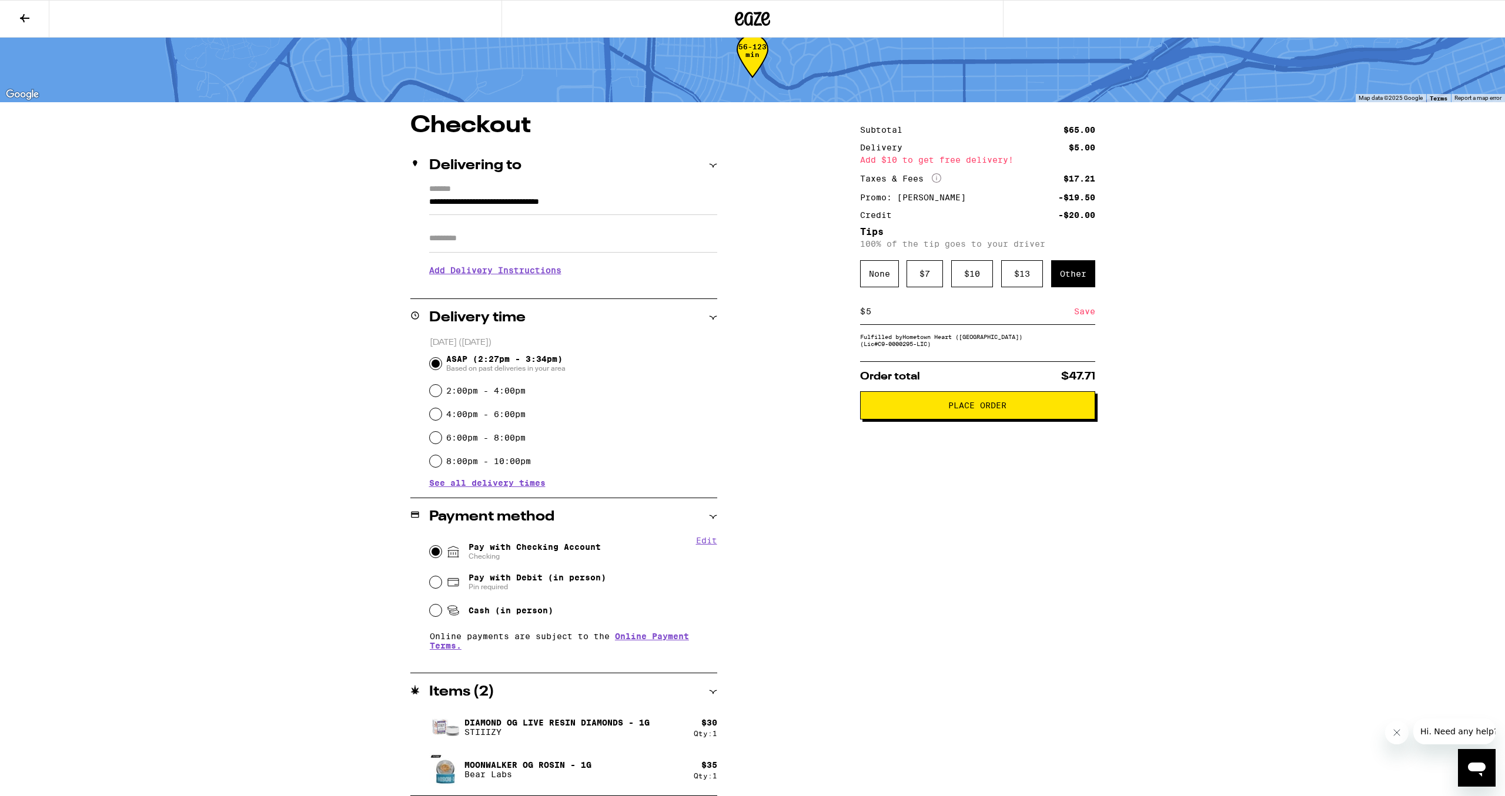
type input "5"
click at [1085, 315] on div "Save" at bounding box center [1084, 312] width 21 height 26
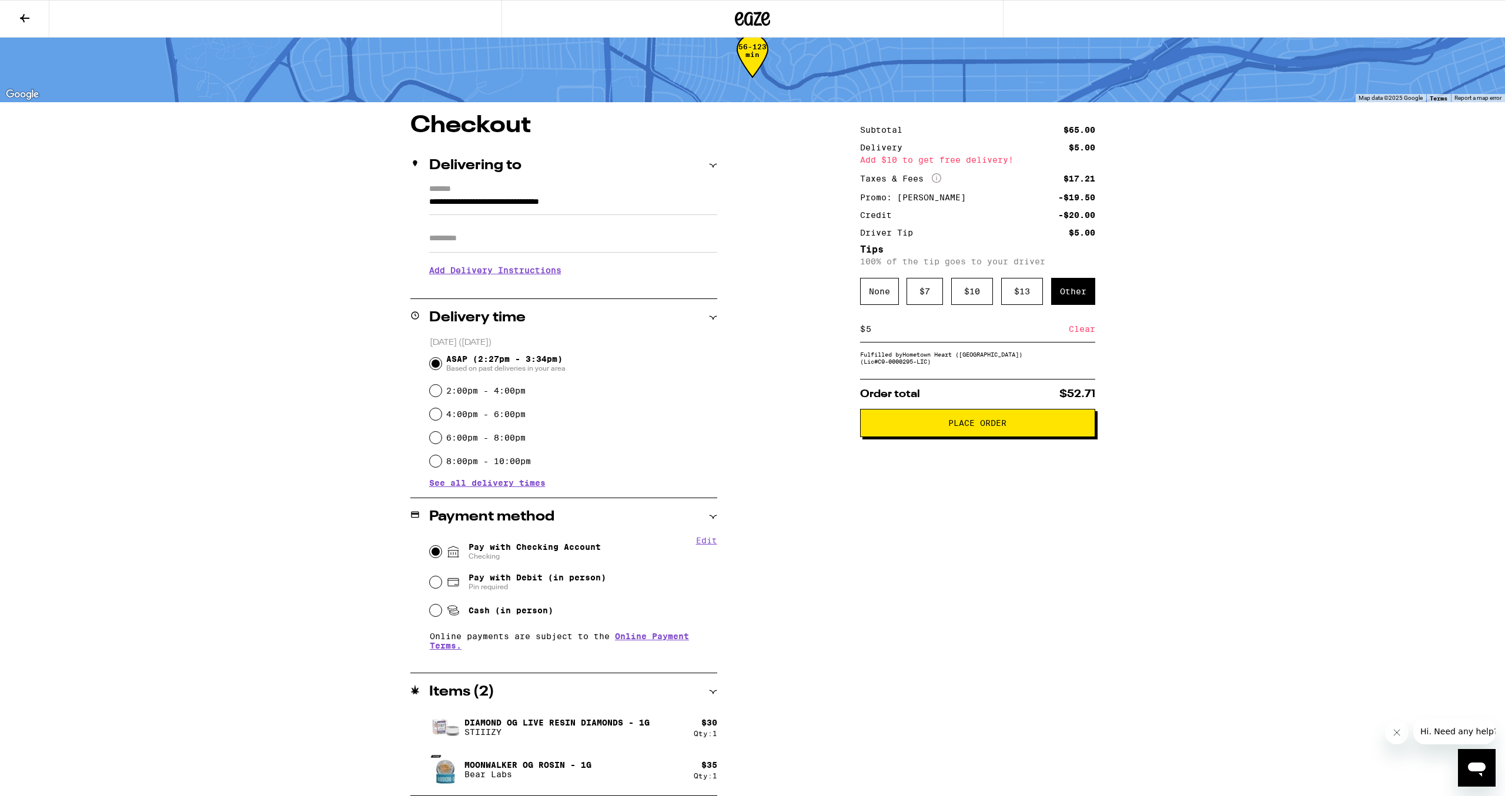
click at [873, 523] on div "Subtotal $65.00 Delivery $5.00 Add $10 to get free delivery! Taxes & Fees More …" at bounding box center [977, 455] width 235 height 682
click at [940, 434] on button "Place Order" at bounding box center [977, 423] width 235 height 28
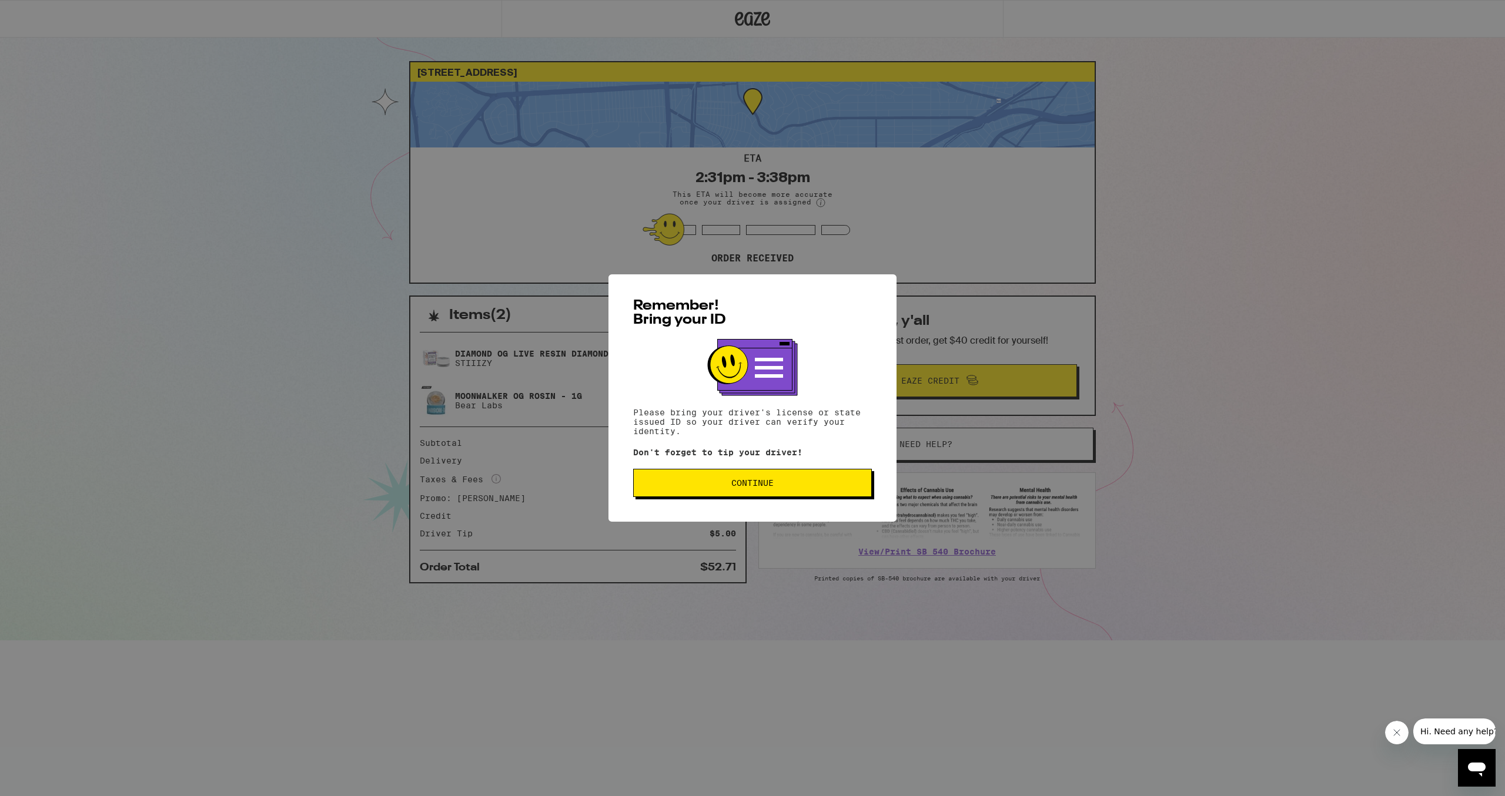
click at [752, 473] on button "Continue" at bounding box center [752, 483] width 239 height 28
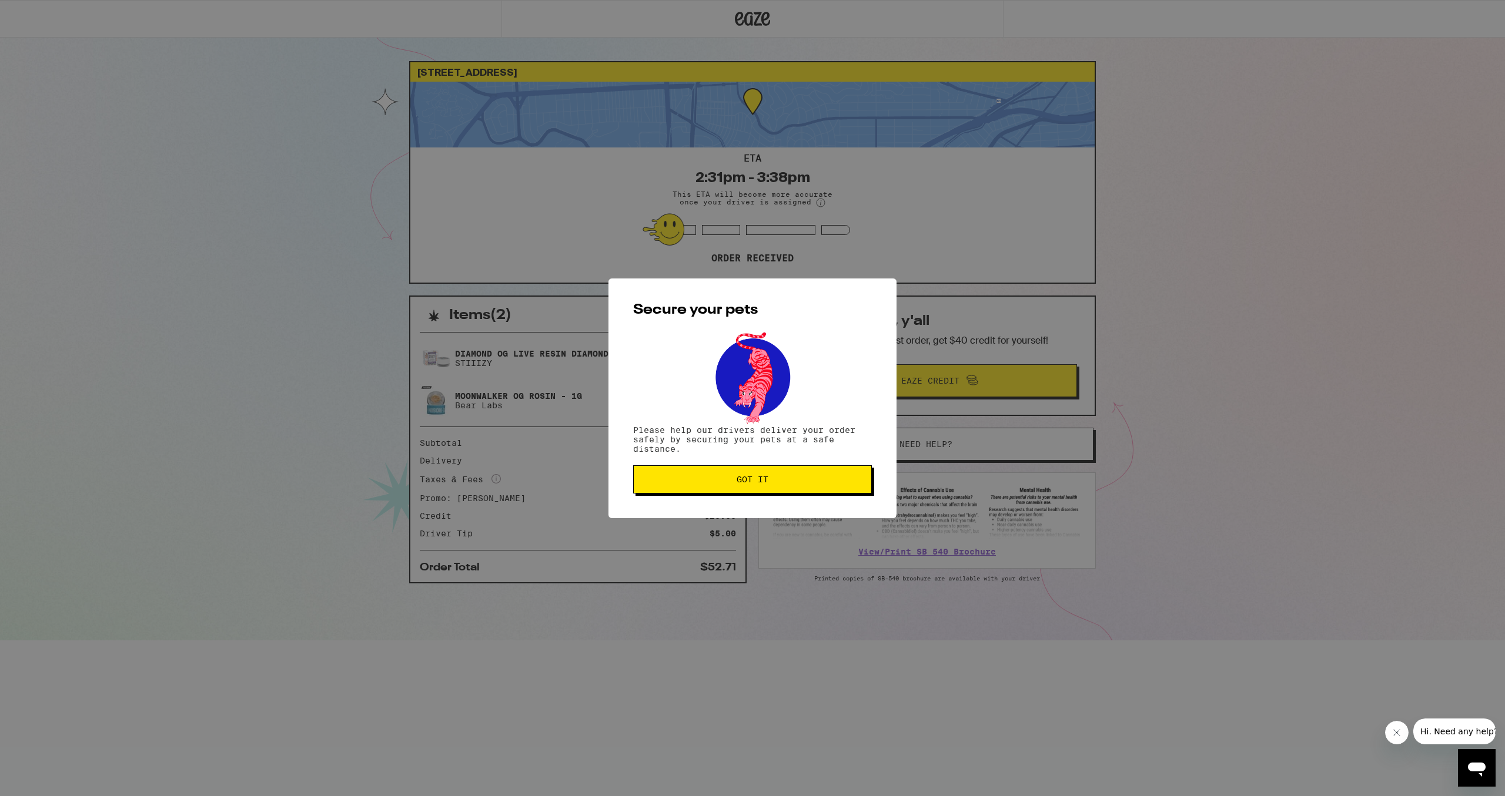
click at [752, 477] on span "Got it" at bounding box center [752, 480] width 32 height 8
click at [731, 486] on button "Got it" at bounding box center [752, 480] width 239 height 28
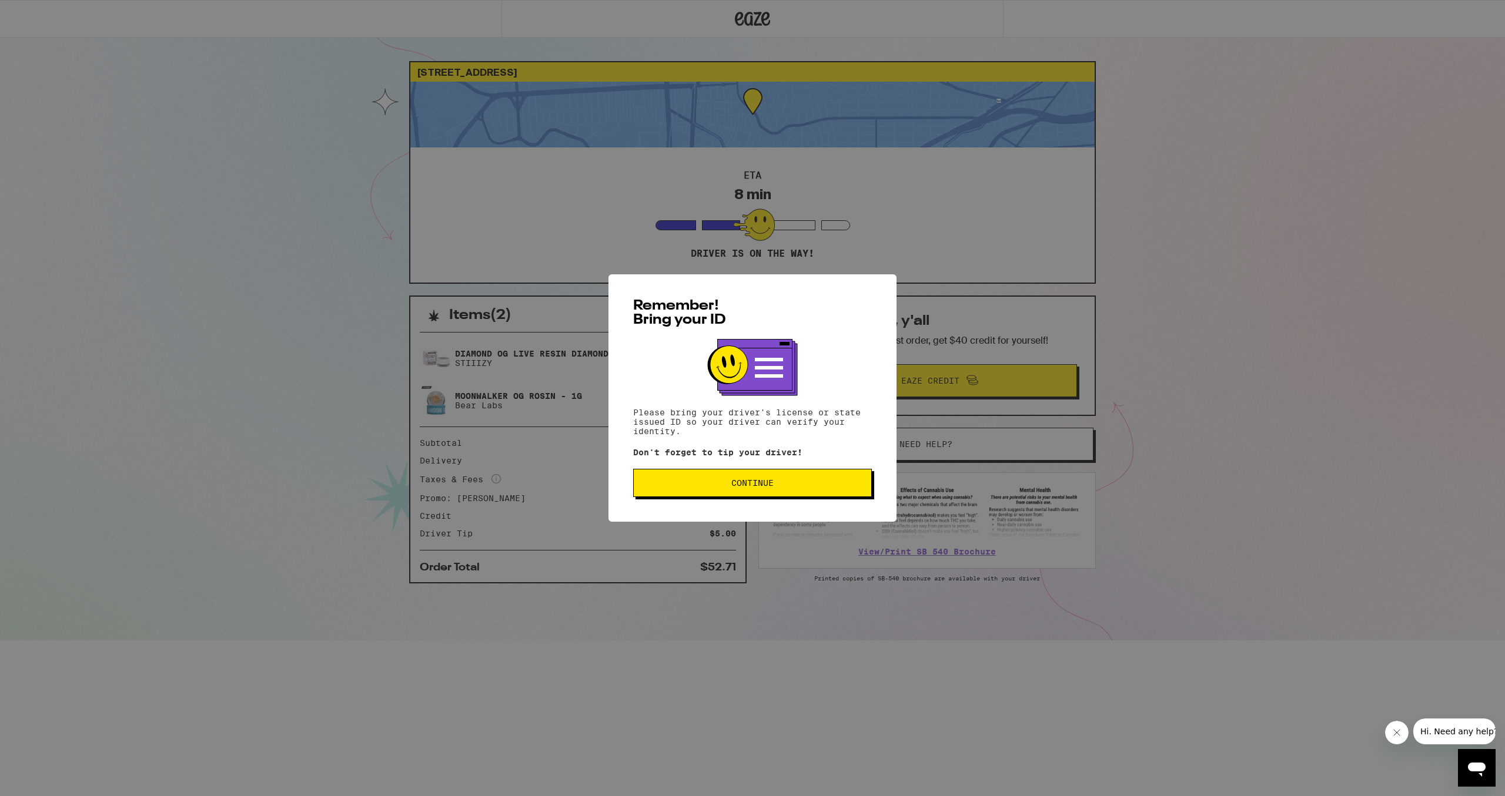
click at [759, 487] on span "Continue" at bounding box center [752, 483] width 42 height 8
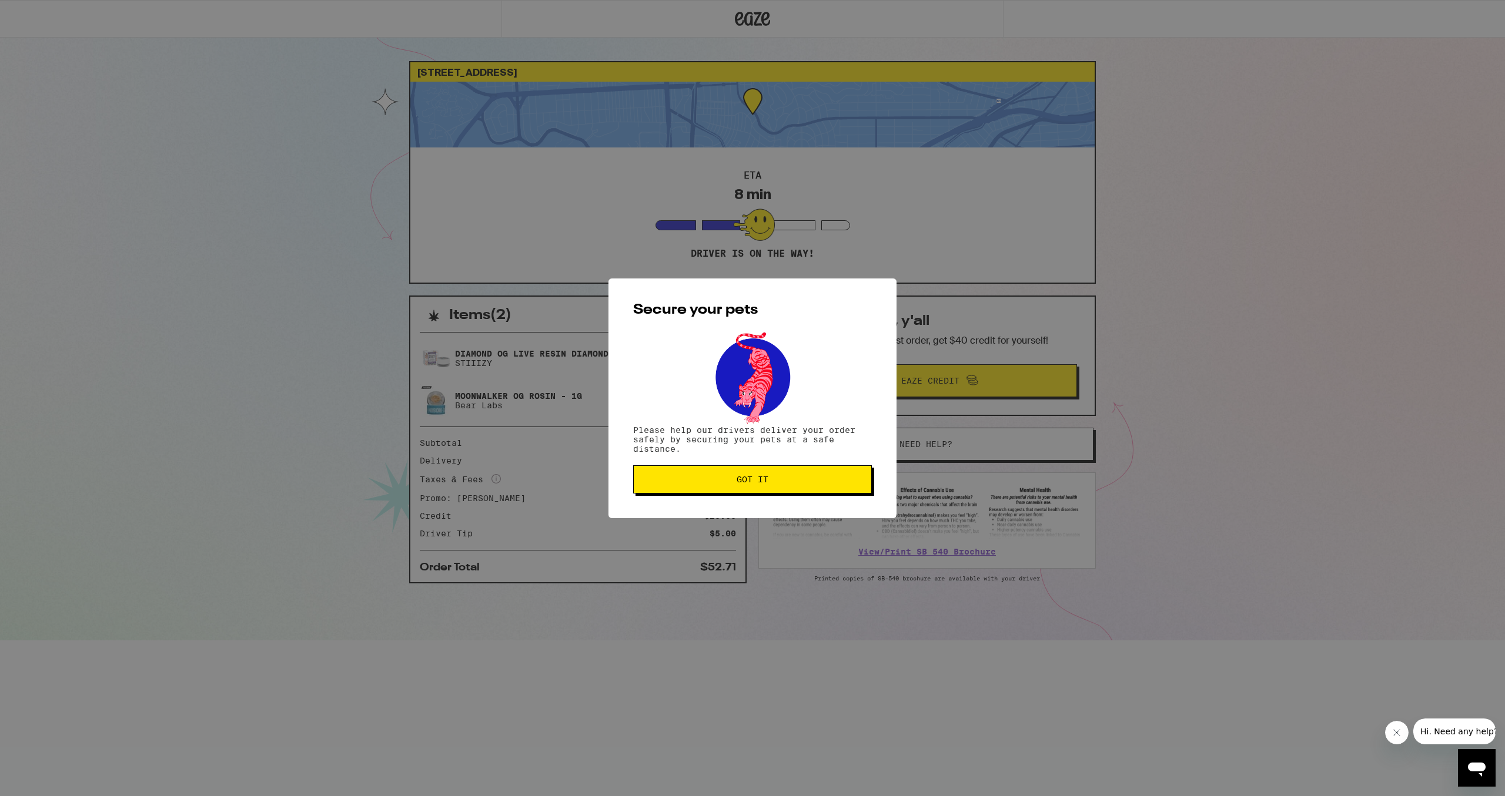
click at [714, 481] on button "Got it" at bounding box center [752, 480] width 239 height 28
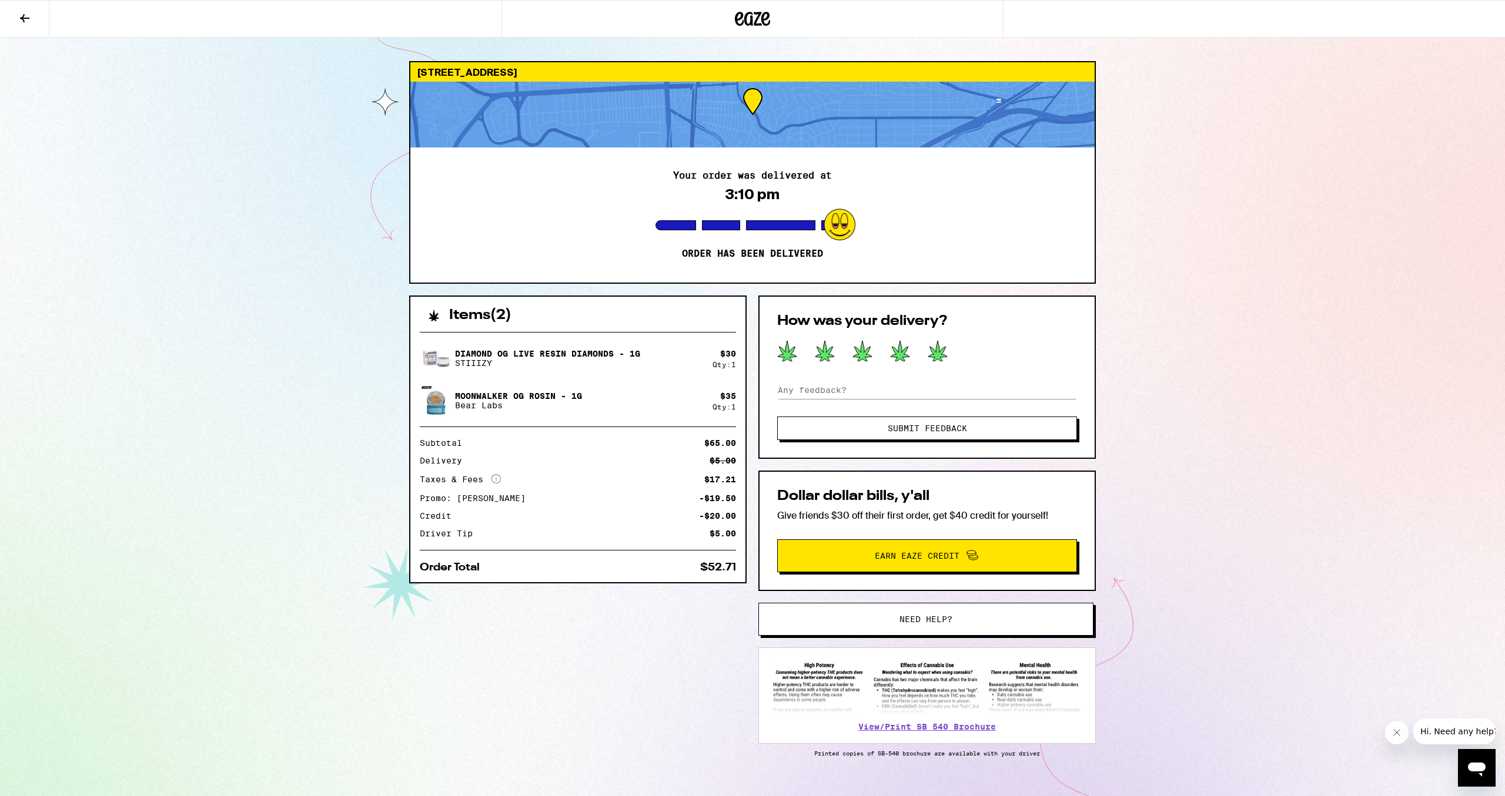
click at [938, 356] on icon at bounding box center [937, 351] width 19 height 21
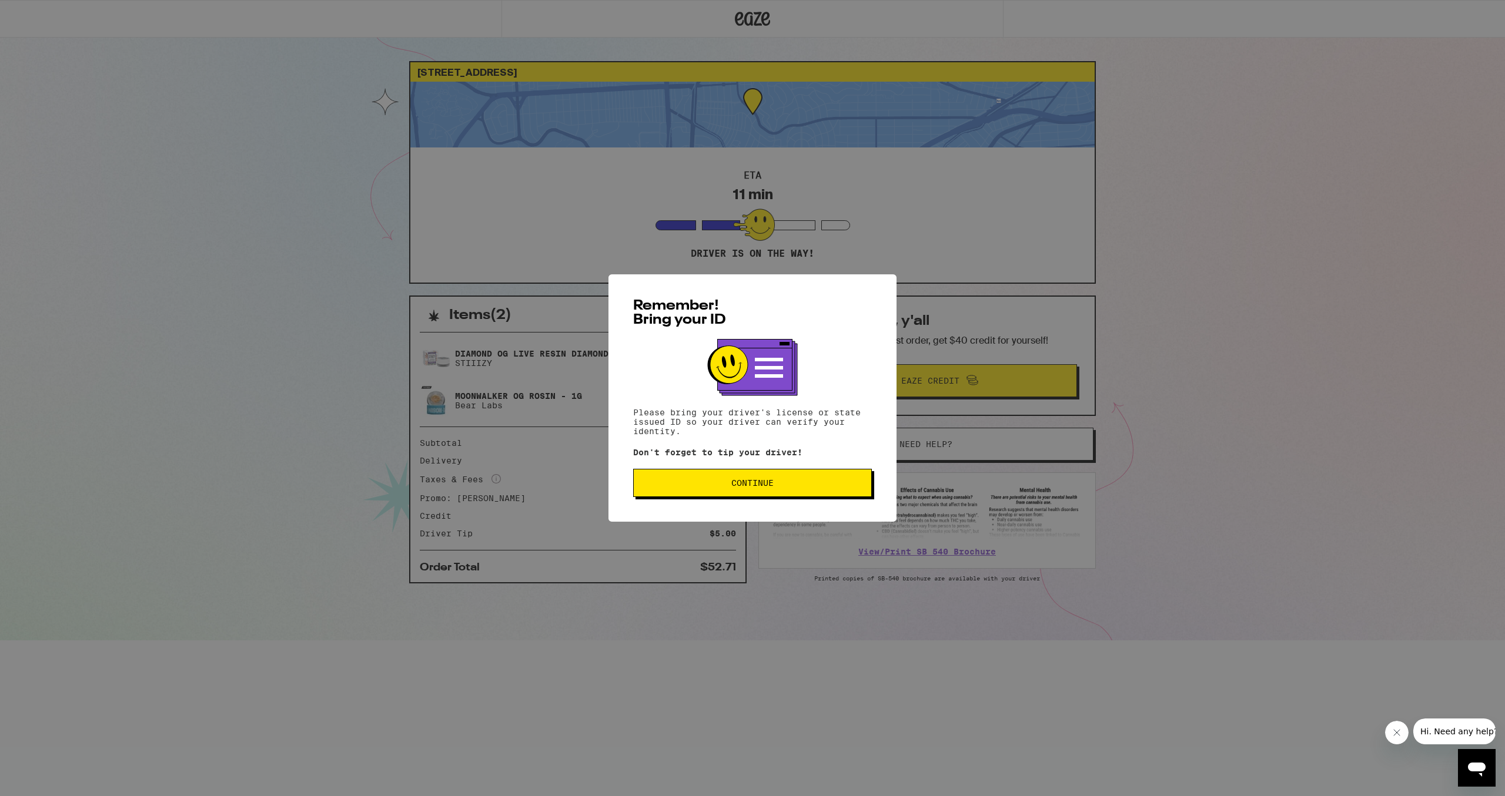
click at [809, 493] on button "Continue" at bounding box center [752, 483] width 239 height 28
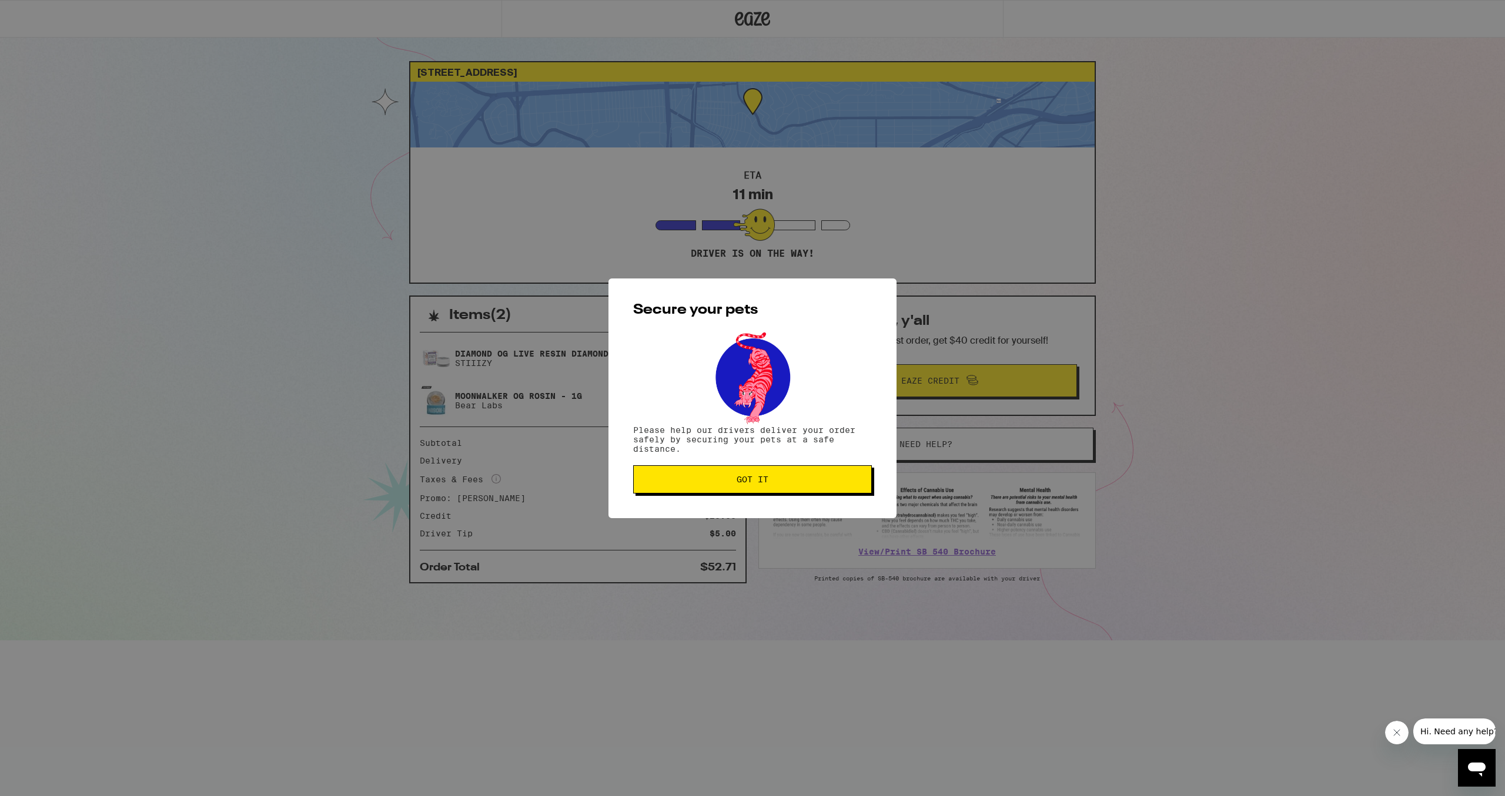
click at [792, 478] on span "Got it" at bounding box center [752, 480] width 219 height 8
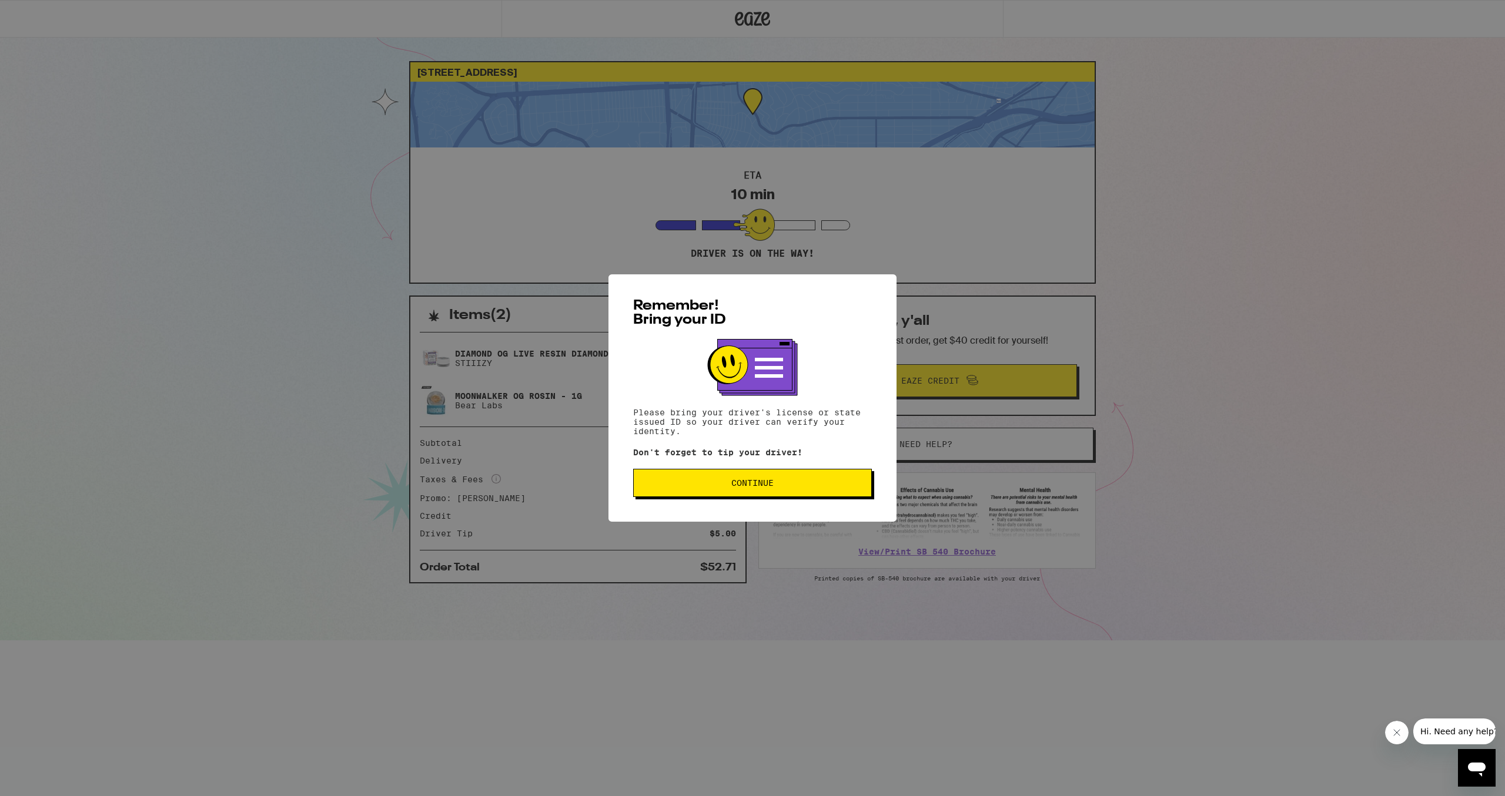
click at [756, 484] on span "Continue" at bounding box center [752, 483] width 42 height 8
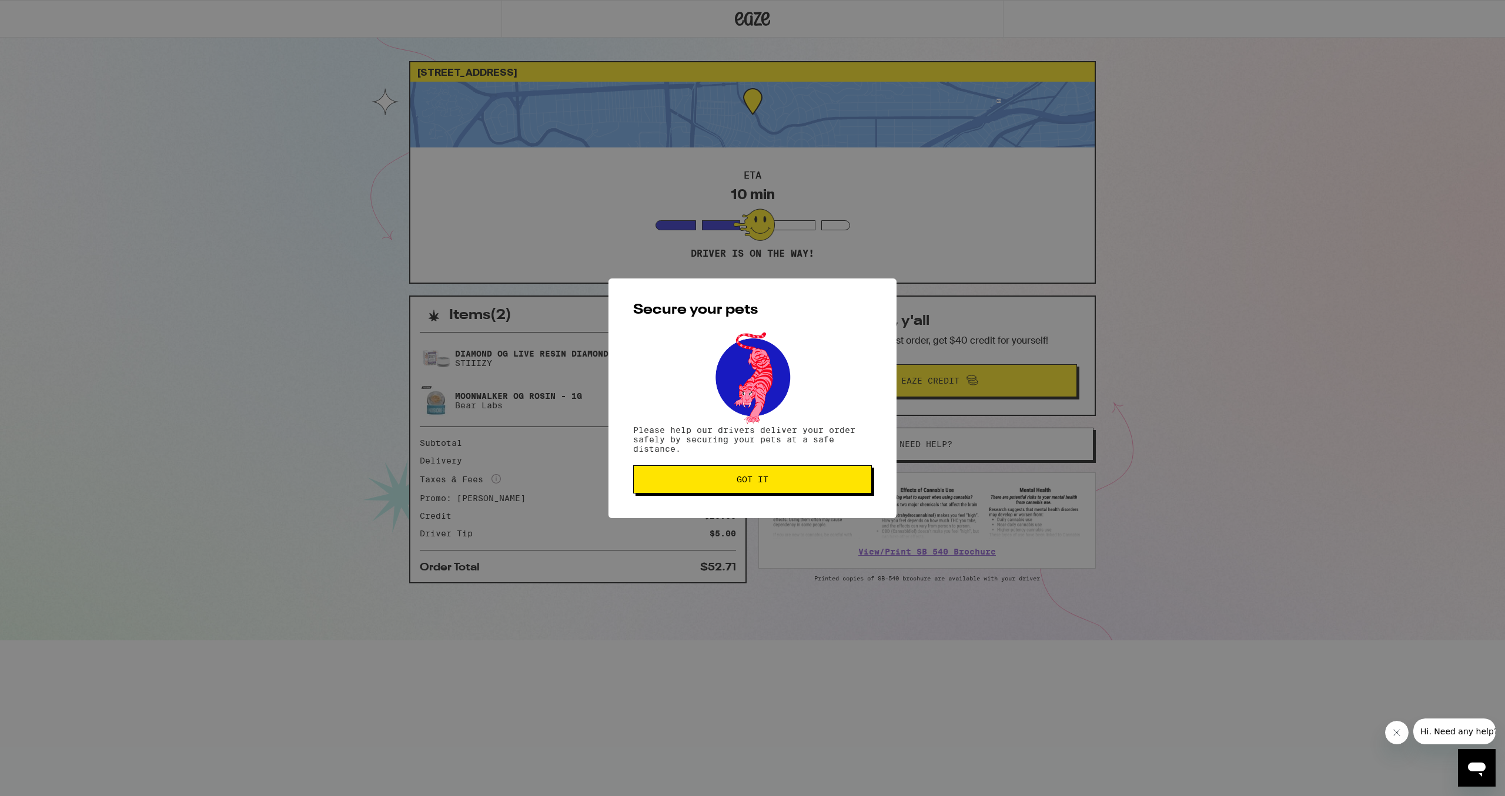
click at [803, 483] on span "Got it" at bounding box center [752, 480] width 219 height 8
